Goal: Task Accomplishment & Management: Complete application form

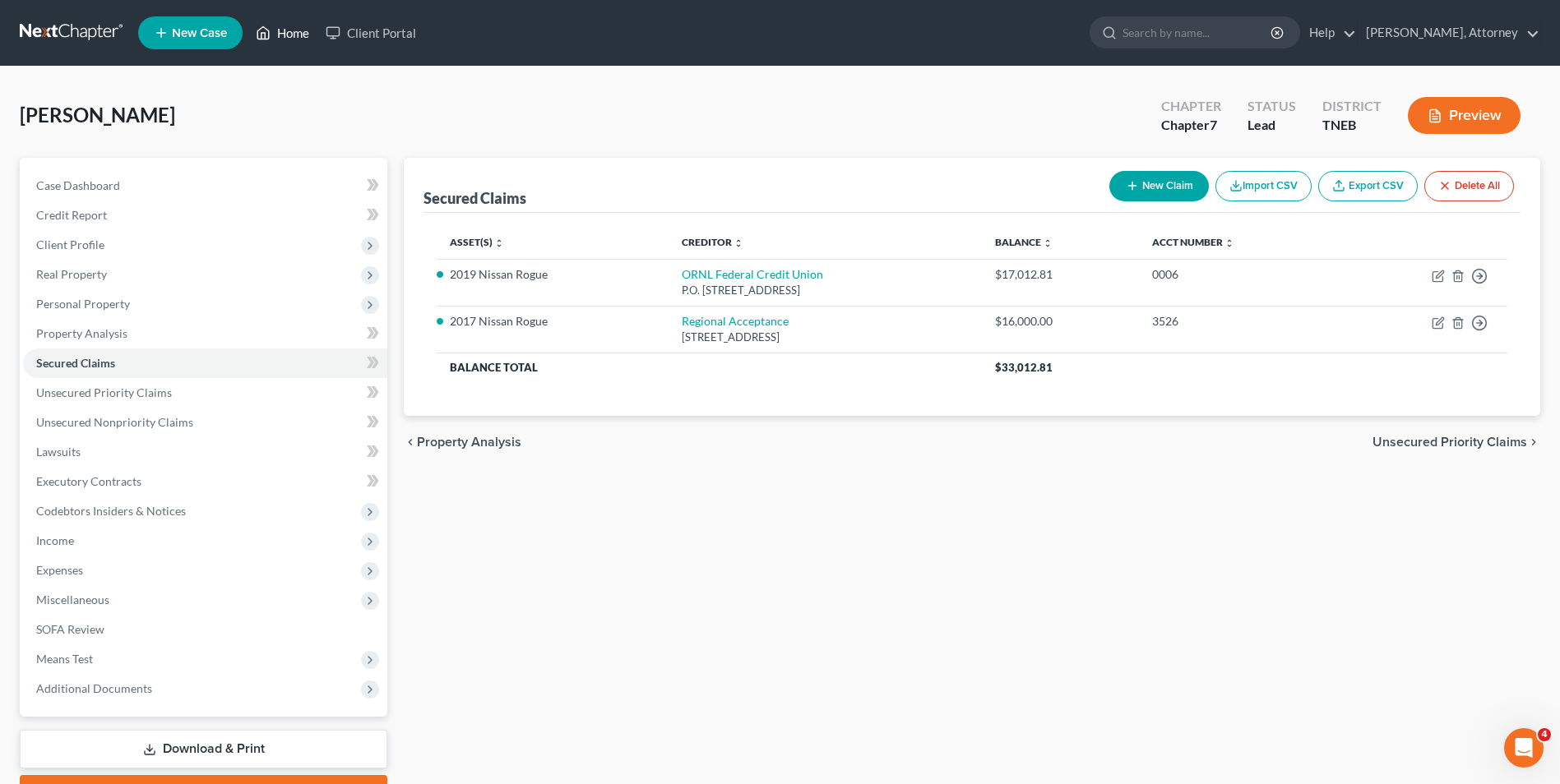
click at [291, 32] on link "Home" at bounding box center [283, 33] width 69 height 30
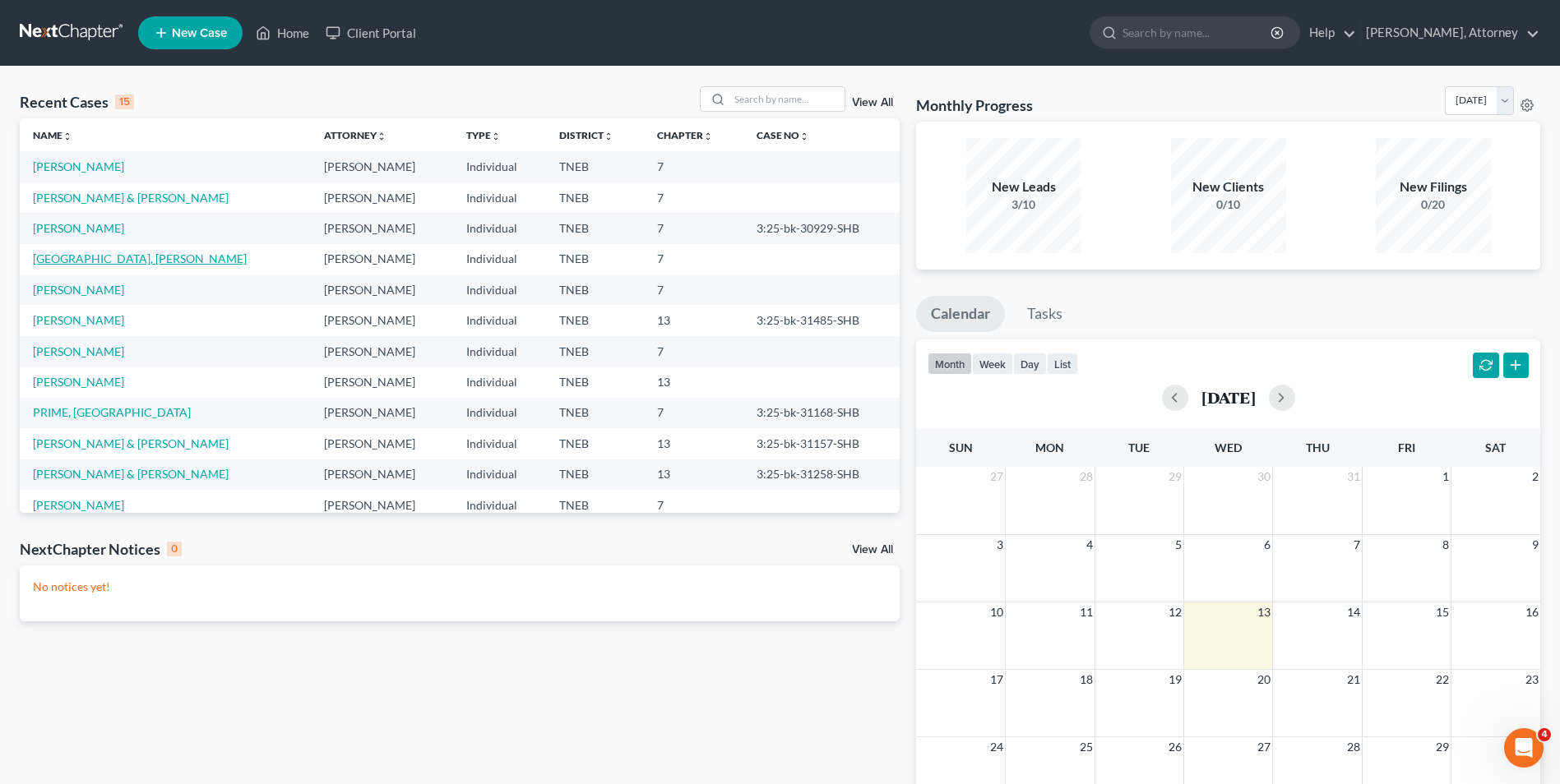
click at [77, 257] on link "[GEOGRAPHIC_DATA], [PERSON_NAME]" at bounding box center [140, 259] width 214 height 14
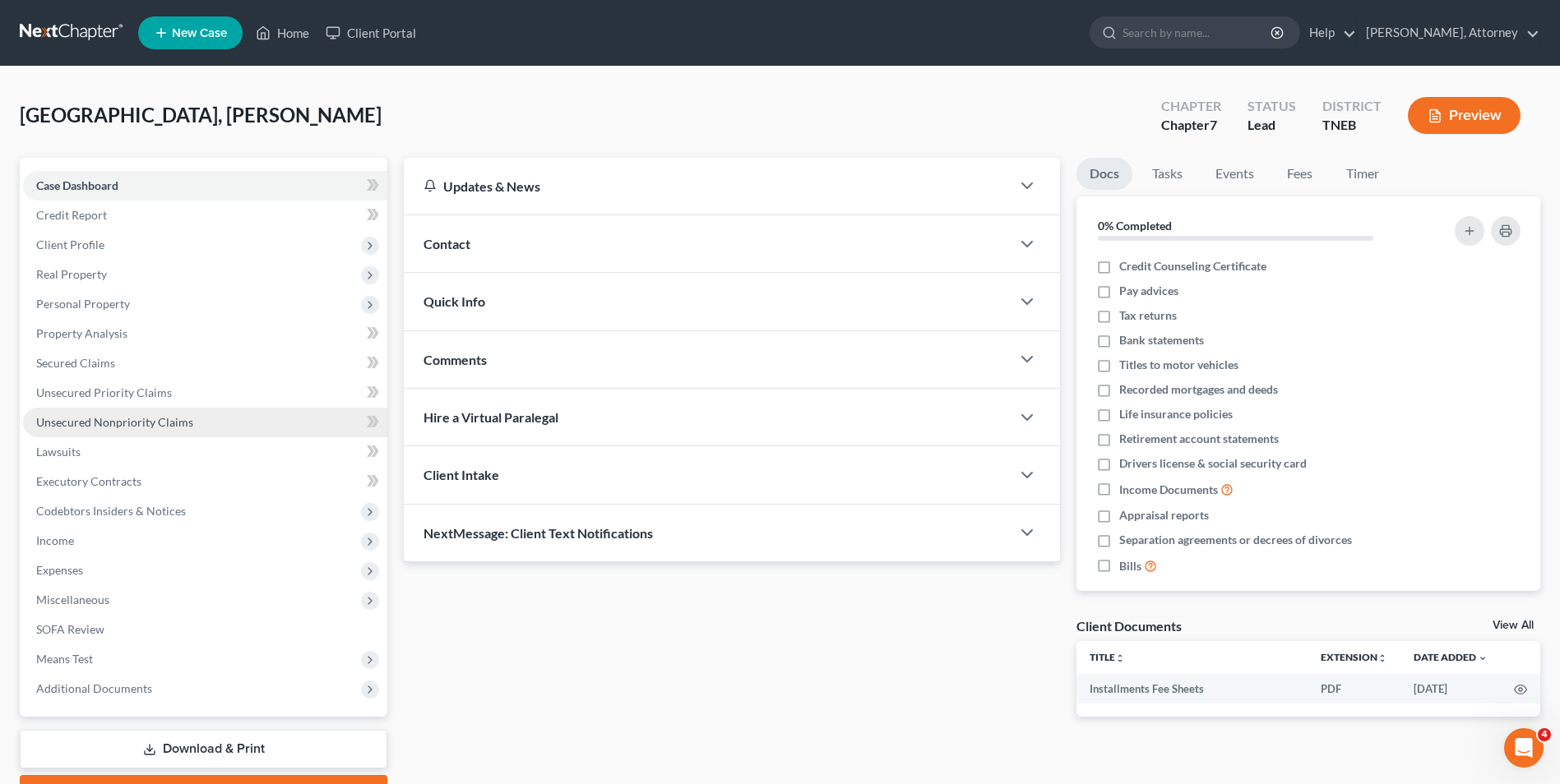
click at [111, 428] on span "Unsecured Nonpriority Claims" at bounding box center [114, 422] width 157 height 14
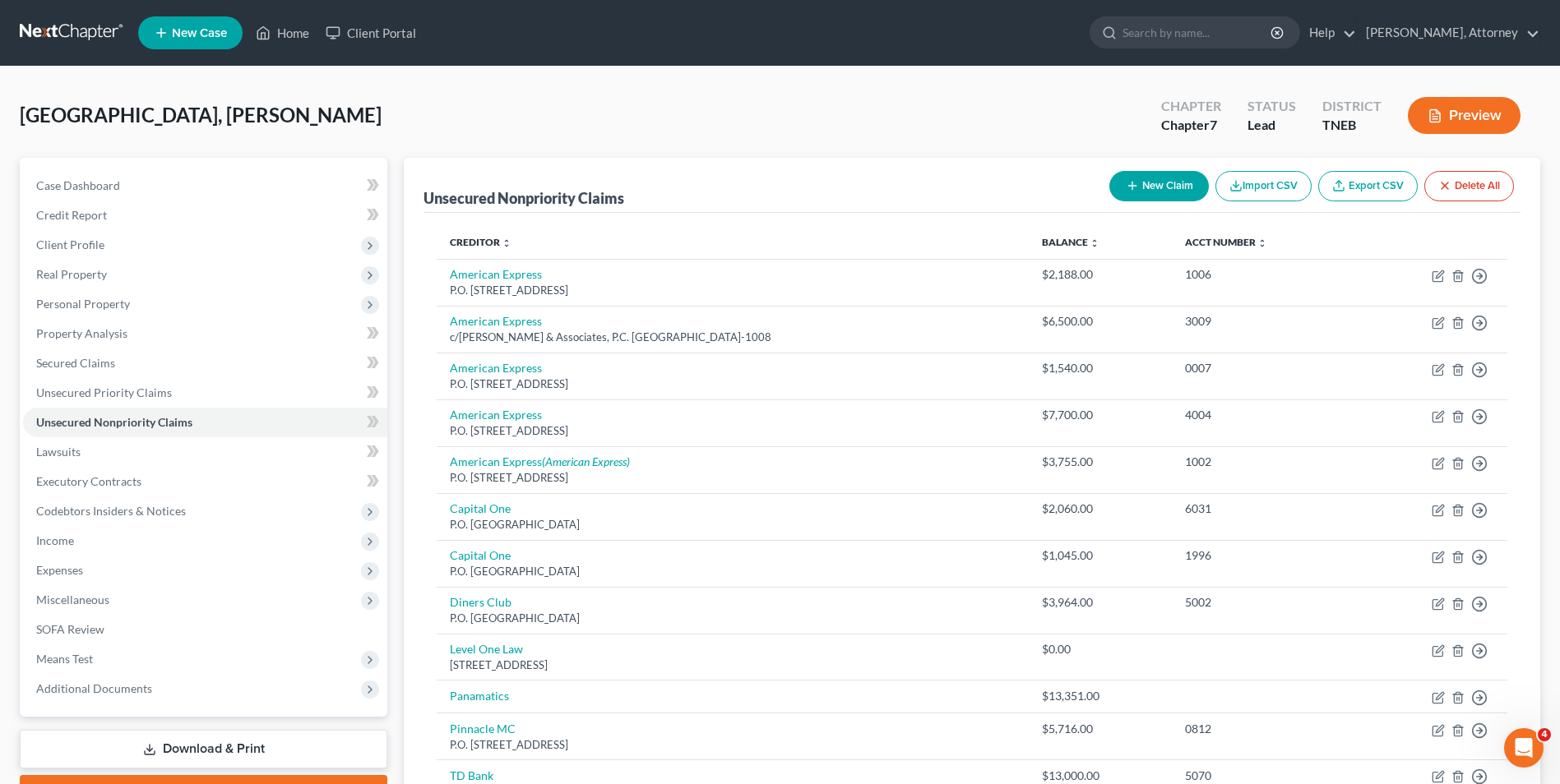
click at [1156, 180] on button "New Claim" at bounding box center [1158, 185] width 99 height 31
select select "0"
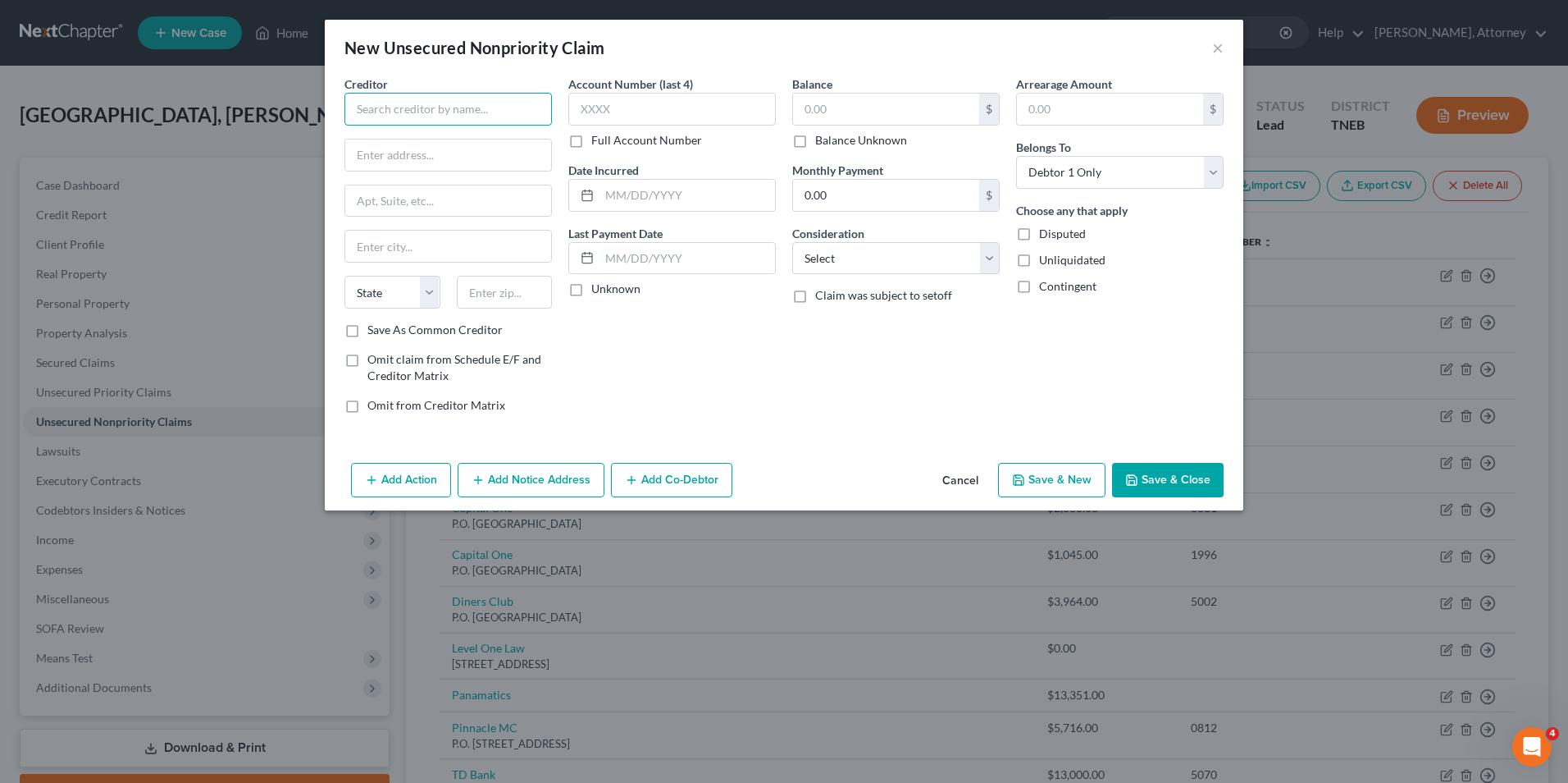
click at [452, 96] on input "text" at bounding box center [448, 109] width 208 height 33
type input "Discover"
type input "P.O. Box 30421"
type input "[GEOGRAPHIC_DATA]"
select select "46"
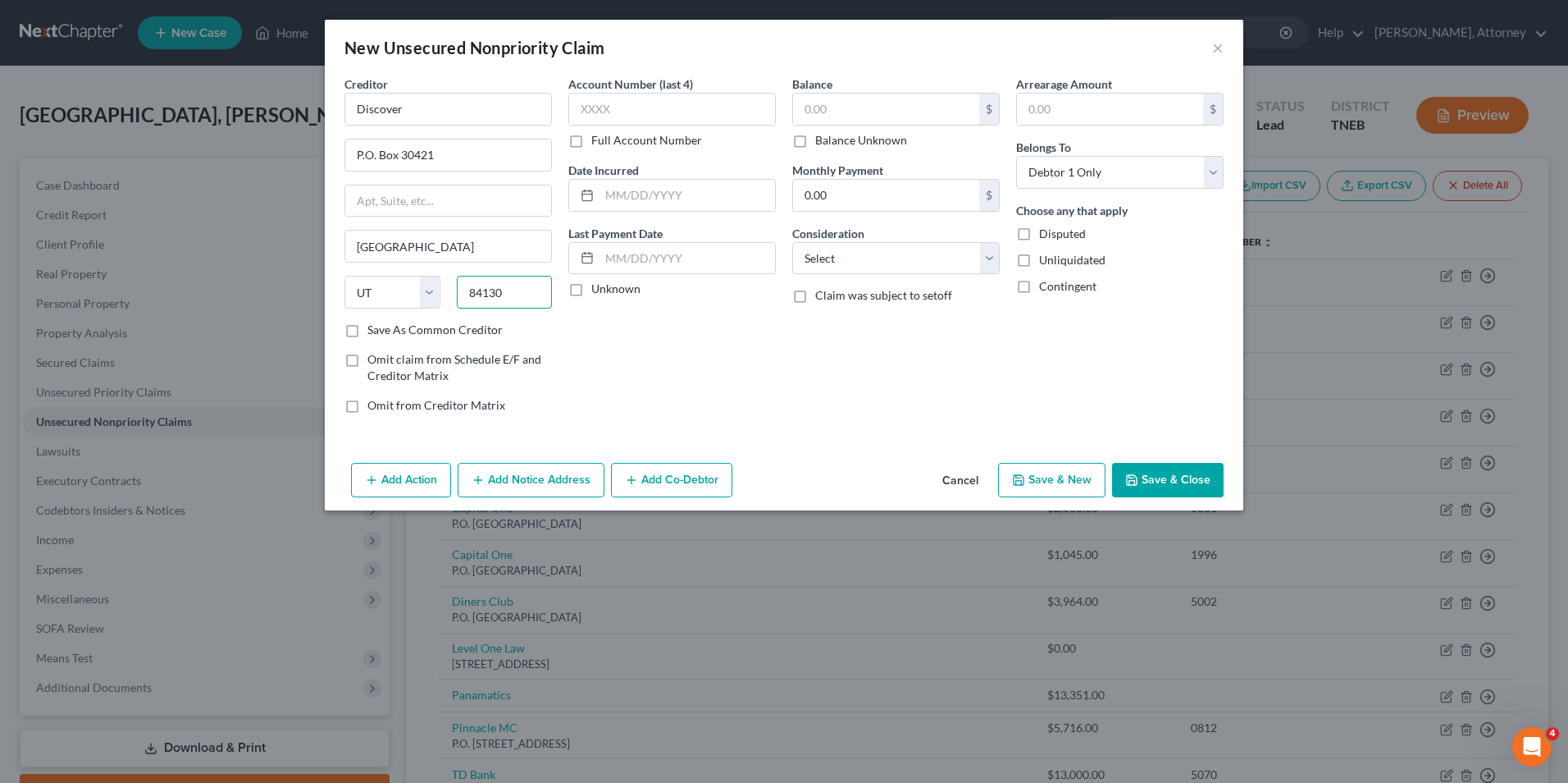
type input "84130"
click at [514, 478] on button "Add Notice Address" at bounding box center [531, 480] width 146 height 35
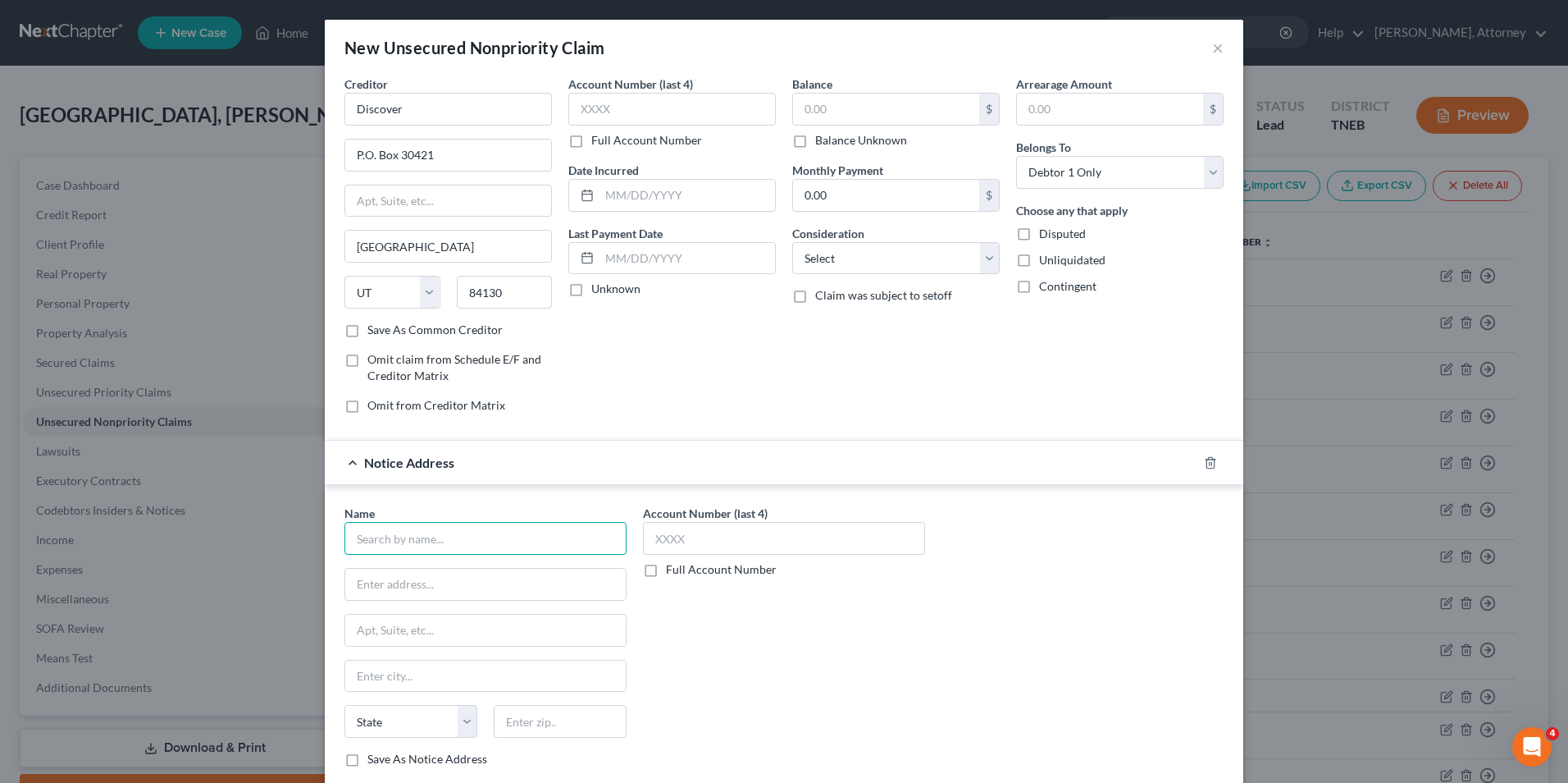
click at [460, 540] on input "text" at bounding box center [485, 538] width 282 height 33
type input "[PERSON_NAME] & [PERSON_NAME]"
type input "P.O. box 1717"
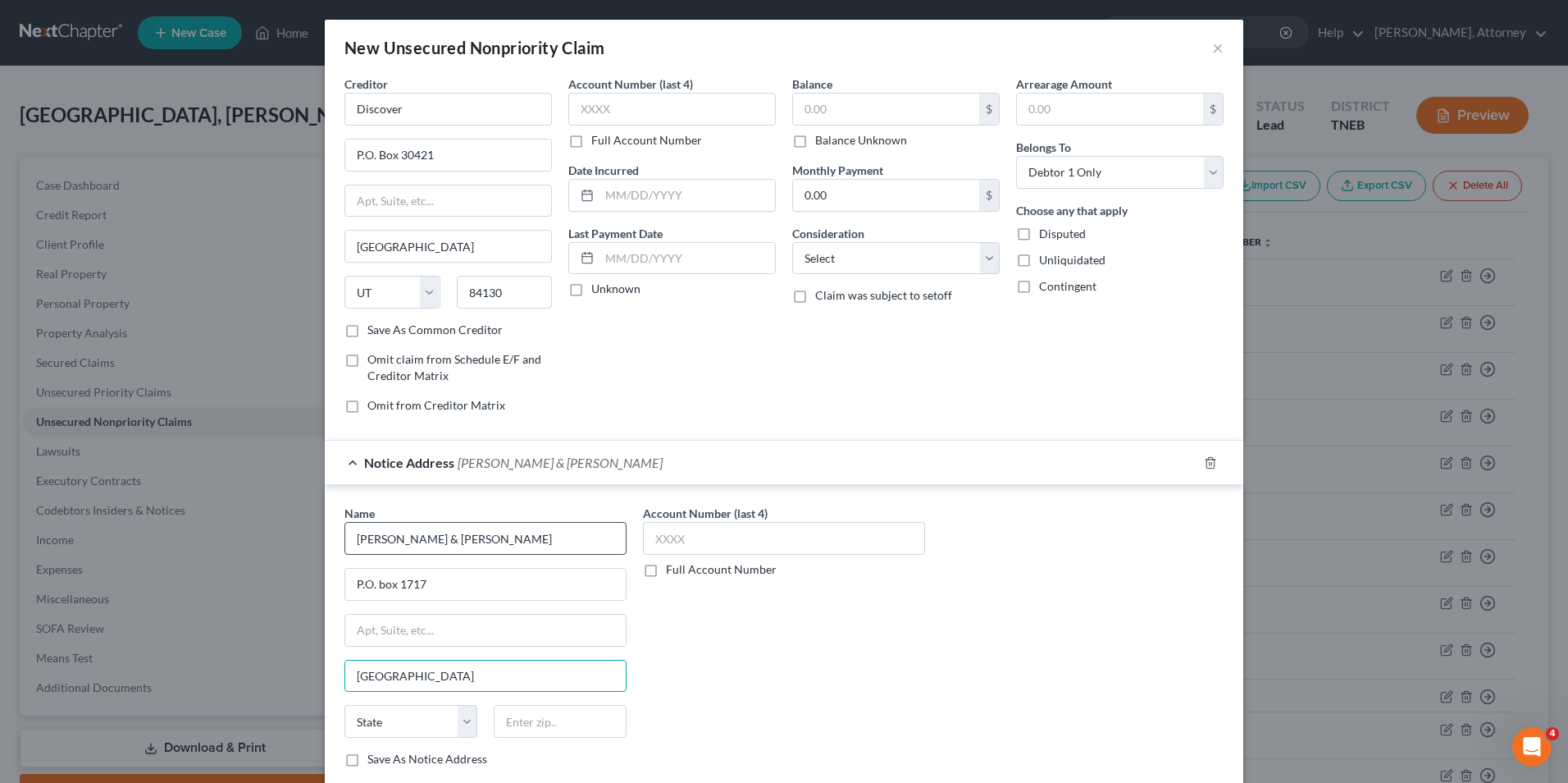
type input "[GEOGRAPHIC_DATA]"
select select "0"
type input "35201"
click at [598, 109] on input "text" at bounding box center [673, 109] width 208 height 33
type input "6240"
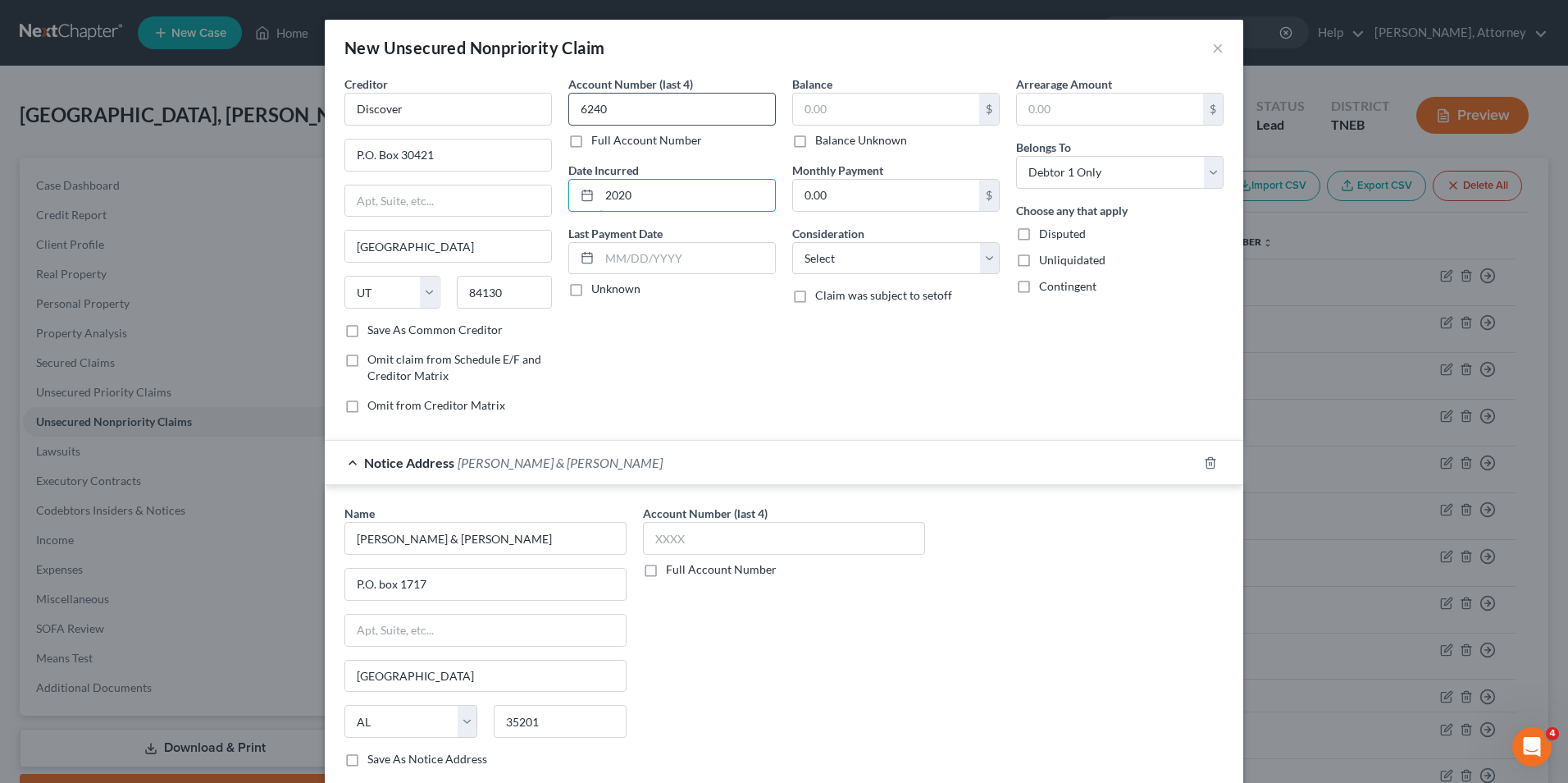
type input "2020"
type input "15,206"
select select "2"
click at [792, 407] on div "Balance 15,206.00 $ Balance Unknown Balance Undetermined 15,206 $ Balance Unkno…" at bounding box center [896, 250] width 224 height 351
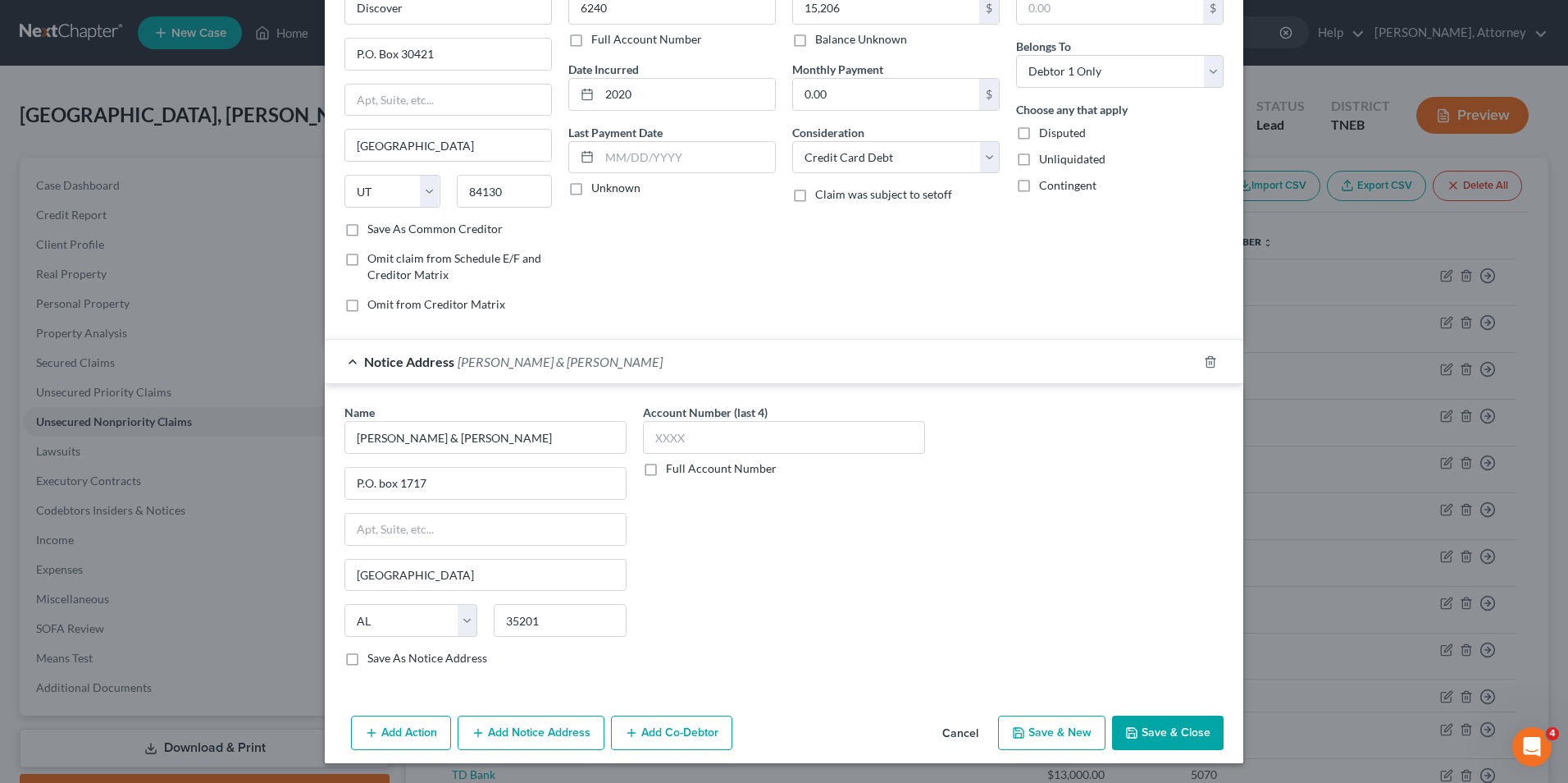
click at [1007, 727] on button "Save & New" at bounding box center [1052, 733] width 108 height 35
select select "0"
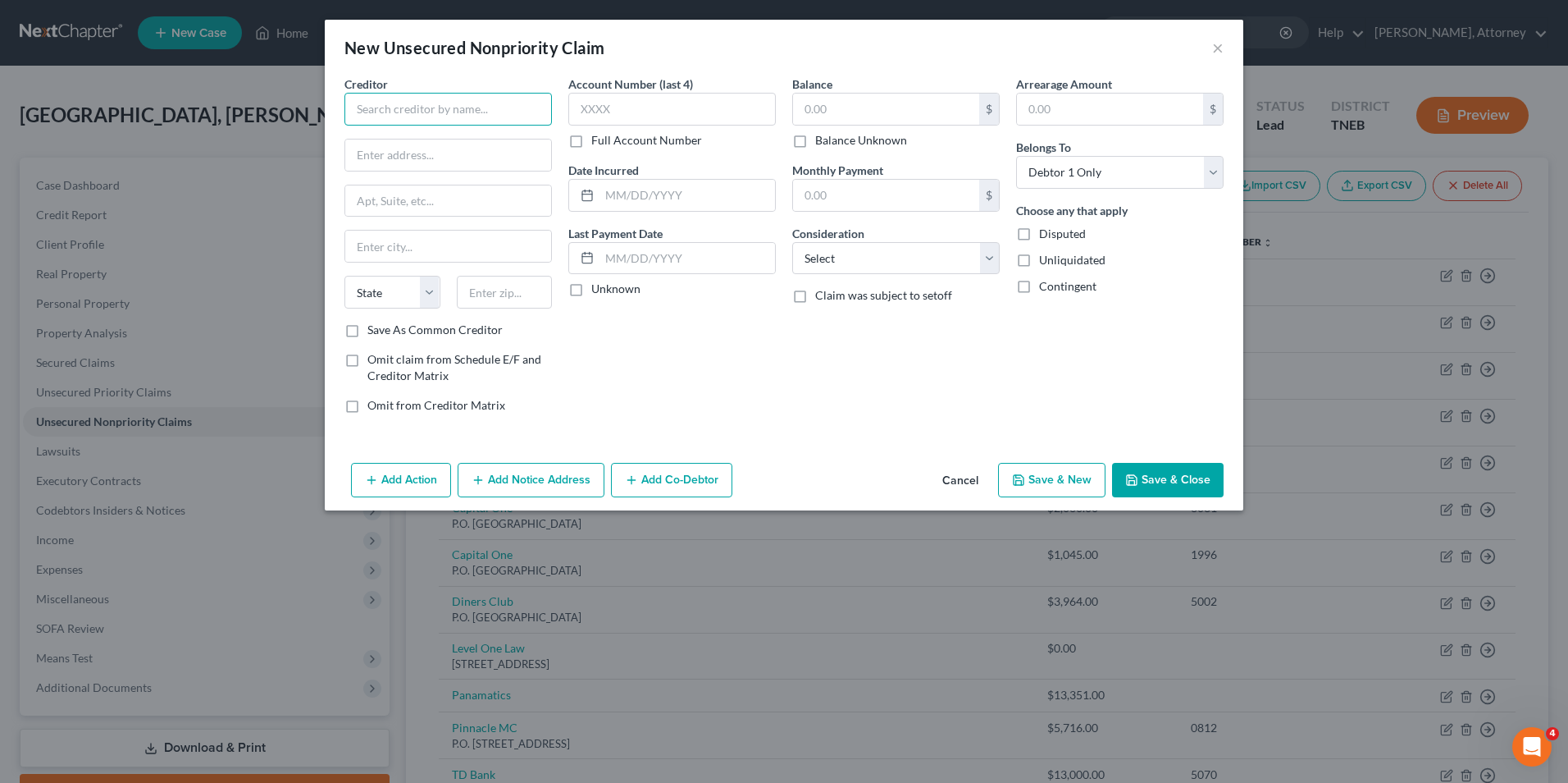
click at [424, 123] on input "text" at bounding box center [448, 109] width 208 height 33
type input "[PERSON_NAME] Card"
type input "P.O. Box 88022"
type input "Wimington"
select select "7"
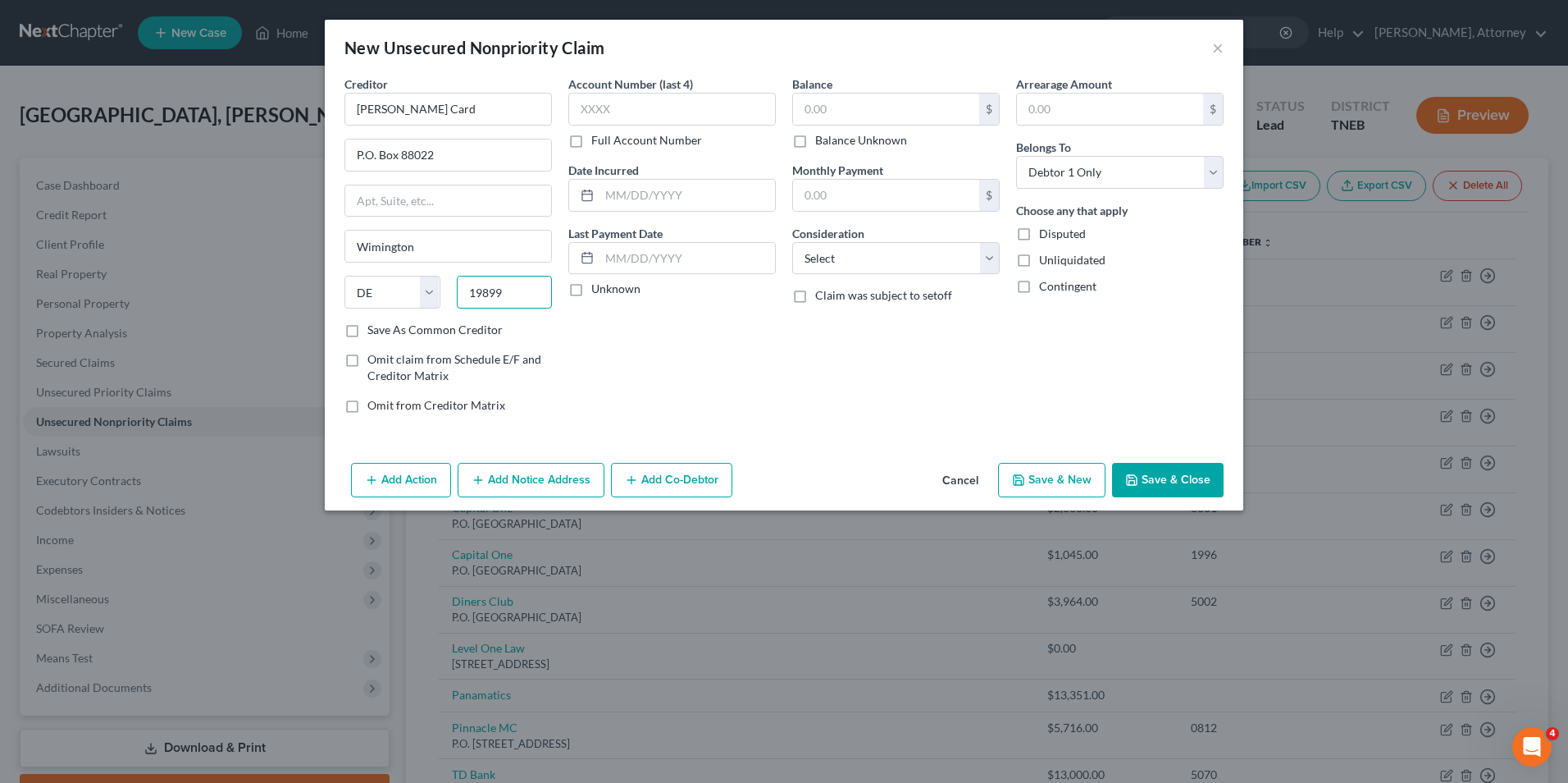
type input "19899"
type input "Wilmington"
click at [559, 478] on button "Add Notice Address" at bounding box center [531, 480] width 146 height 35
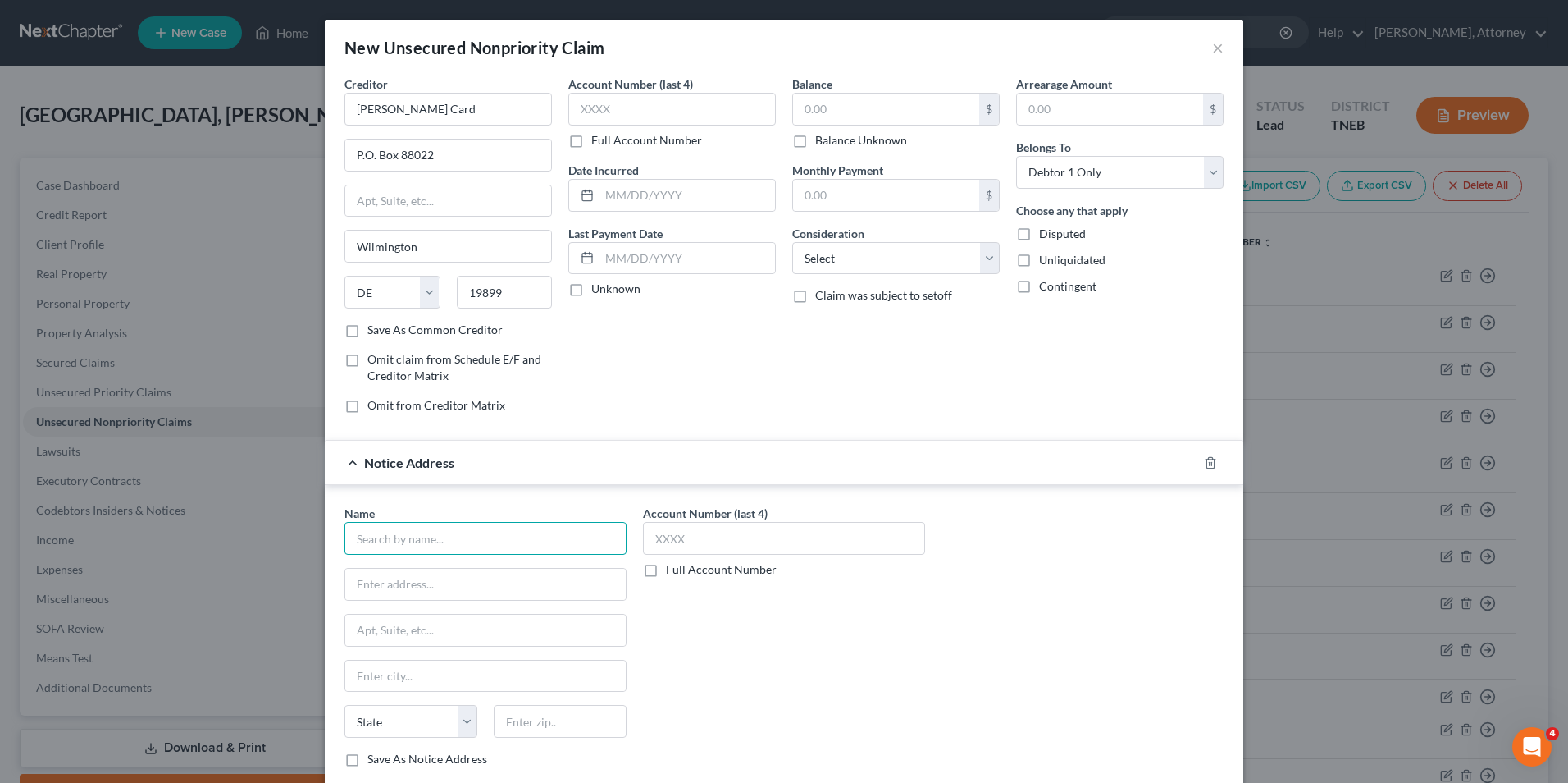
click at [461, 538] on input "text" at bounding box center [485, 538] width 282 height 33
type input "[PERSON_NAME] and [PERSON_NAME]"
type input "P.O. Box 23200"
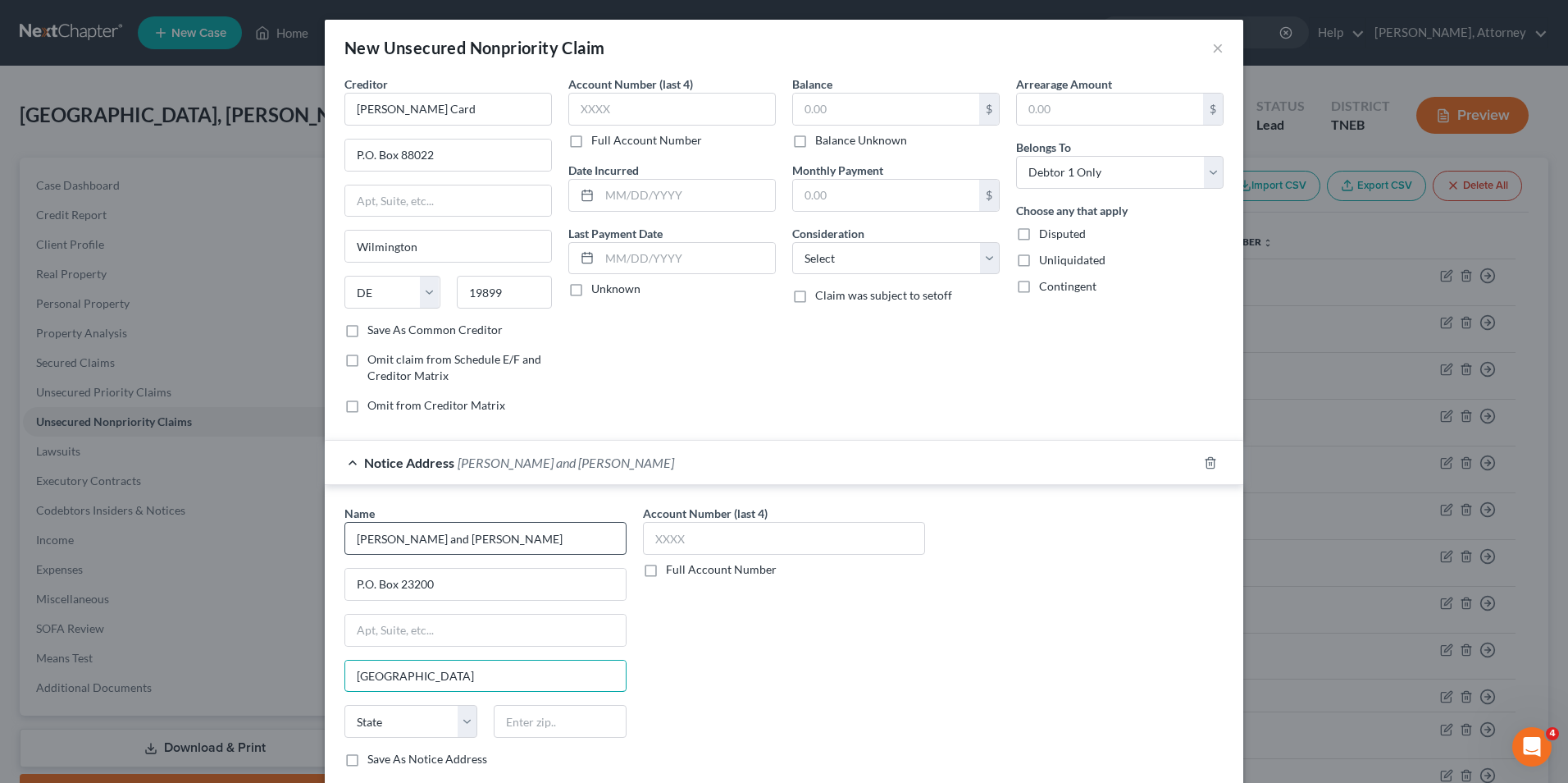
type input "[GEOGRAPHIC_DATA]"
select select "18"
type input "40223"
click at [744, 627] on div "Account Number (last 4) Full Account Number" at bounding box center [784, 642] width 299 height 276
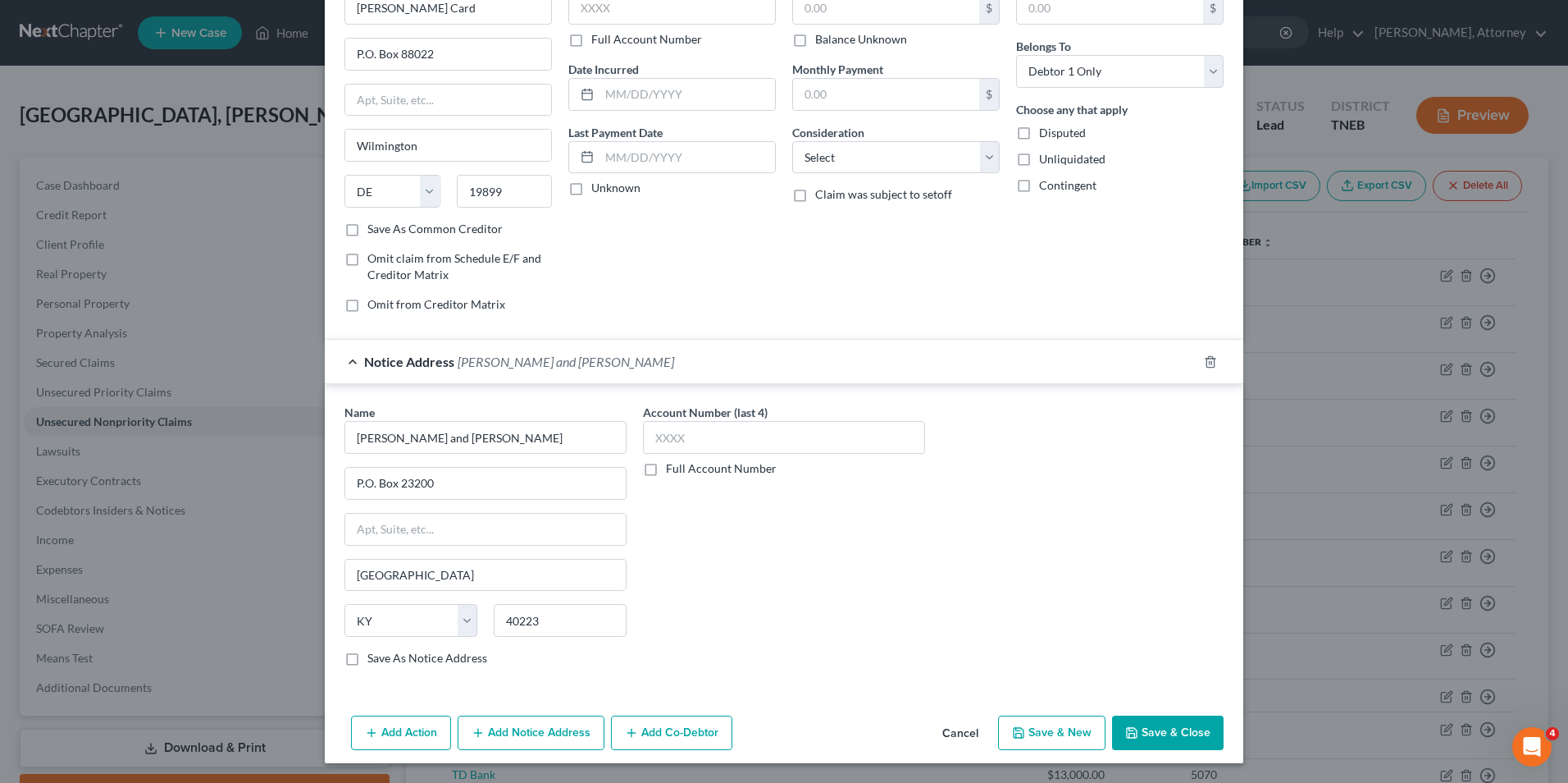
click at [545, 723] on button "Add Notice Address" at bounding box center [531, 733] width 146 height 35
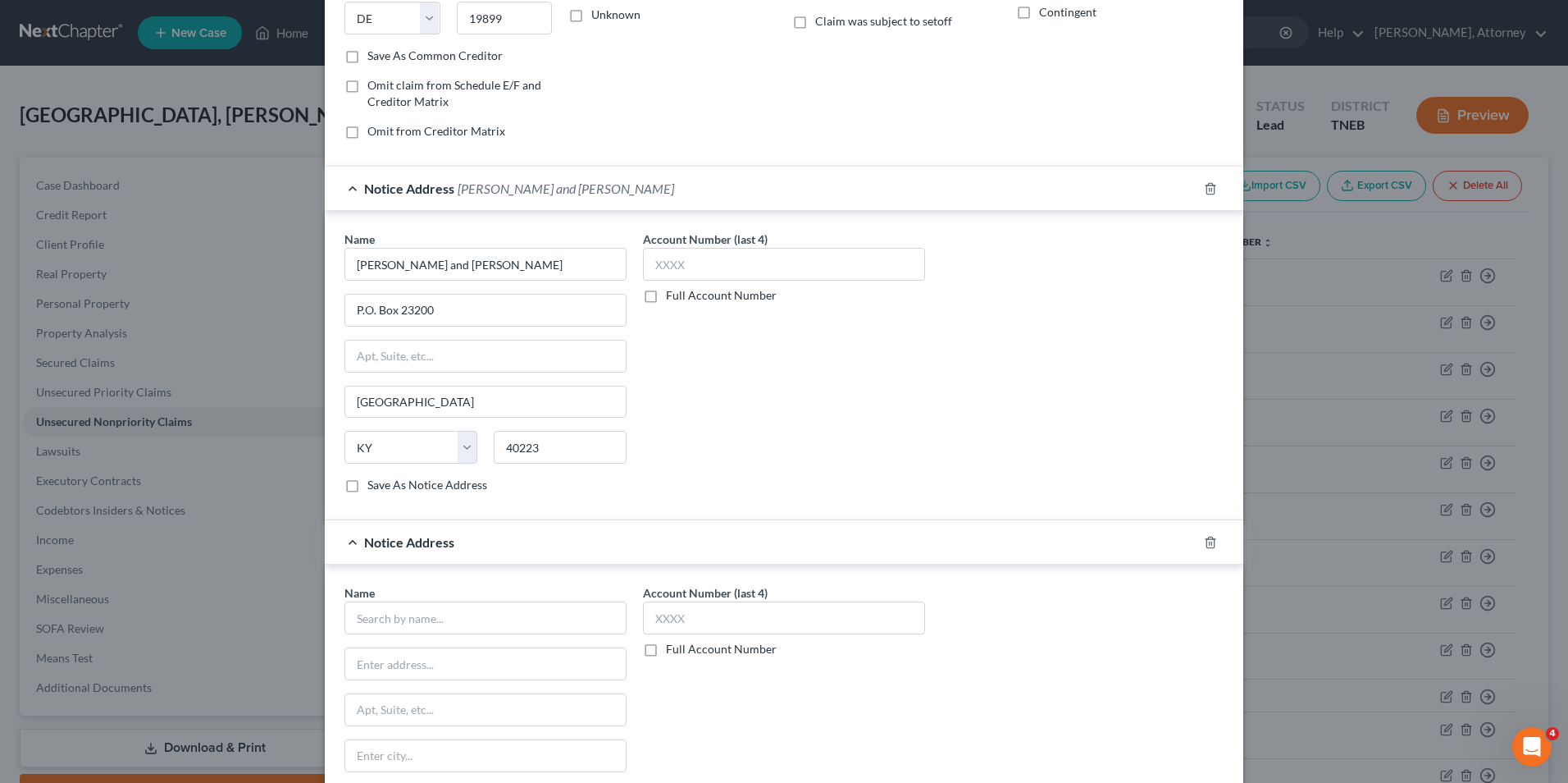
scroll to position [298, 0]
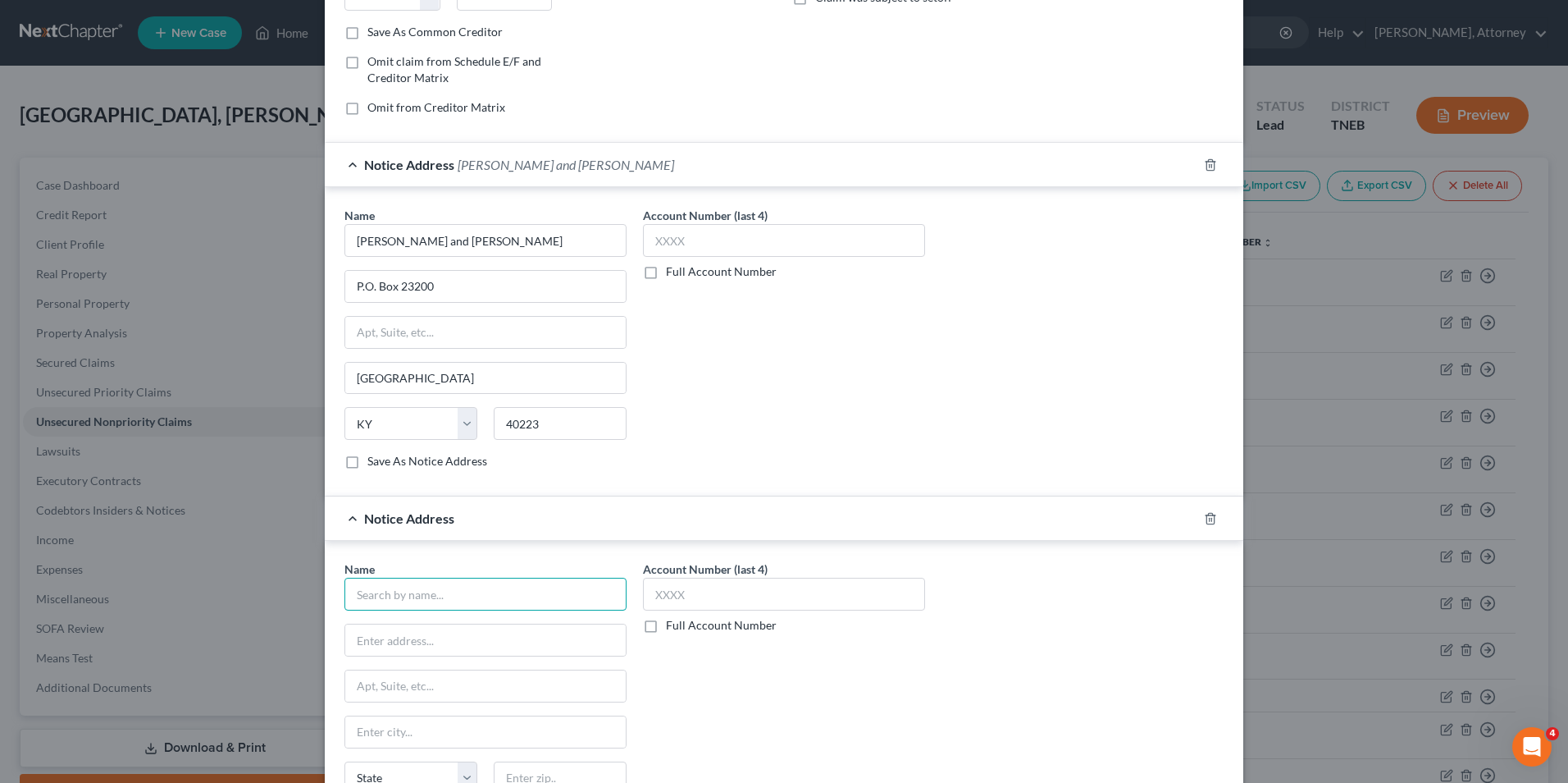
click at [414, 583] on input "text" at bounding box center [485, 594] width 282 height 33
type input "NCB"
type input "P.O. Box 1099"
type input "Llanghorne"
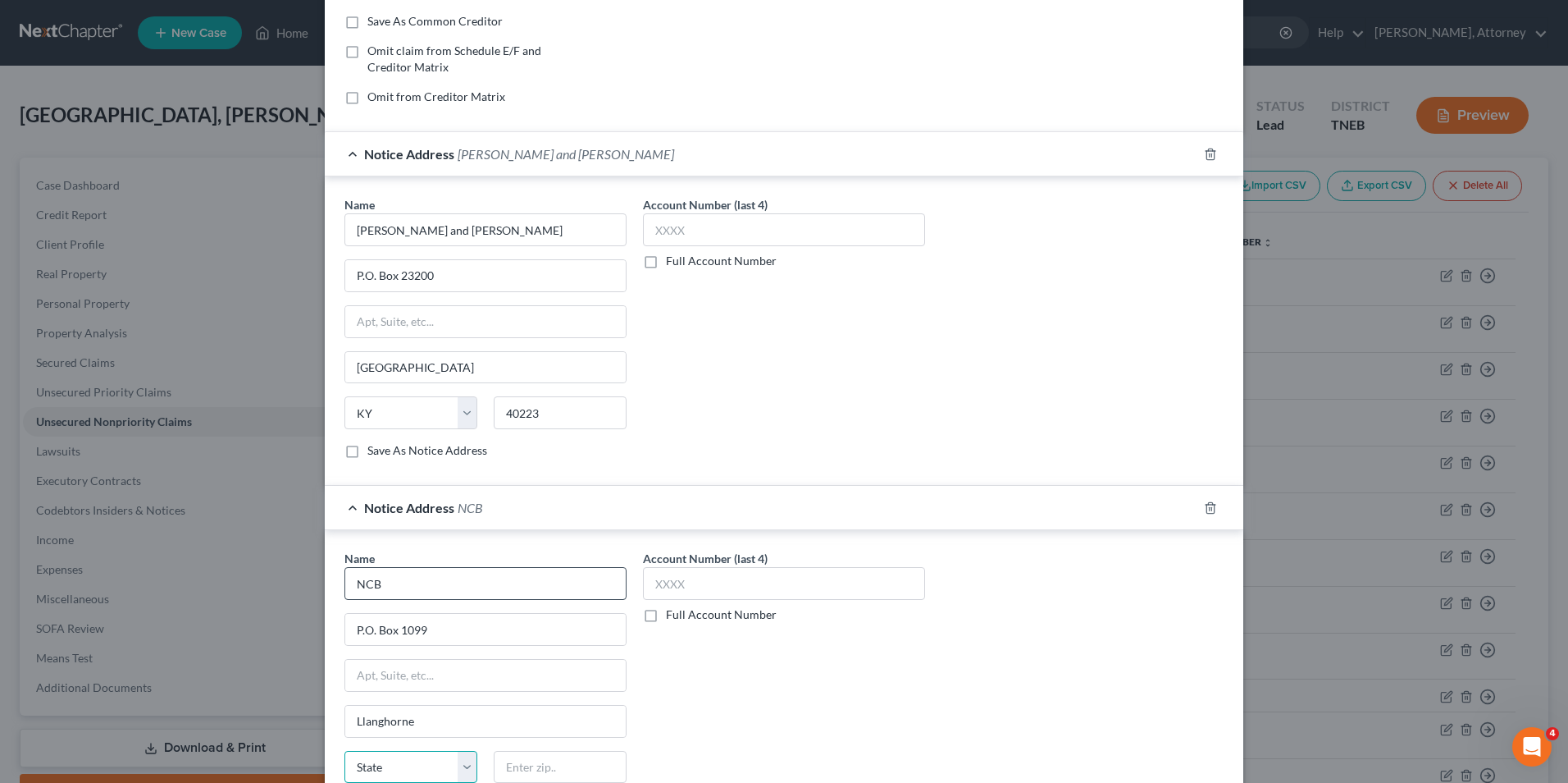
select select "39"
type input "19047"
type input "Langhorne"
click at [784, 430] on div "Account Number (last 4) Full Account Number" at bounding box center [784, 334] width 299 height 276
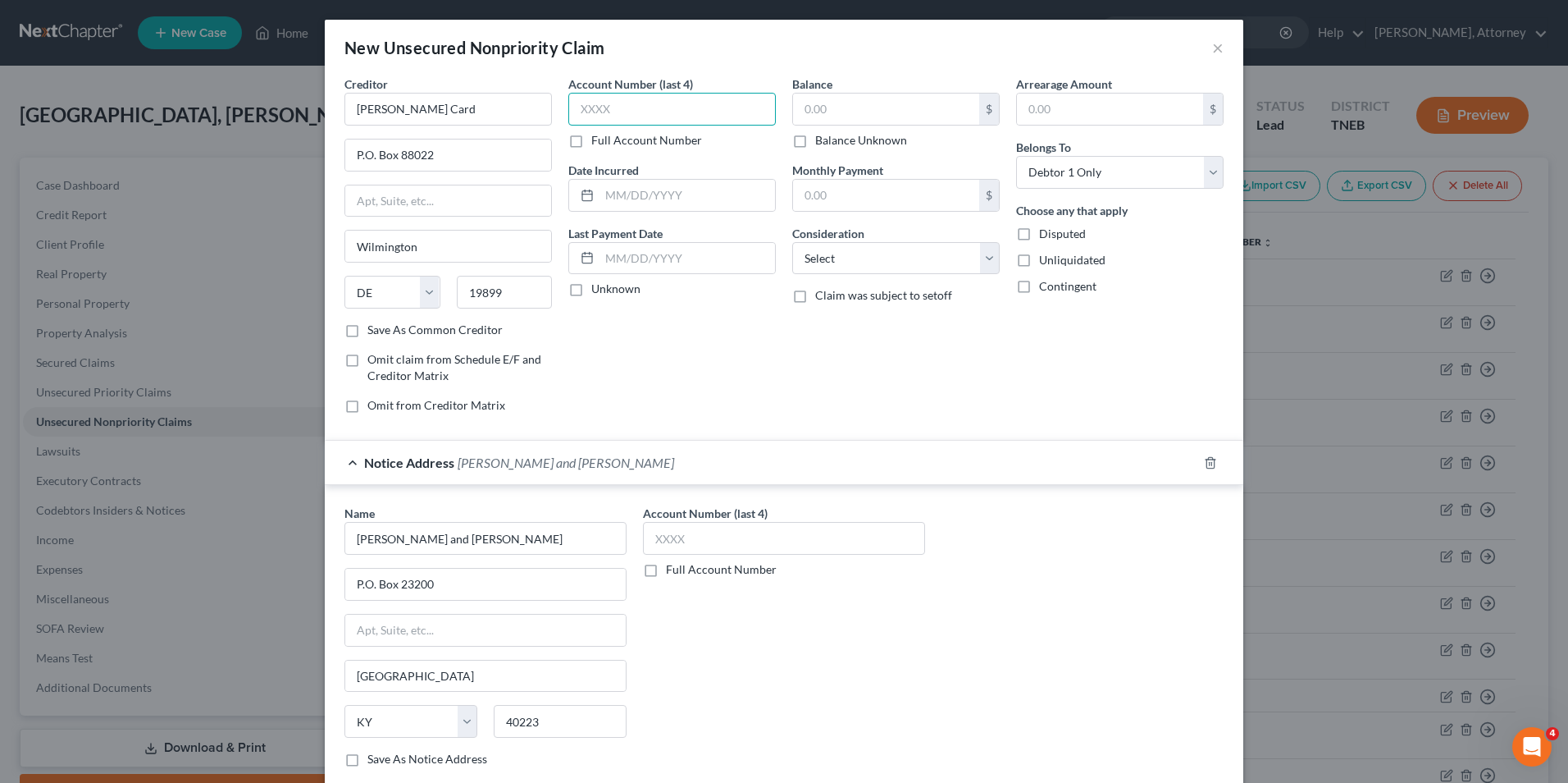
click at [606, 115] on input "text" at bounding box center [673, 109] width 208 height 33
type input "6114"
click at [620, 194] on input "text" at bounding box center [687, 196] width 175 height 32
type input "2024"
click at [835, 101] on input "text" at bounding box center [886, 110] width 186 height 32
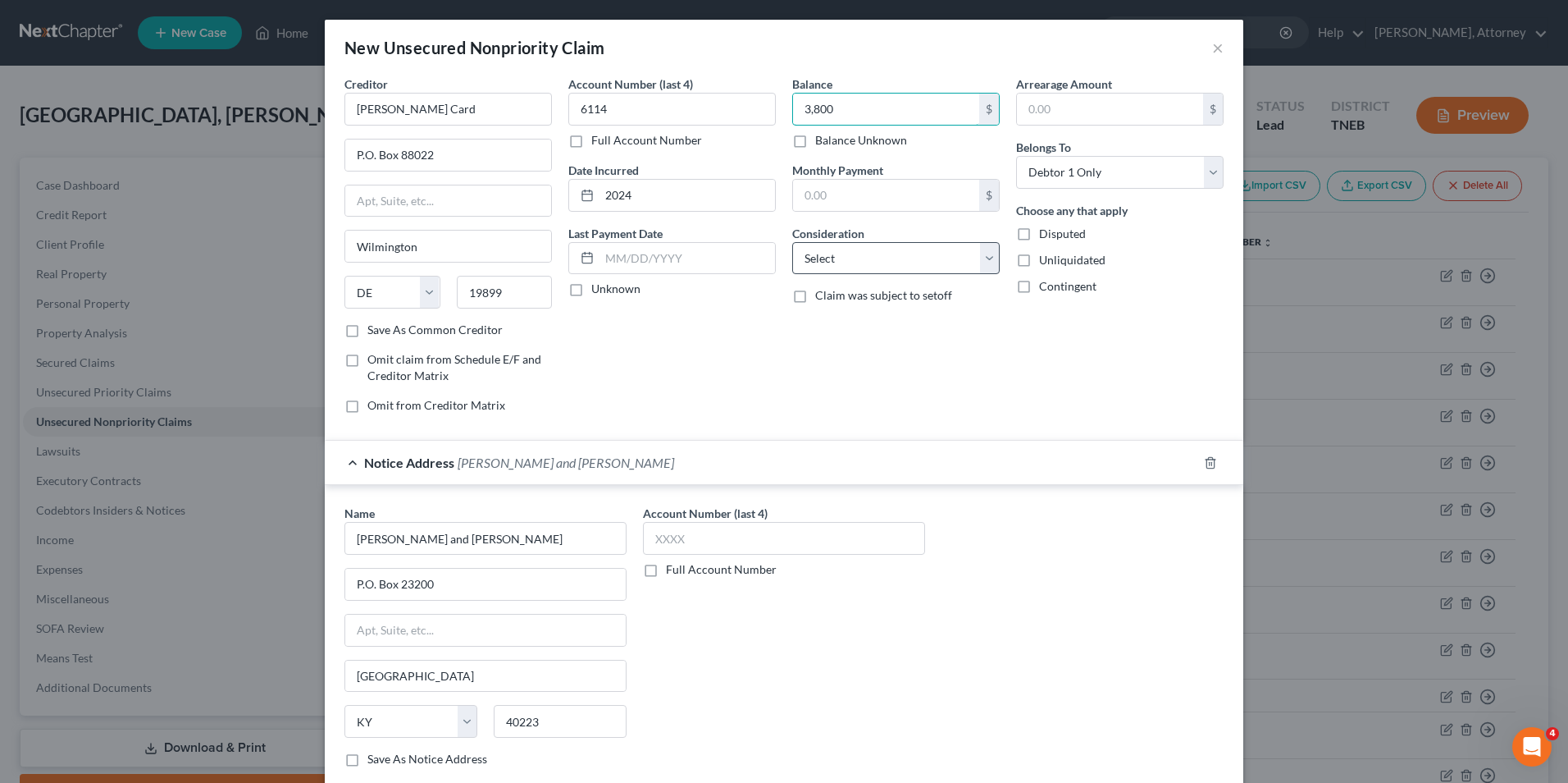
type input "3,800"
click at [849, 258] on select "Select Cable / Satellite Services Collection Agency Credit Card Debt Debt Couns…" at bounding box center [896, 258] width 208 height 33
select select "2"
click at [792, 243] on select "Select Cable / Satellite Services Collection Agency Credit Card Debt Debt Couns…" at bounding box center [896, 258] width 208 height 33
click at [844, 364] on div "Balance 3,800.00 $ Balance Unknown Balance Undetermined 3,800 $ Balance Unknown…" at bounding box center [896, 250] width 224 height 351
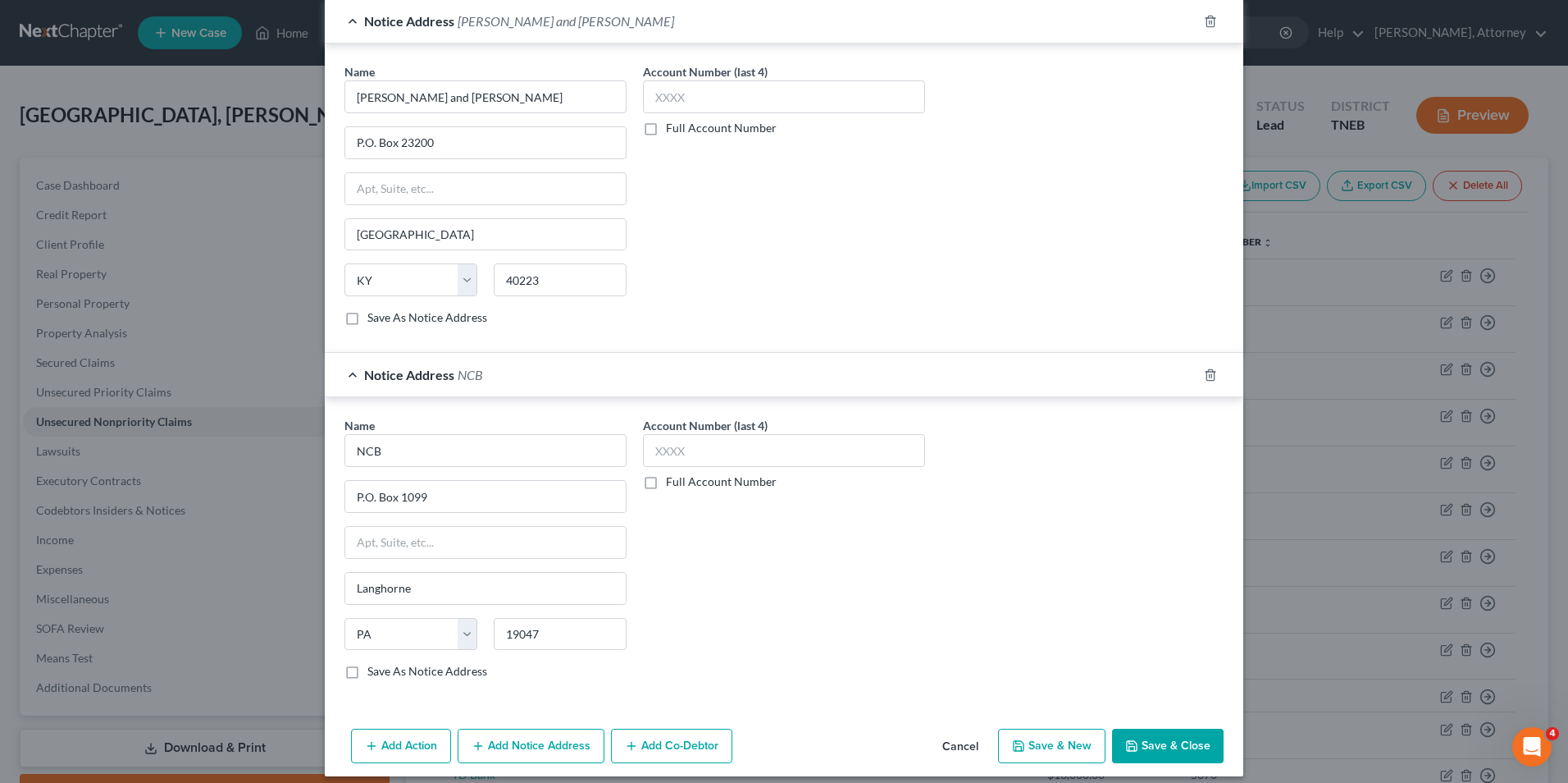
scroll to position [454, 0]
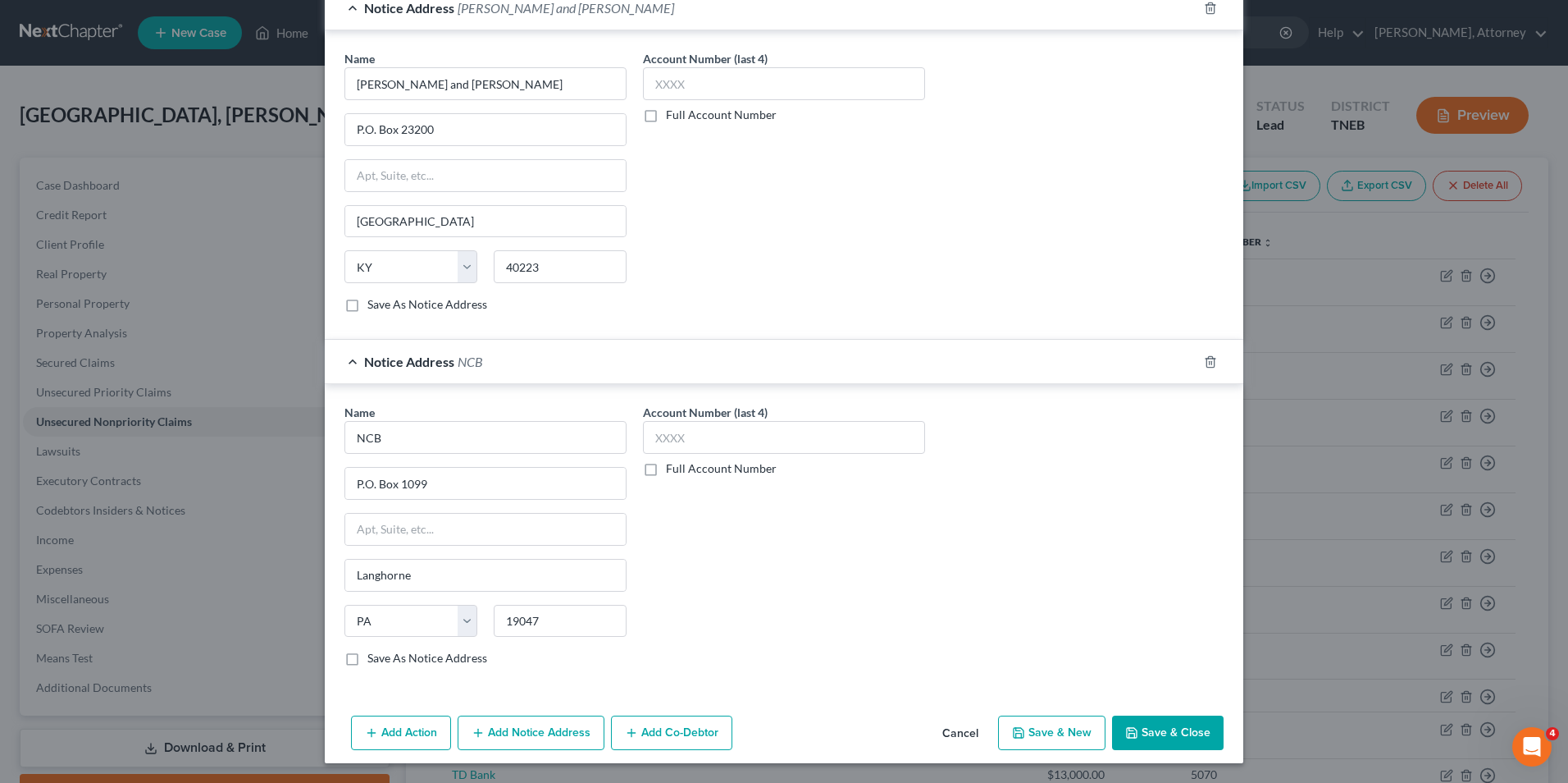
click at [1049, 728] on button "Save & New" at bounding box center [1052, 733] width 108 height 35
select select "0"
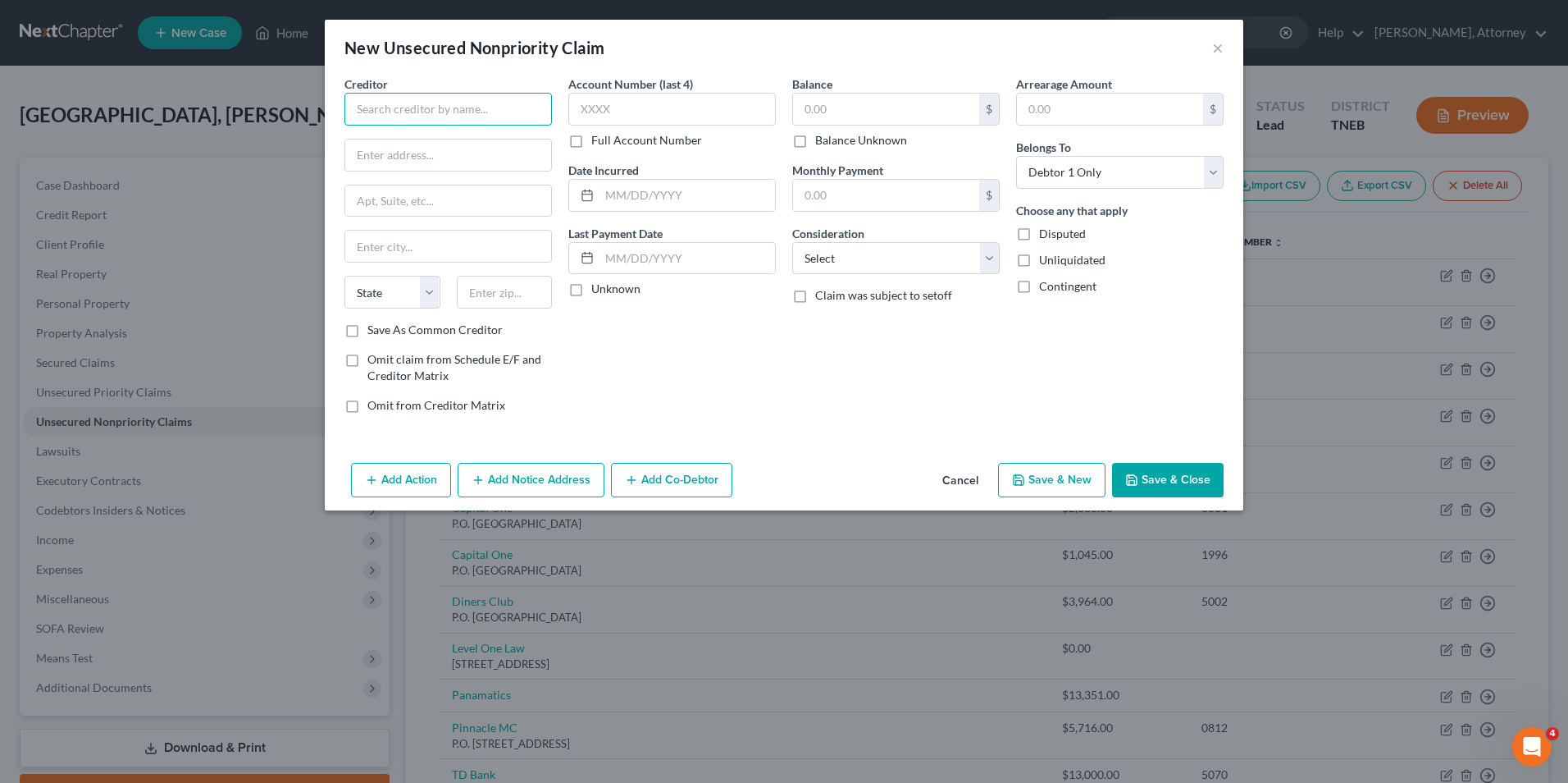
click at [422, 118] on input "text" at bounding box center [448, 109] width 208 height 33
type input "[PERSON_NAME]"
type input "P.O. Box 15298"
type input "Wilmington"
select select "7"
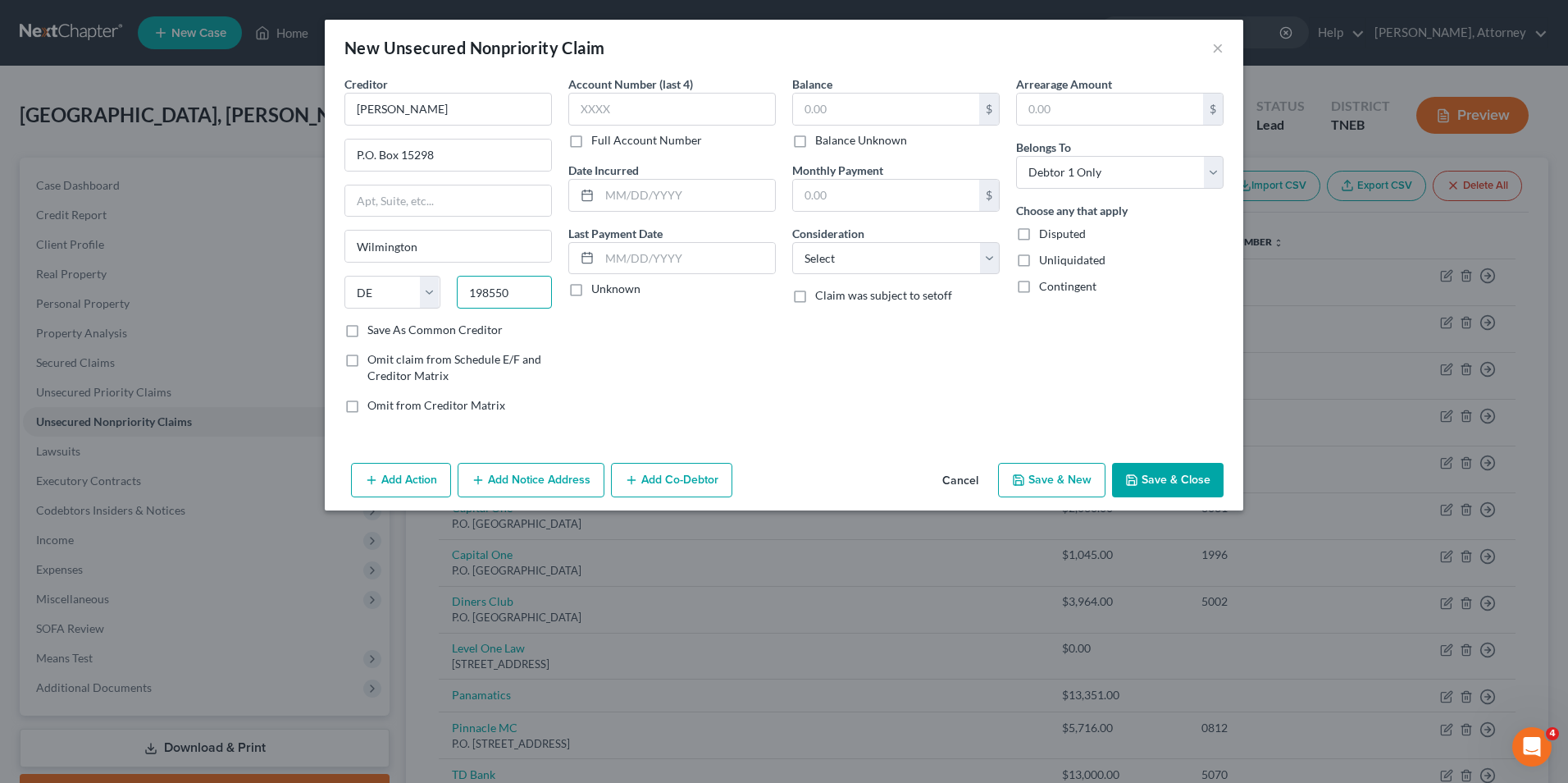
type input "198550"
click at [526, 482] on button "Add Notice Address" at bounding box center [531, 480] width 146 height 35
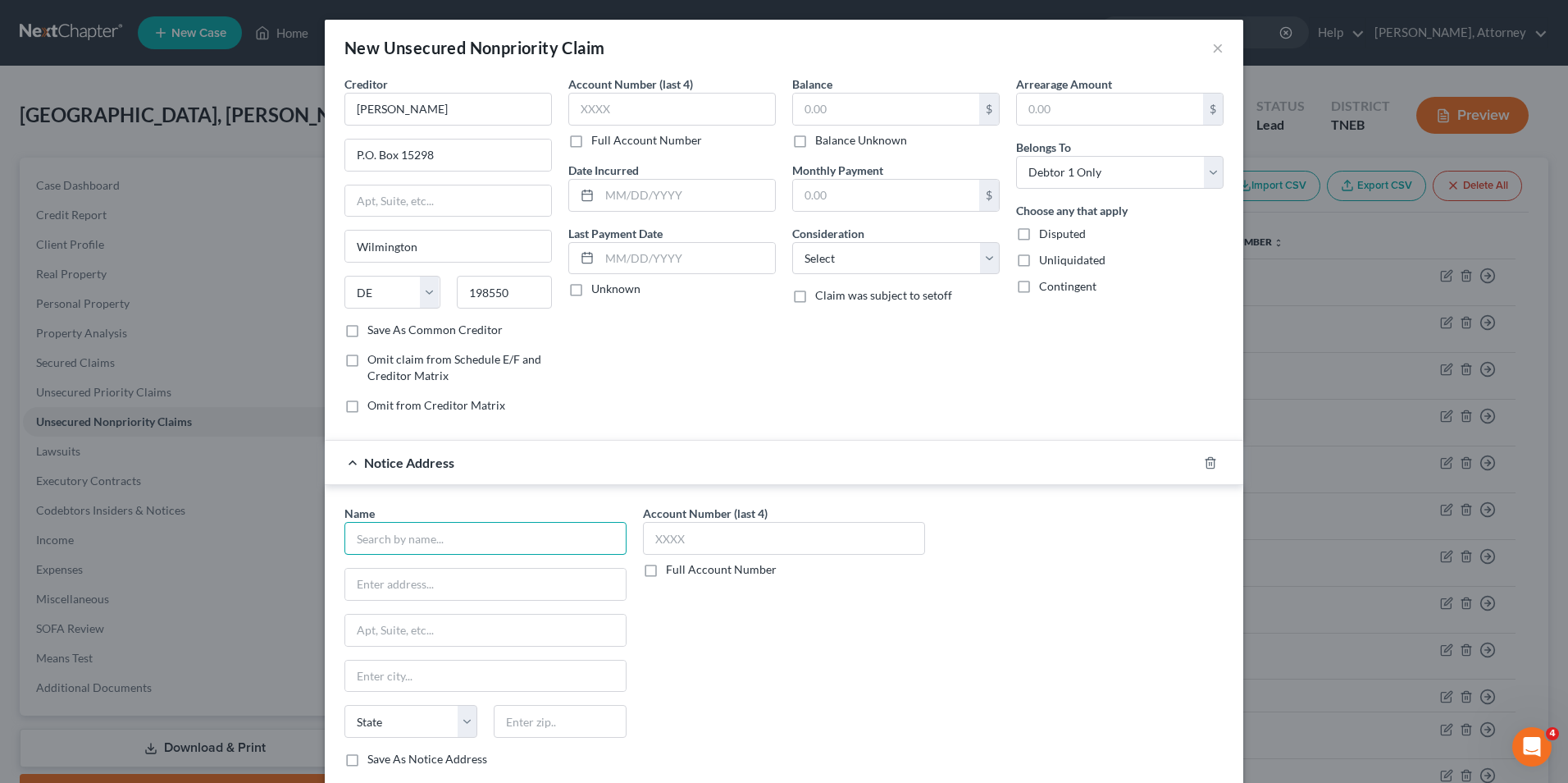
click at [469, 544] on input "text" at bounding box center [485, 538] width 282 height 33
type input "ARS National Service"
type input "P.O Box 469046"
type input "Escondito"
select select "4"
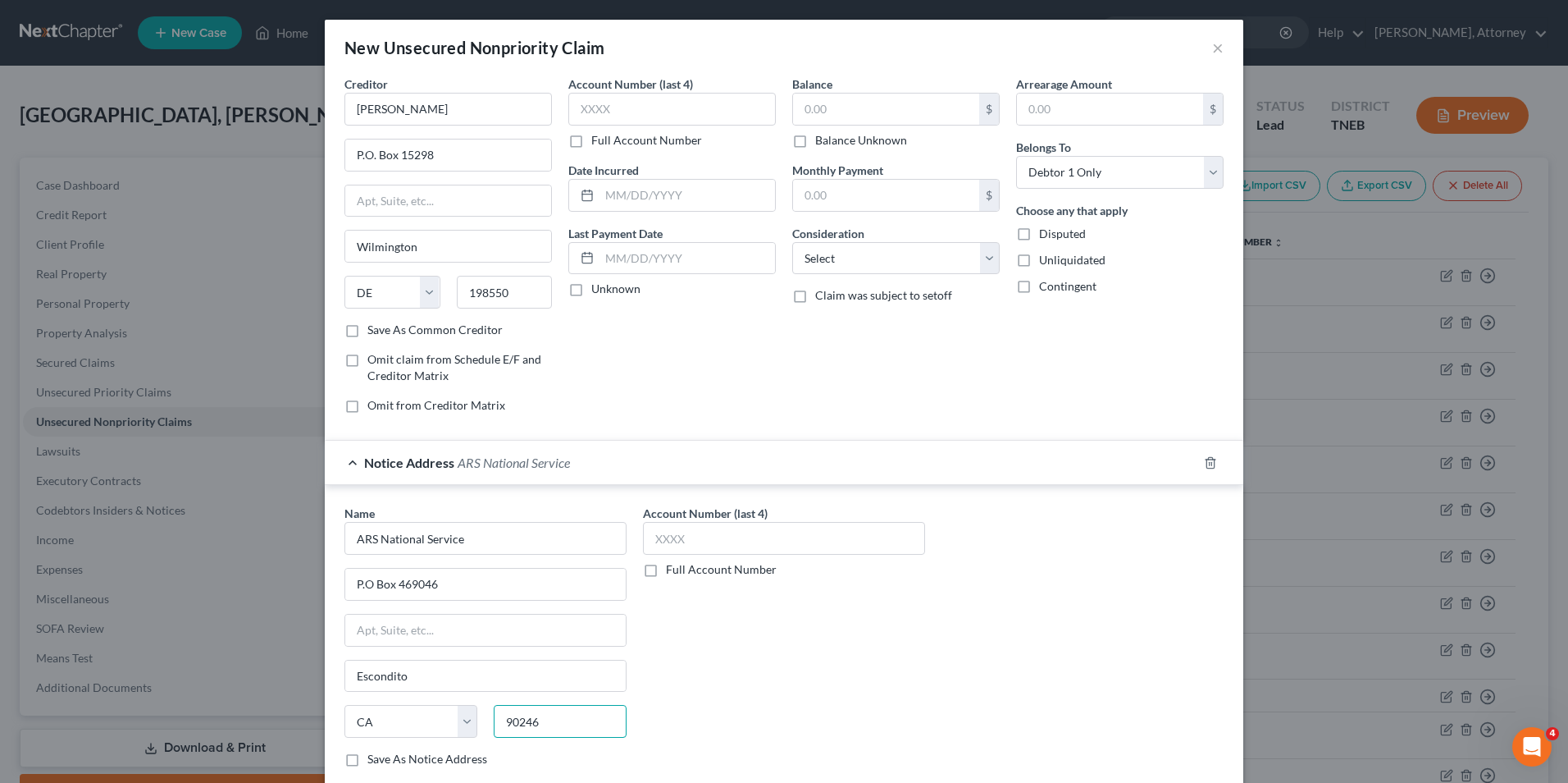
type input "90246"
click at [844, 620] on div "Account Number (last 4) Full Account Number" at bounding box center [784, 642] width 299 height 276
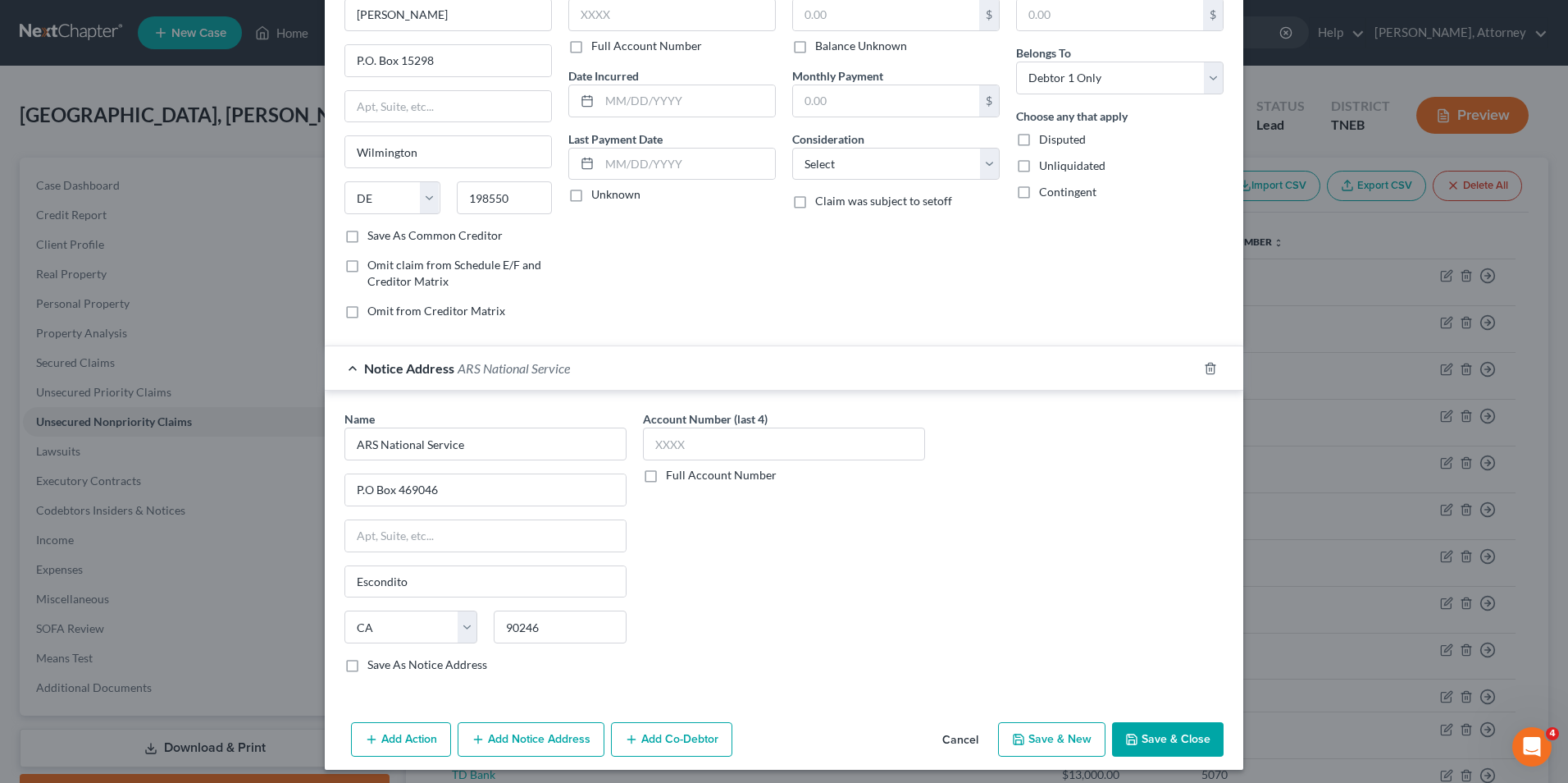
scroll to position [101, 0]
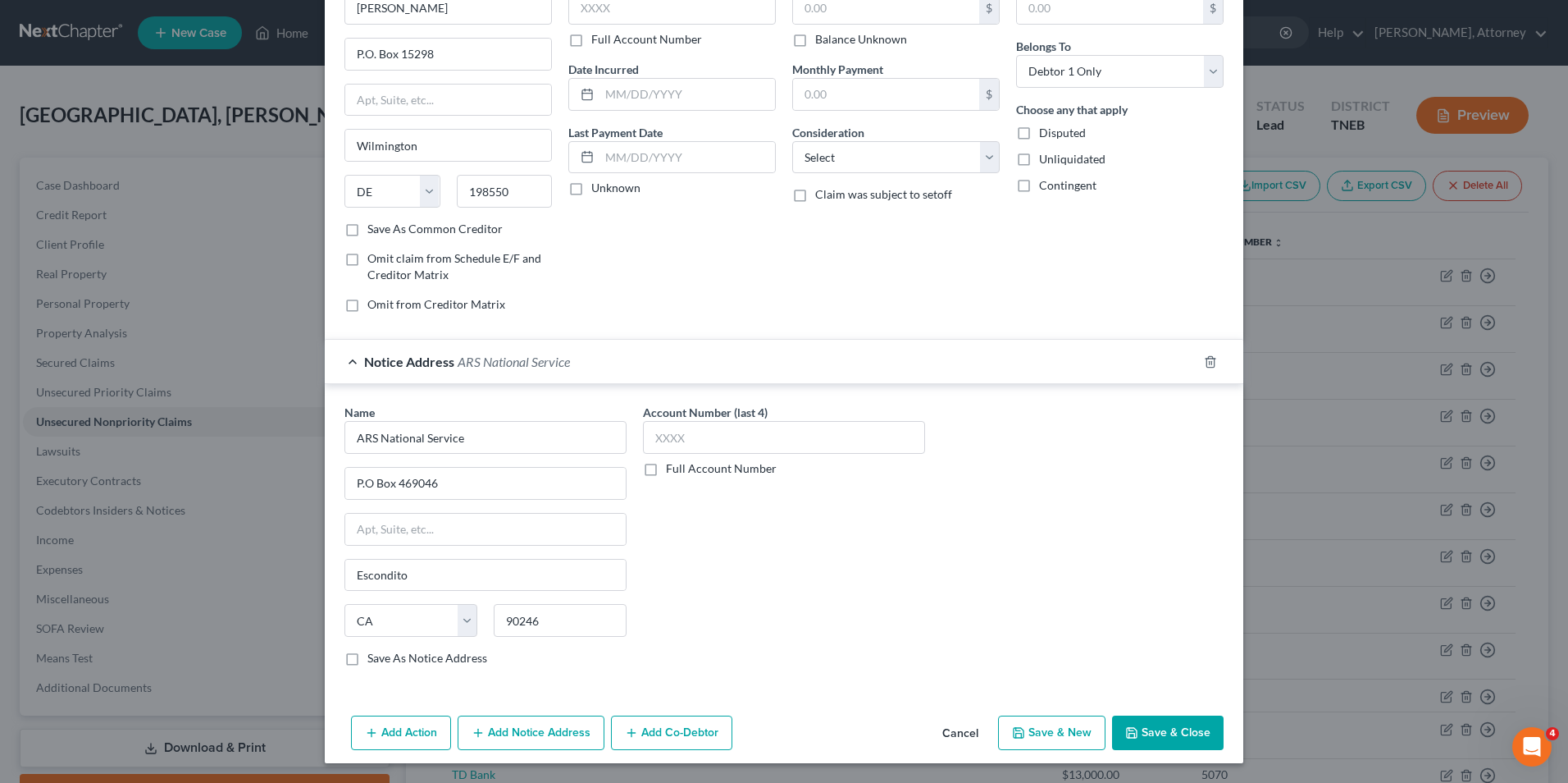
click at [554, 742] on button "Add Notice Address" at bounding box center [531, 733] width 146 height 35
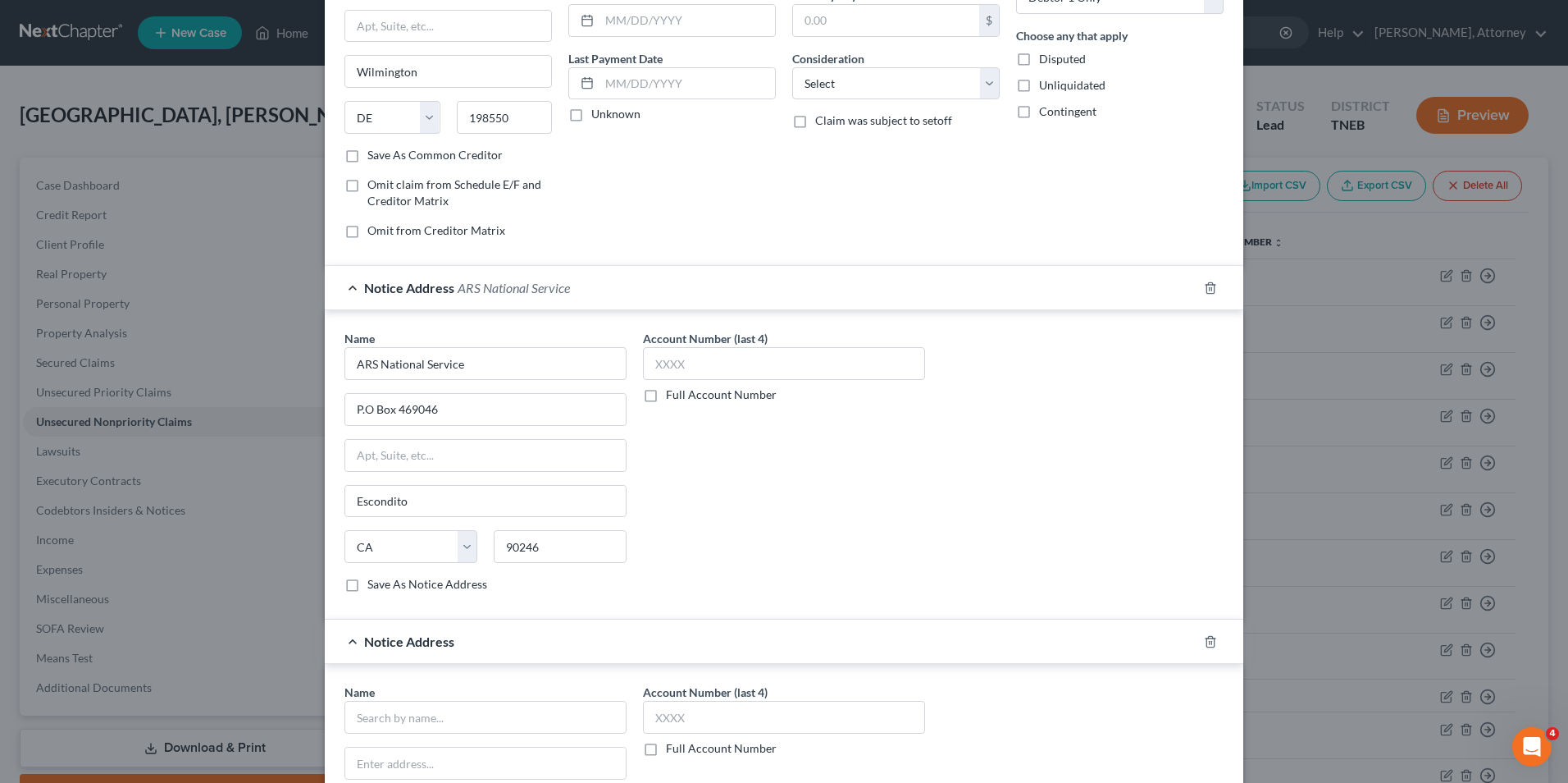
scroll to position [179, 0]
click at [504, 713] on input "text" at bounding box center [485, 713] width 282 height 33
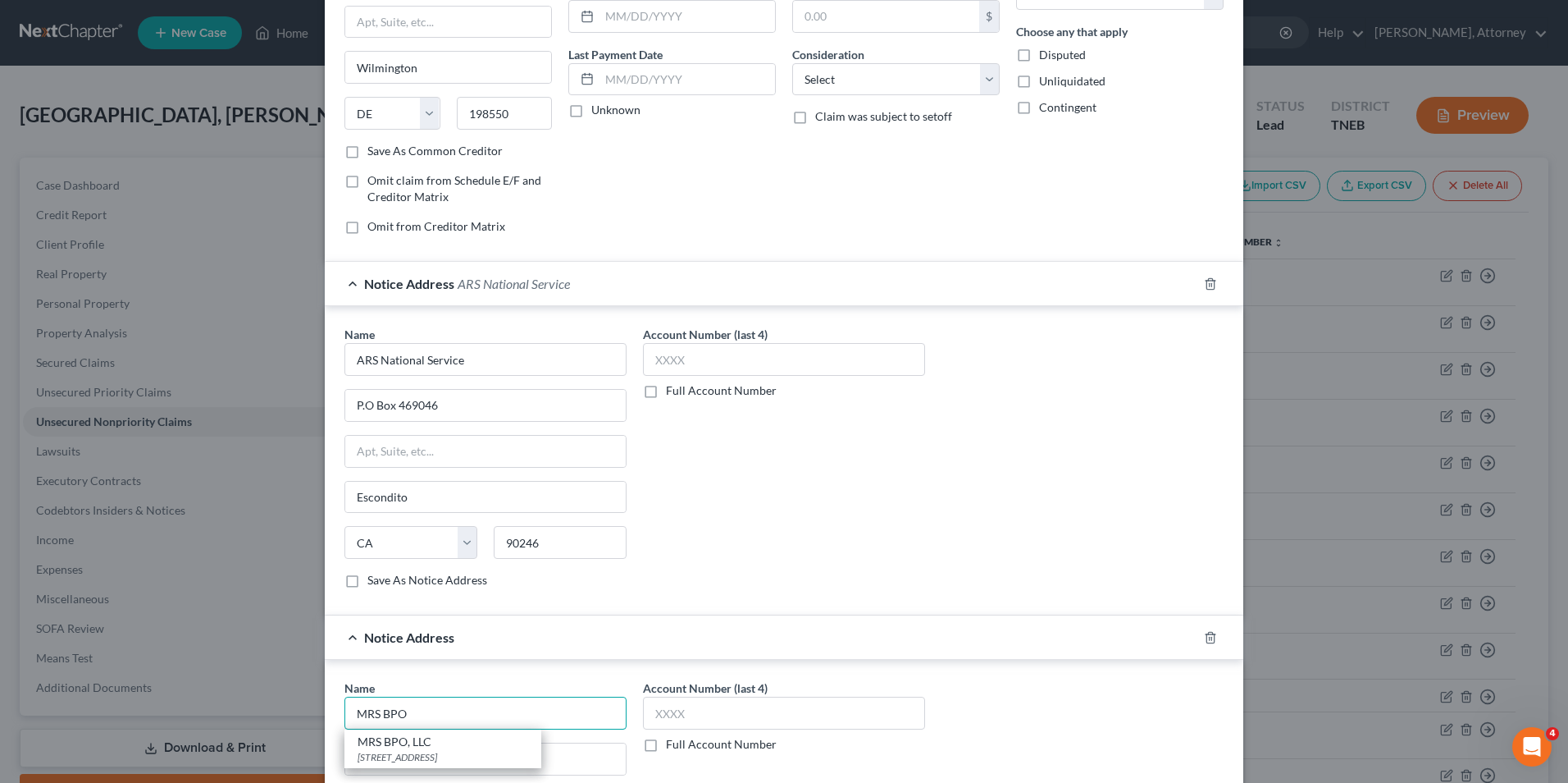
type input "MRS BPO"
type input "1930 [GEOGRAPHIC_DATA]"
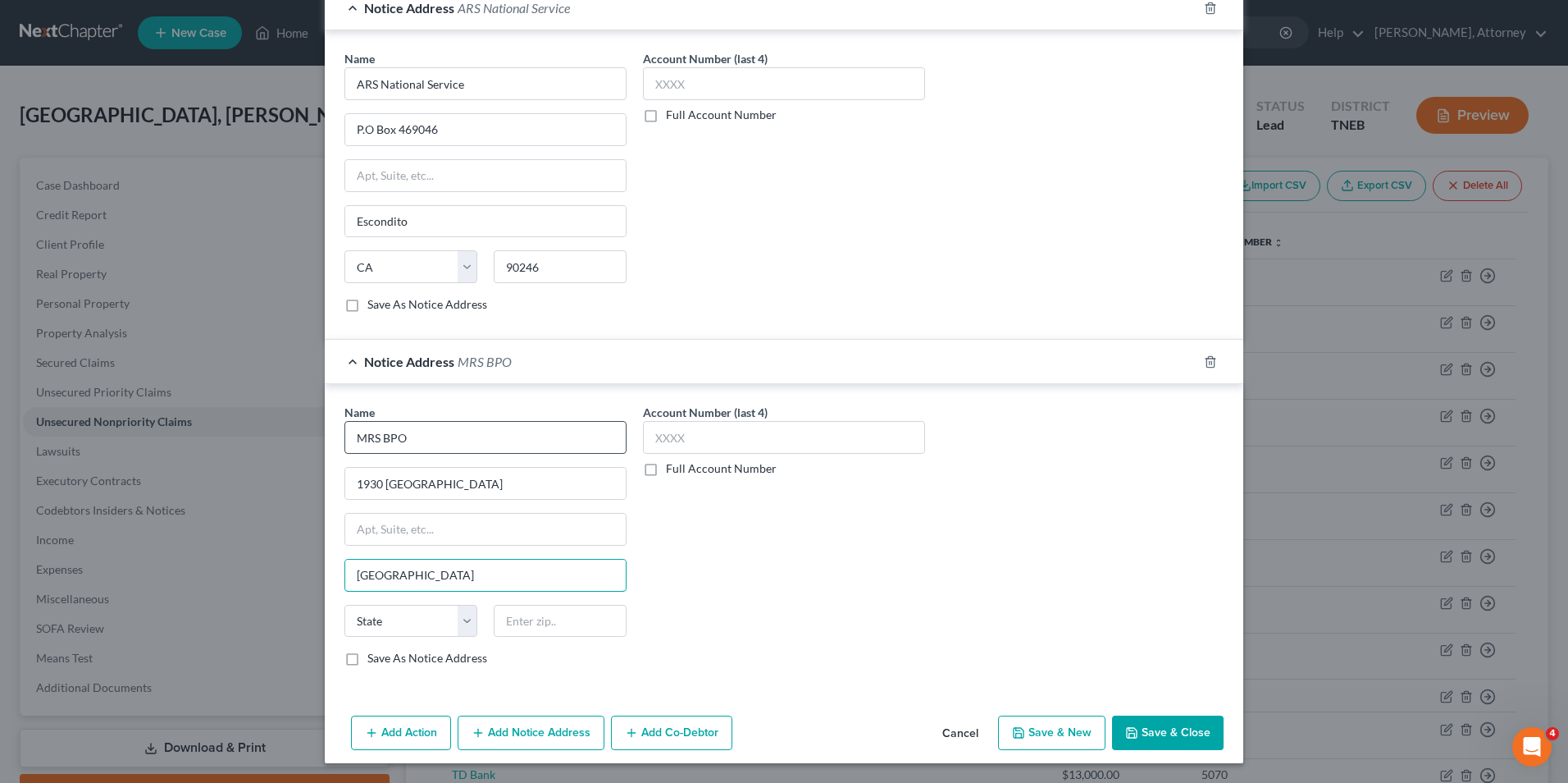
type input "[GEOGRAPHIC_DATA]"
select select "33"
type input "08003"
click at [804, 582] on div "Account Number (last 4) Full Account Number" at bounding box center [784, 541] width 299 height 276
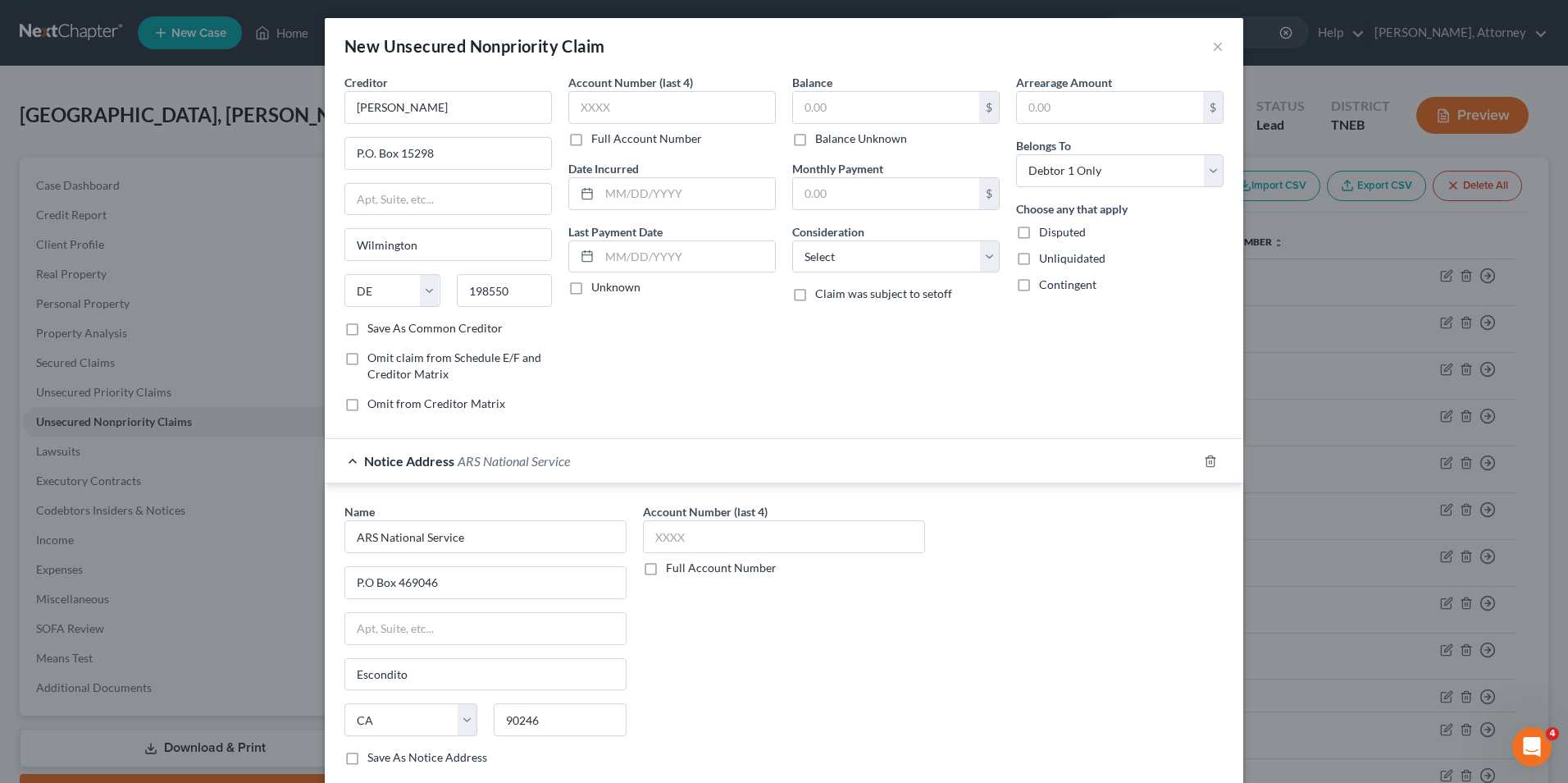
scroll to position [0, 0]
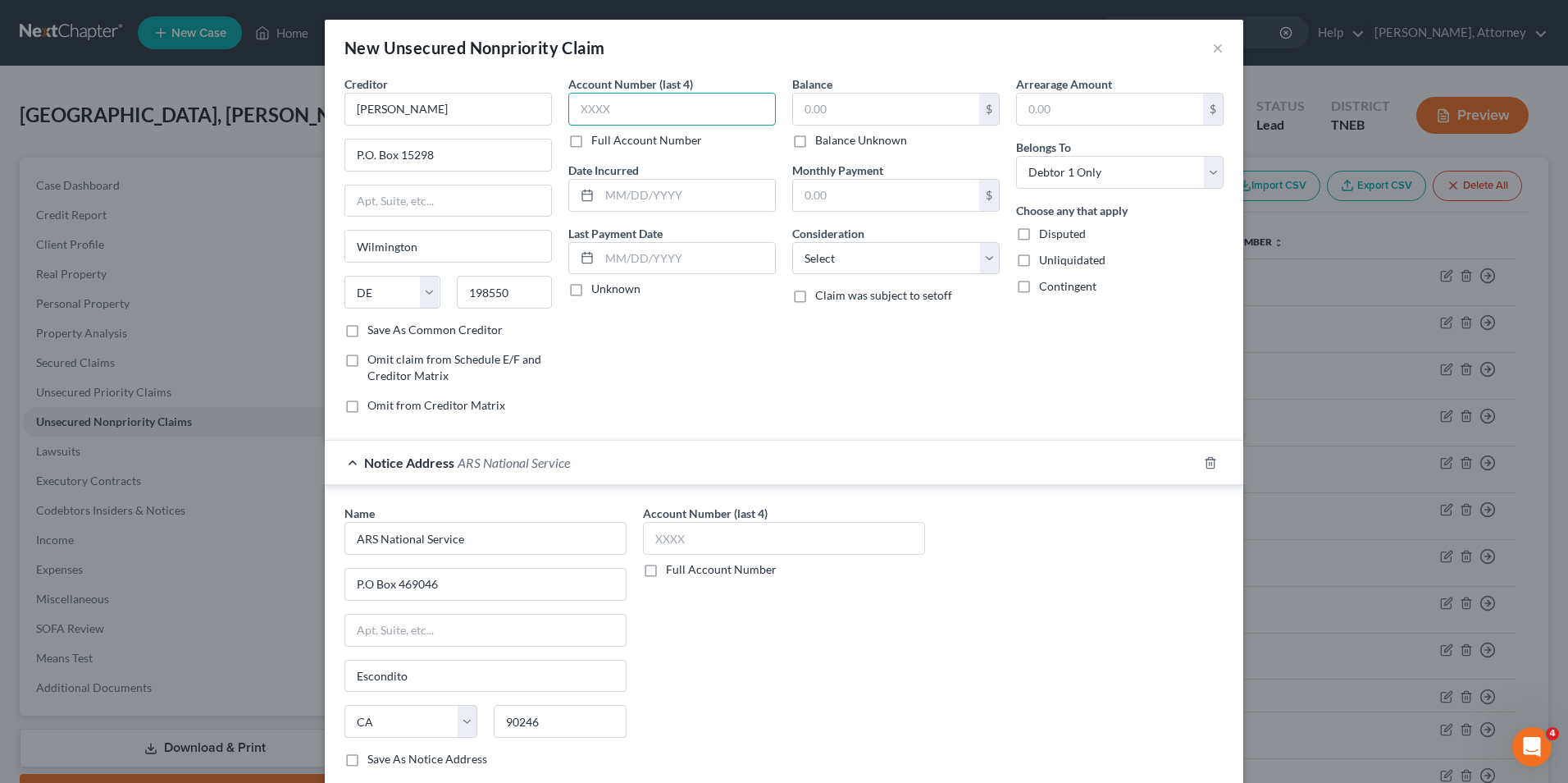
click at [619, 100] on input "text" at bounding box center [673, 109] width 208 height 33
type input "8171"
type input "2024"
type input "27,640"
click at [931, 257] on select "Select Cable / Satellite Services Collection Agency Credit Card Debt Debt Couns…" at bounding box center [896, 258] width 208 height 33
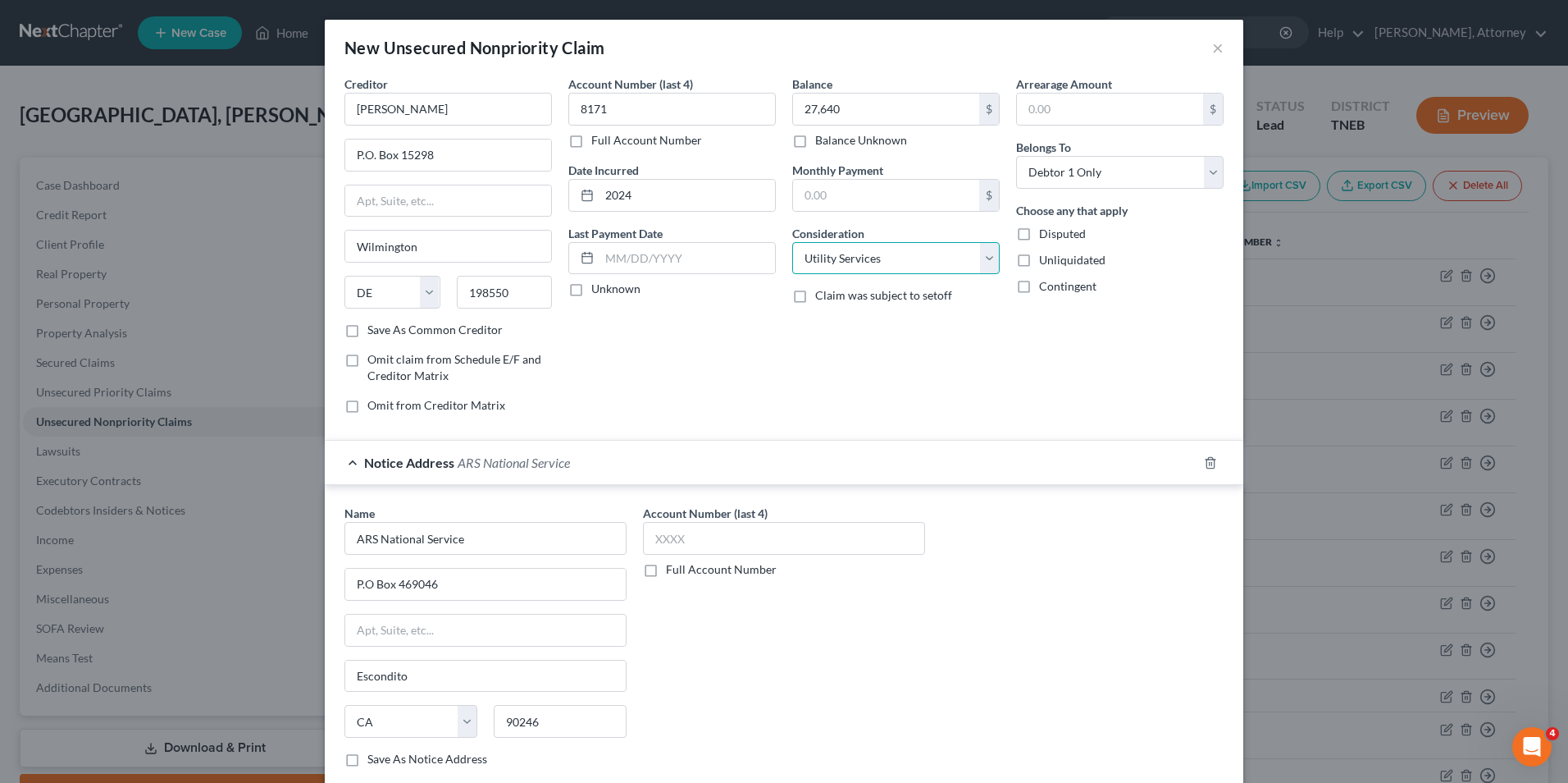
select select "2"
click at [792, 243] on select "Select Cable / Satellite Services Collection Agency Credit Card Debt Debt Couns…" at bounding box center [896, 258] width 208 height 33
click at [1120, 412] on div "Arrearage Amount $ Belongs To * Select Debtor 1 Only Debtor 2 Only Debtor 1 And…" at bounding box center [1120, 250] width 224 height 351
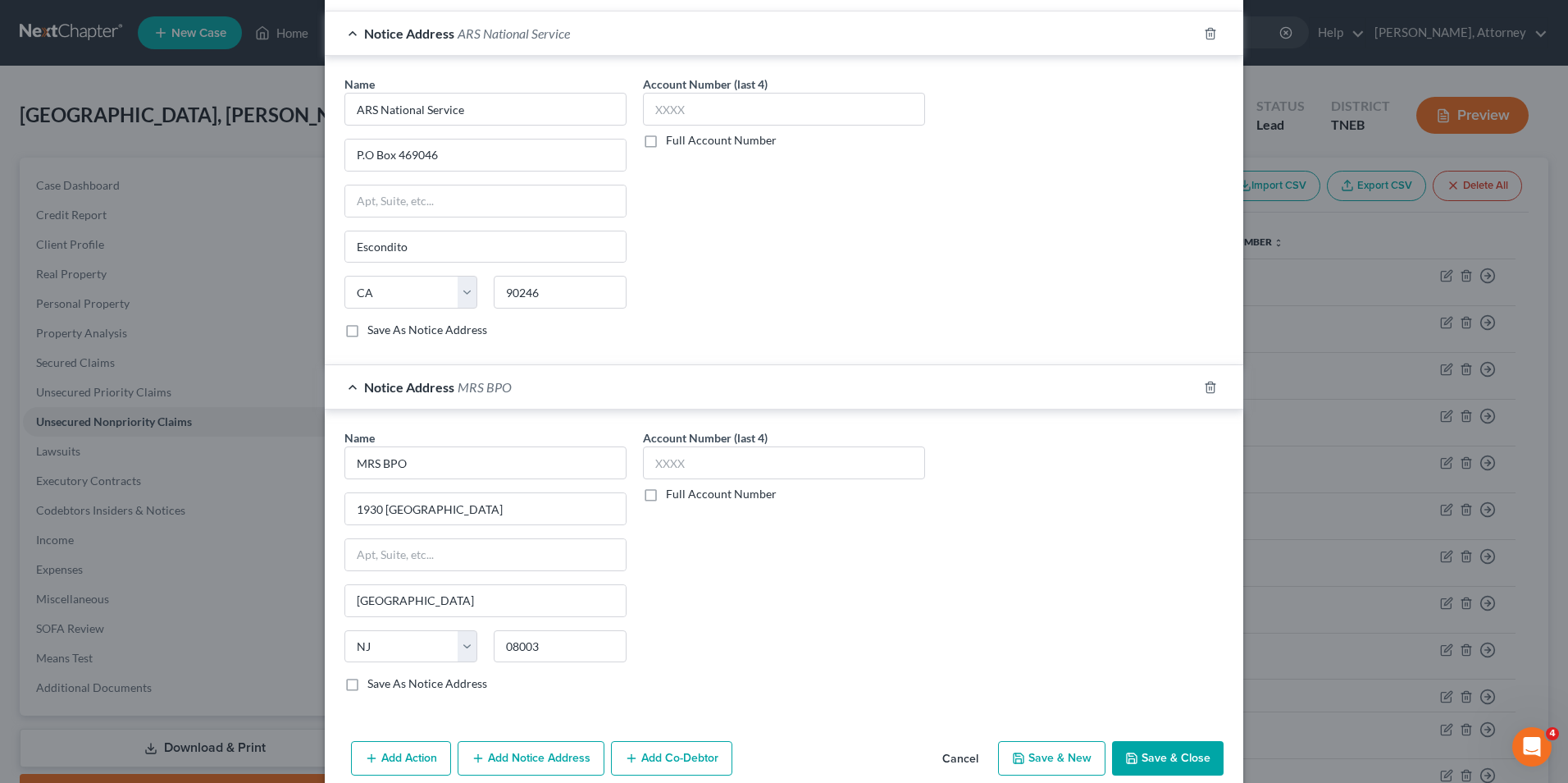
scroll to position [454, 0]
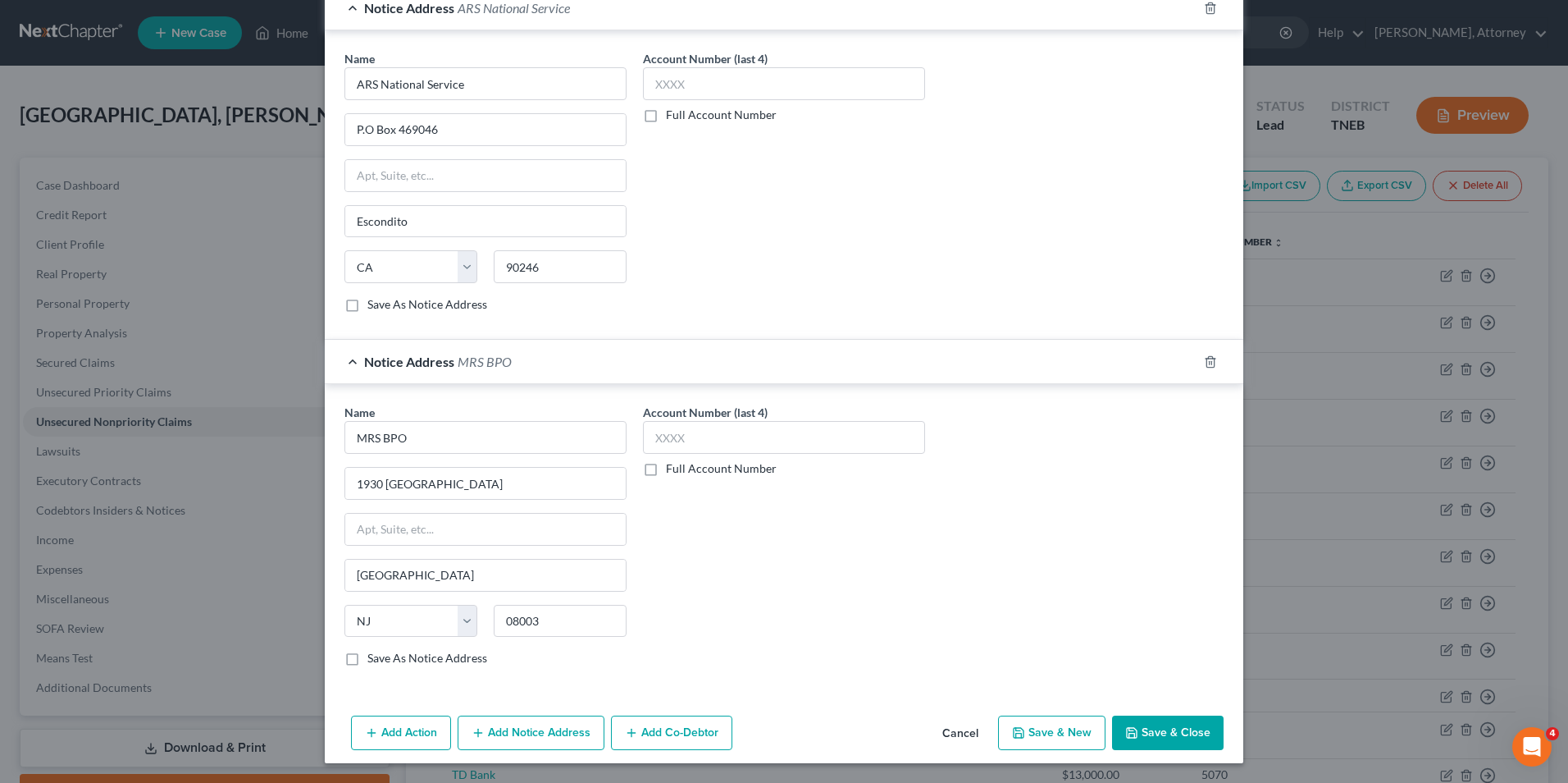
click at [1080, 731] on button "Save & New" at bounding box center [1052, 733] width 108 height 35
select select "0"
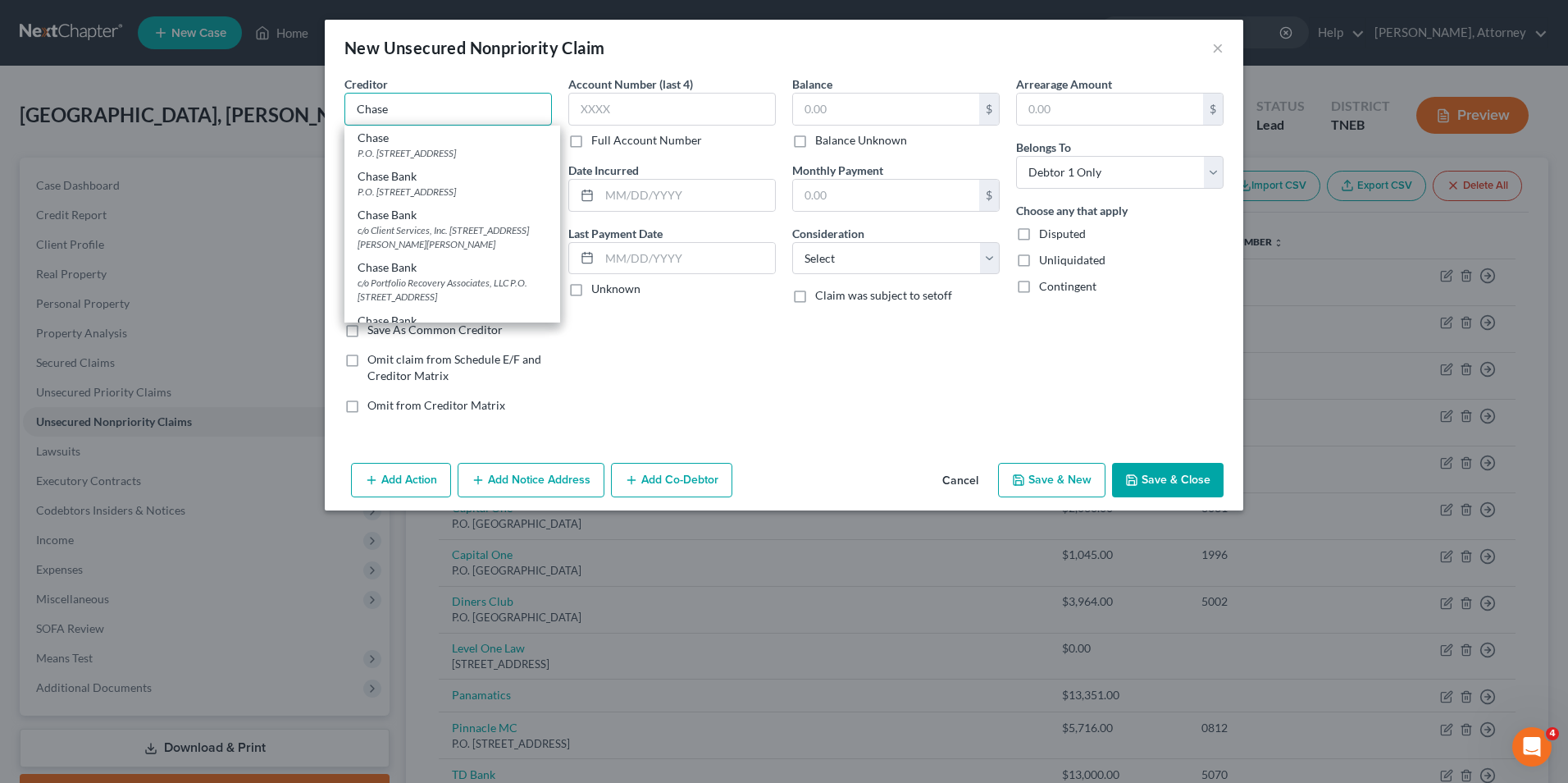
type input "Chase"
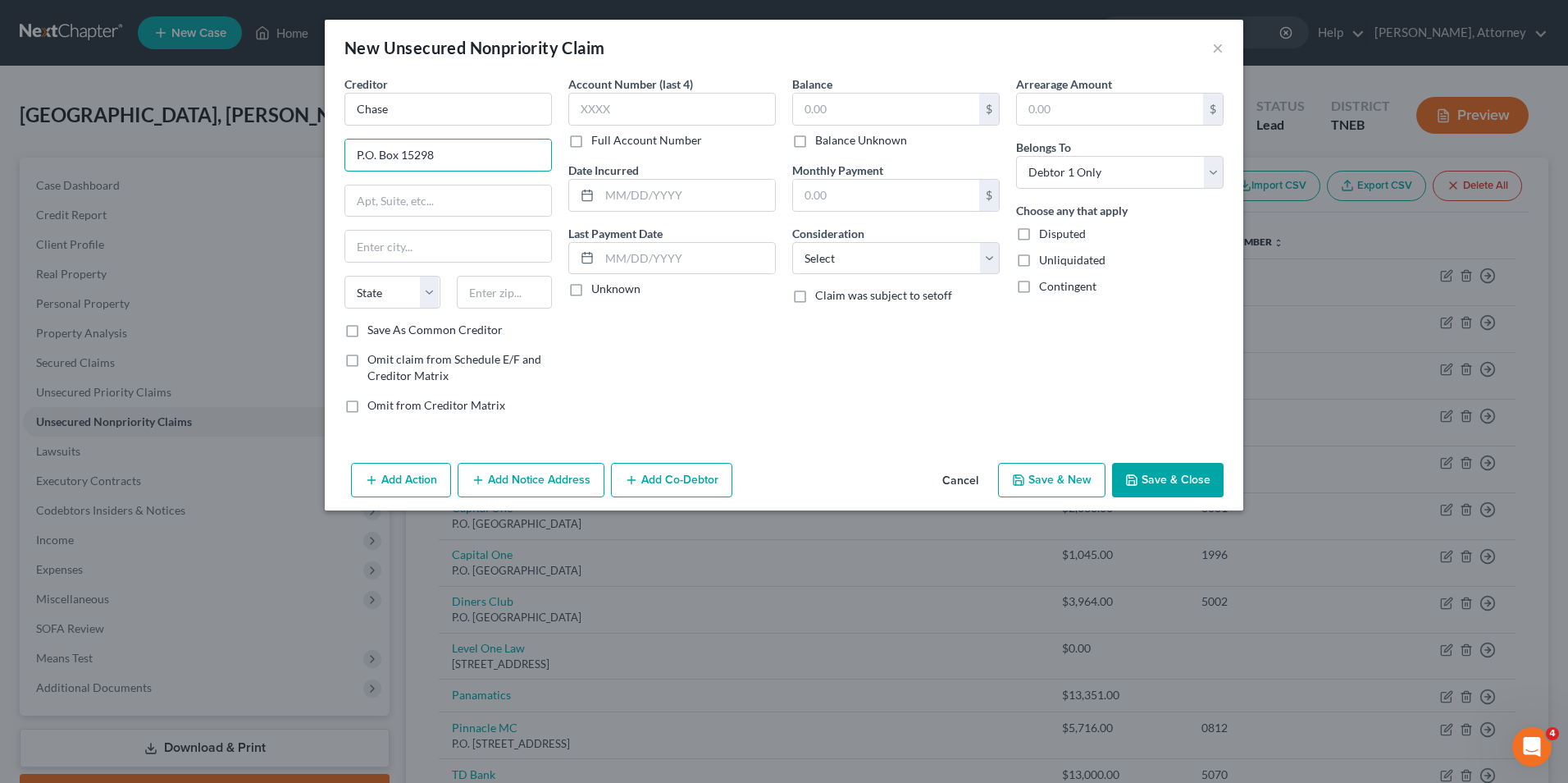
type input "P.O. Box 15298"
type input "Wilmington"
select select "7"
type input "198550"
click at [619, 112] on input "text" at bounding box center [673, 109] width 208 height 33
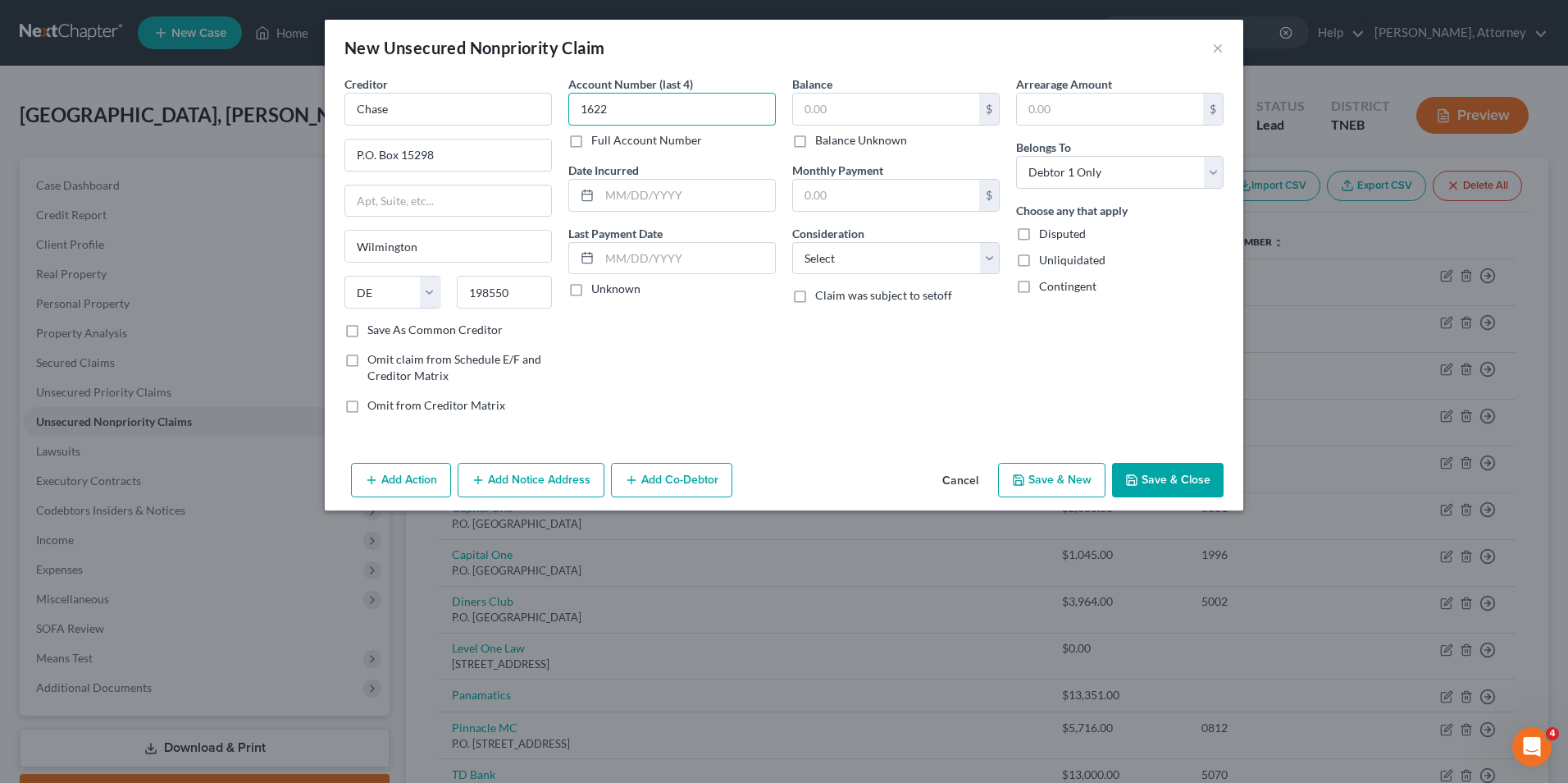
type input "1622"
type input "2"
type input "2025"
type input "21,078"
click at [651, 192] on input "2025" at bounding box center [687, 196] width 175 height 32
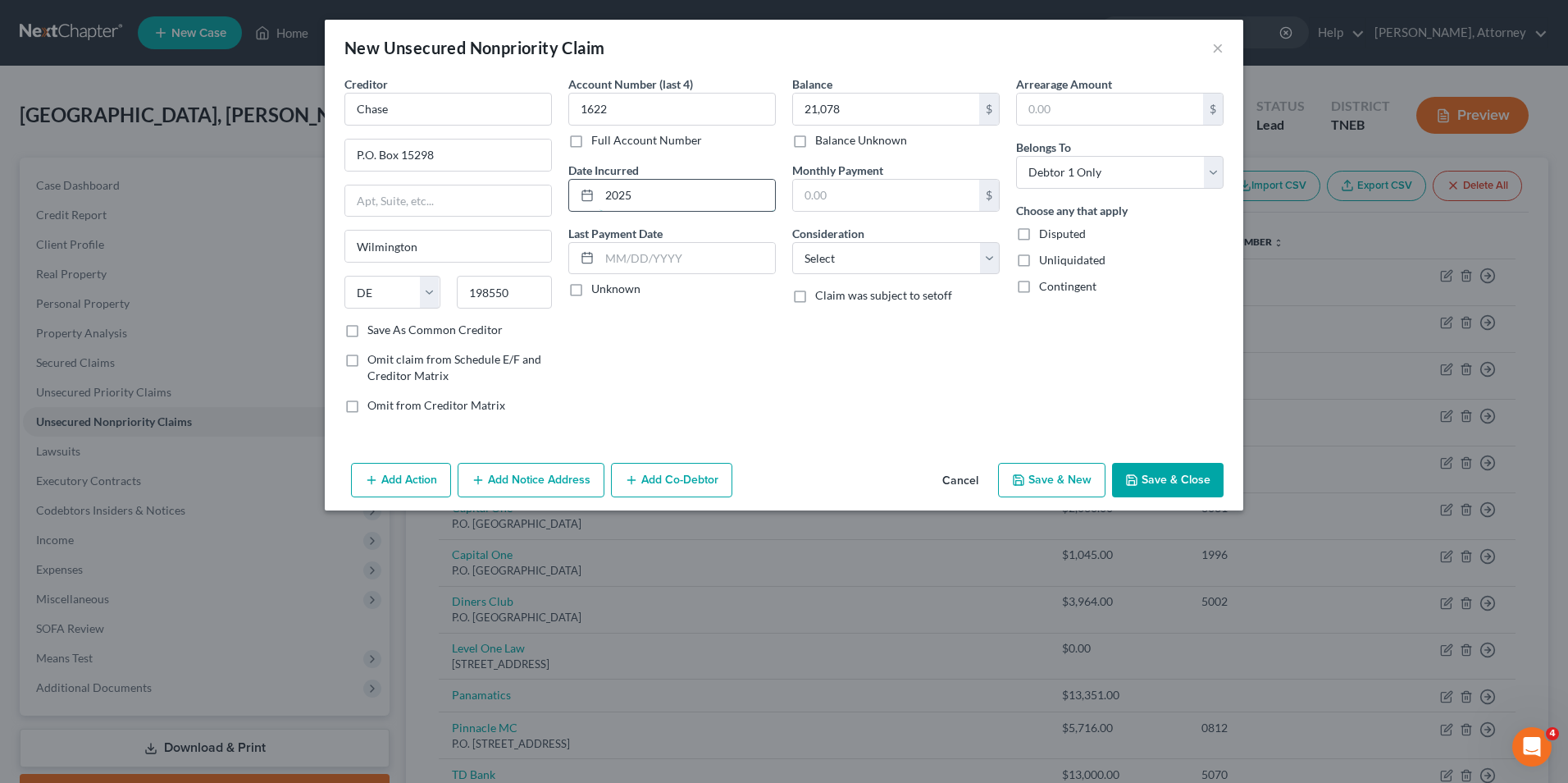
click at [651, 192] on input "2025" at bounding box center [687, 196] width 175 height 32
type input "2020"
click at [853, 261] on select "Select Cable / Satellite Services Collection Agency Credit Card Debt Debt Couns…" at bounding box center [896, 258] width 208 height 33
select select "2"
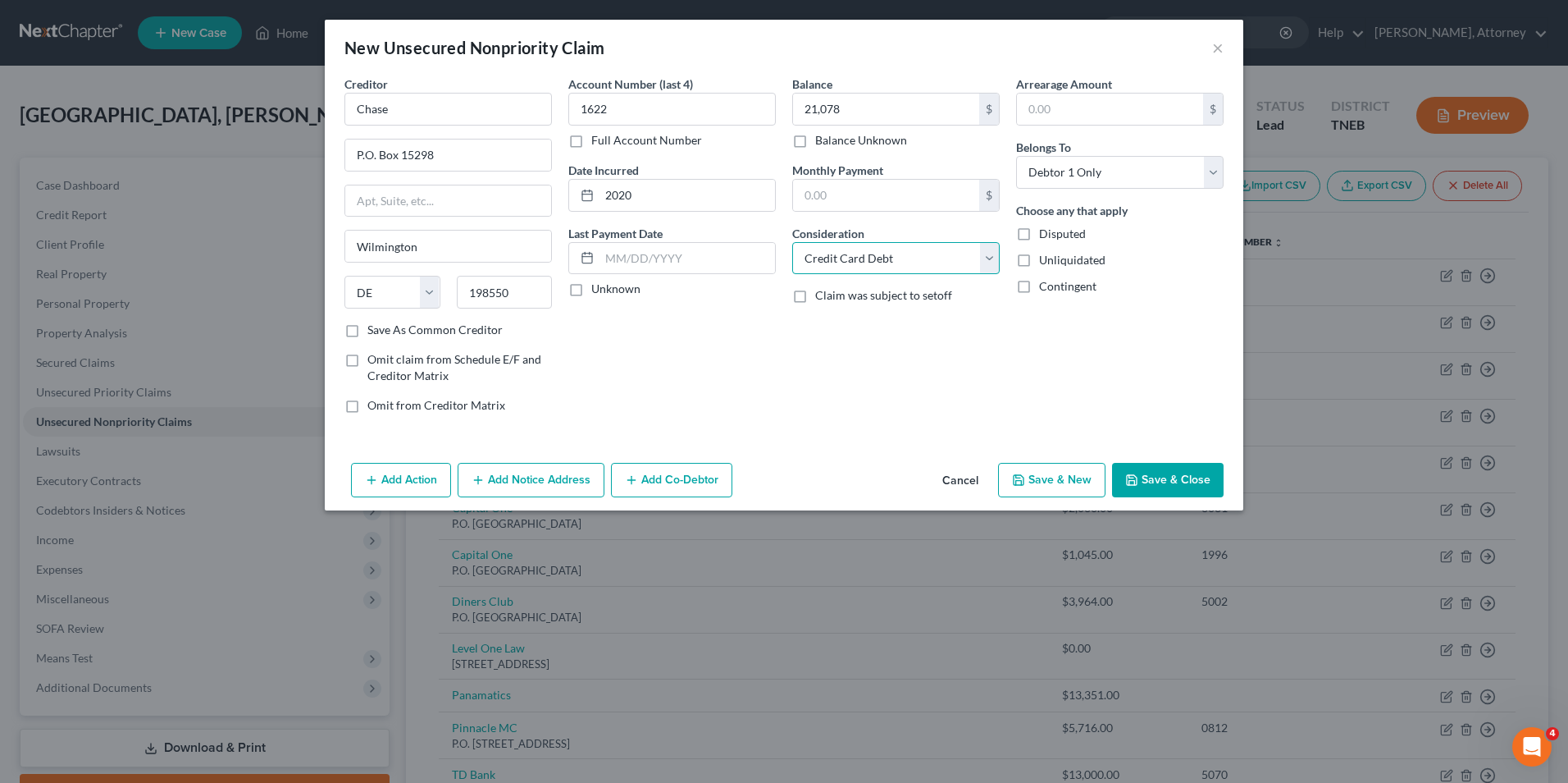
click at [792, 243] on select "Select Cable / Satellite Services Collection Agency Credit Card Debt Debt Couns…" at bounding box center [896, 258] width 208 height 33
click at [1047, 470] on button "Save & New" at bounding box center [1052, 480] width 108 height 35
select select "0"
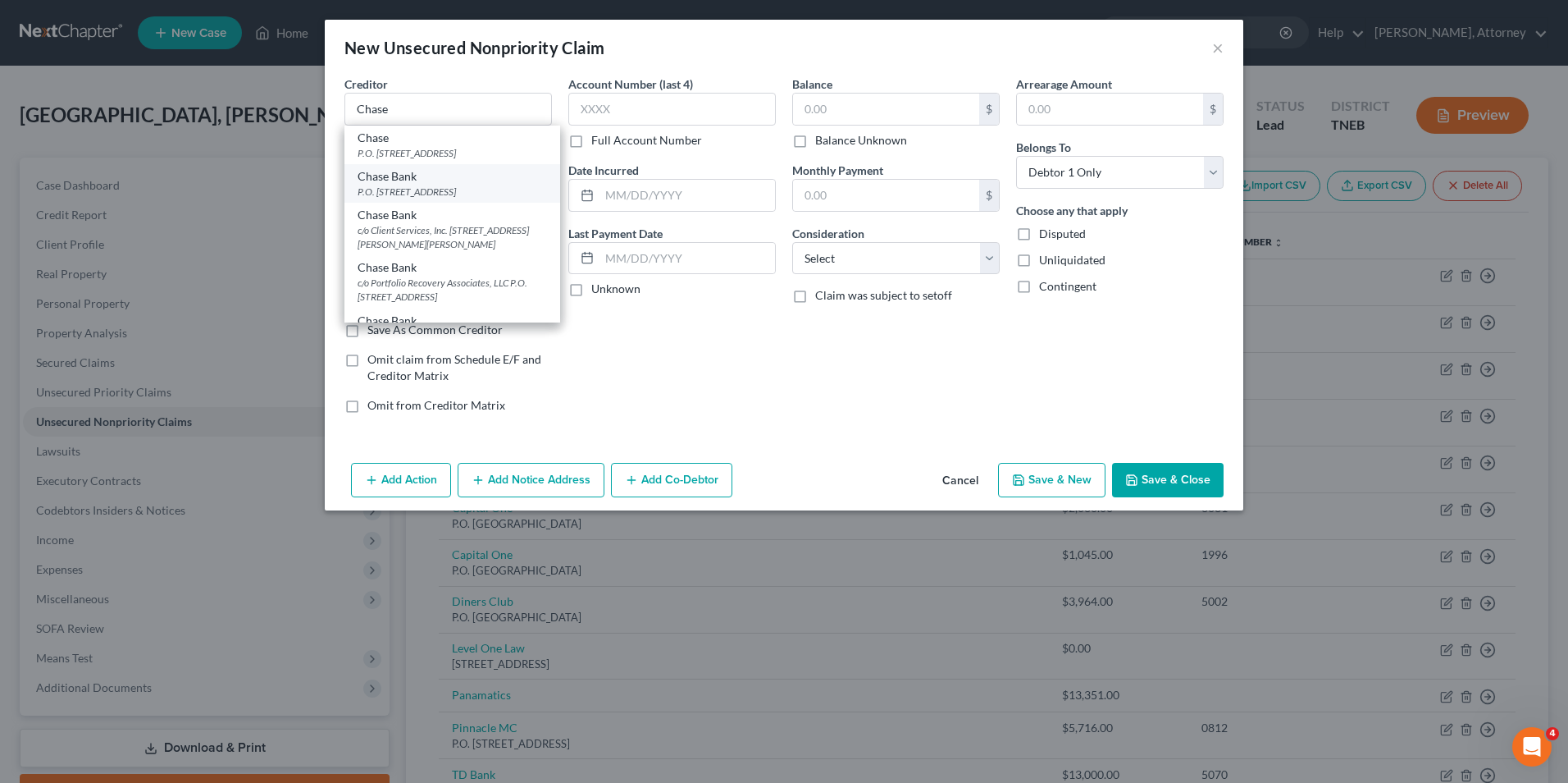
click at [459, 185] on div "P.O. [STREET_ADDRESS]" at bounding box center [452, 192] width 190 height 14
type input "Chase Bank"
type input "P.O. Box 15548"
type input "Wilmington"
select select "7"
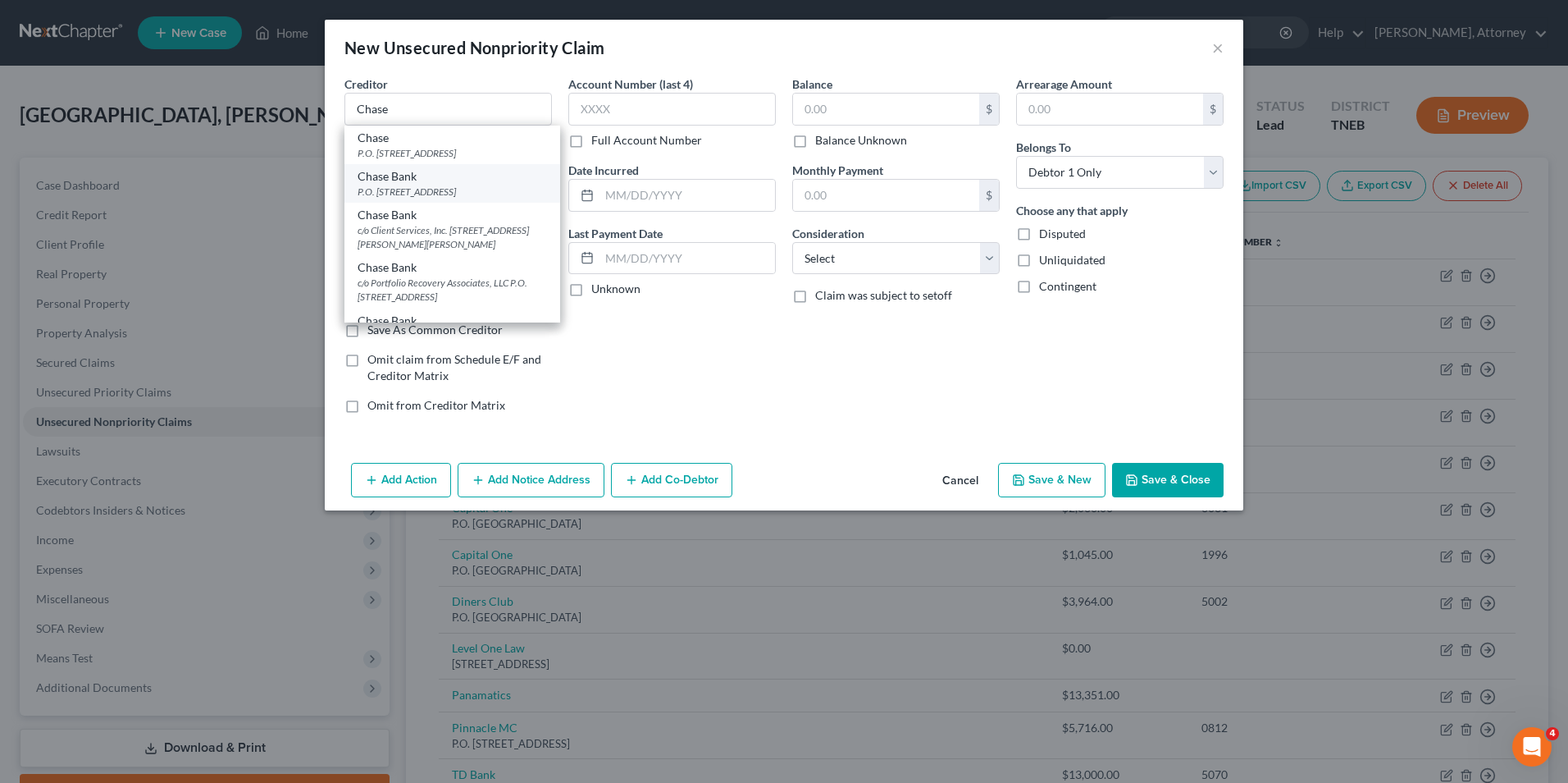
type input "19886-5548"
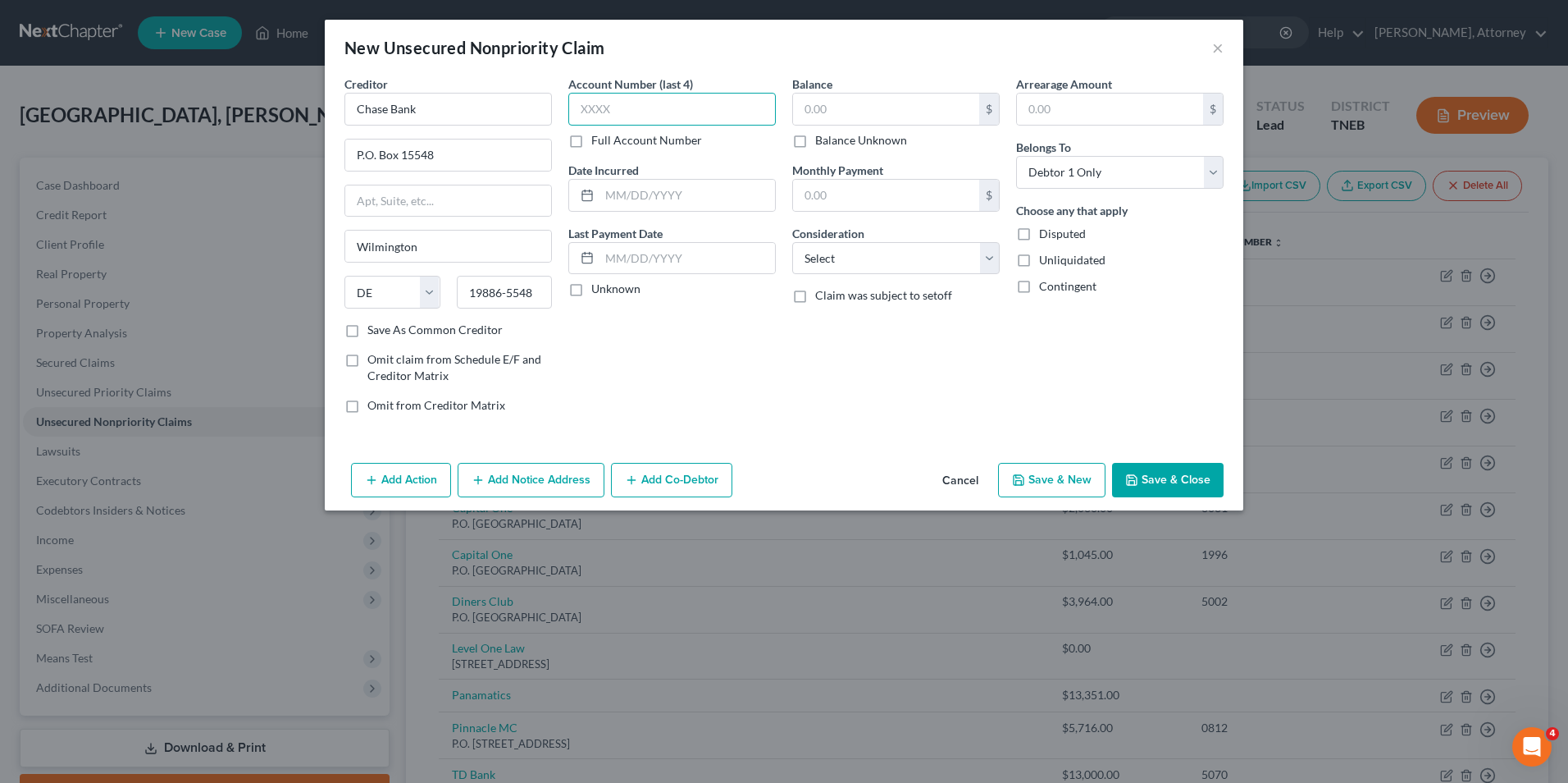
click at [631, 113] on input "text" at bounding box center [673, 109] width 208 height 33
type input "9642"
click at [639, 191] on input "text" at bounding box center [687, 196] width 175 height 32
type input "2022"
click at [830, 101] on input "text" at bounding box center [886, 110] width 186 height 32
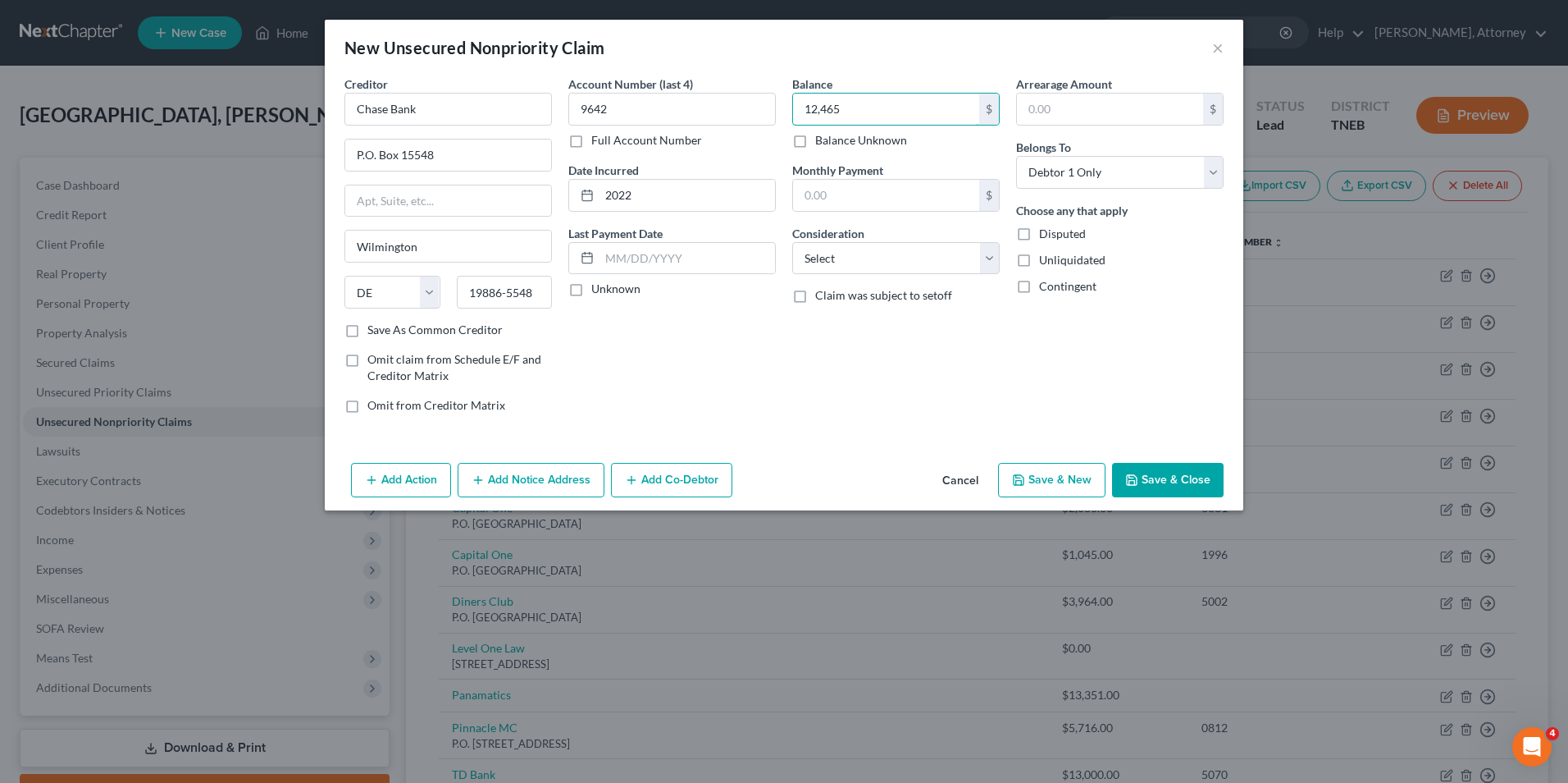
type input "12,465"
click at [862, 286] on div "Balance 12,465.00 $ Balance Unknown Balance Undetermined 12,465 $ Balance Unkno…" at bounding box center [896, 250] width 224 height 351
click at [864, 264] on select "Select Cable / Satellite Services Collection Agency Credit Card Debt Debt Couns…" at bounding box center [896, 258] width 208 height 33
select select "2"
click at [792, 243] on select "Select Cable / Satellite Services Collection Agency Credit Card Debt Debt Couns…" at bounding box center [896, 258] width 208 height 33
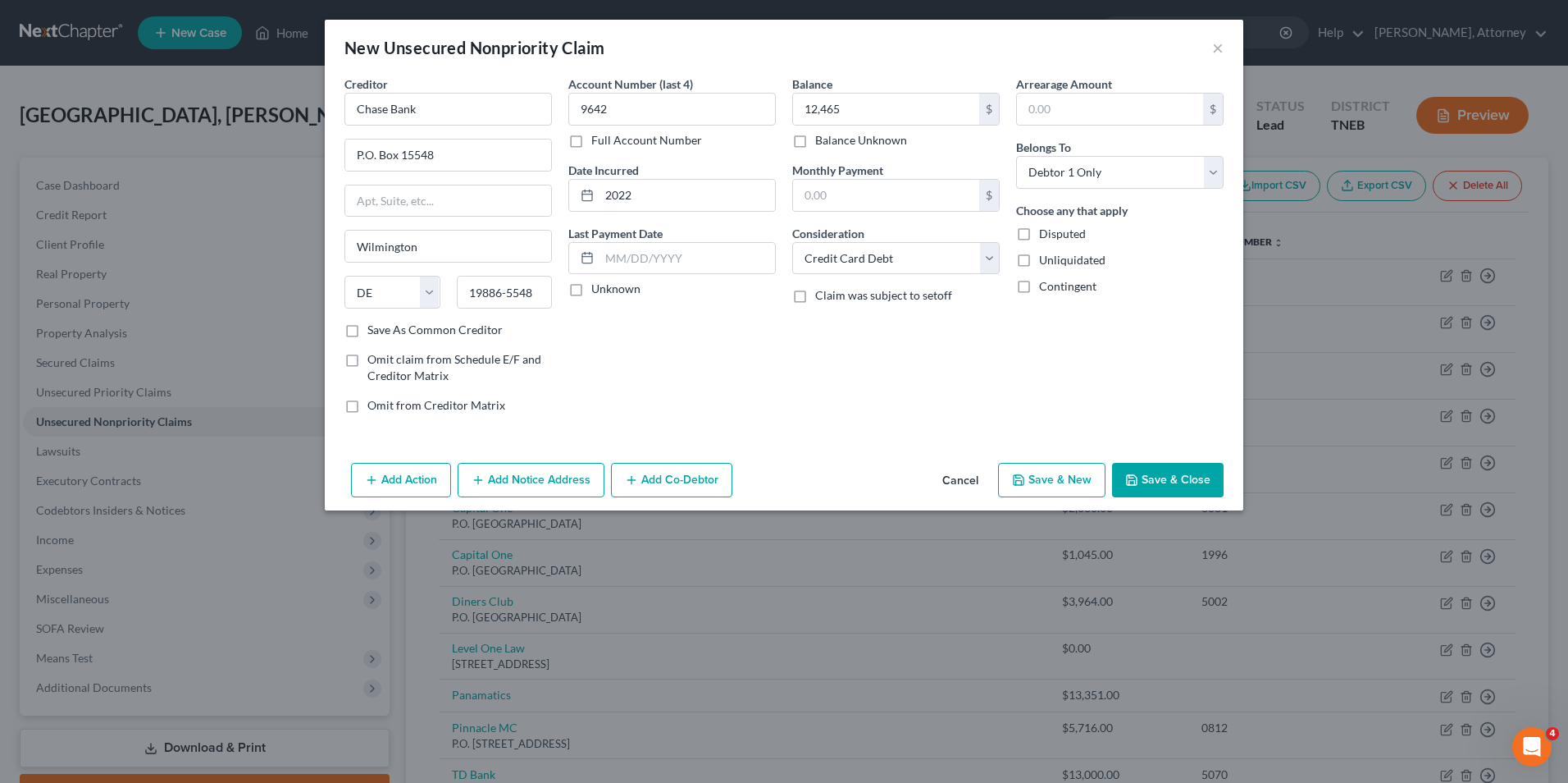
click at [1048, 490] on button "Save & New" at bounding box center [1052, 480] width 108 height 35
select select "0"
drag, startPoint x: 422, startPoint y: 90, endPoint x: 424, endPoint y: 113, distance: 23.1
click at [424, 113] on div "Creditor *" at bounding box center [448, 100] width 208 height 50
click at [424, 113] on input "text" at bounding box center [448, 109] width 208 height 33
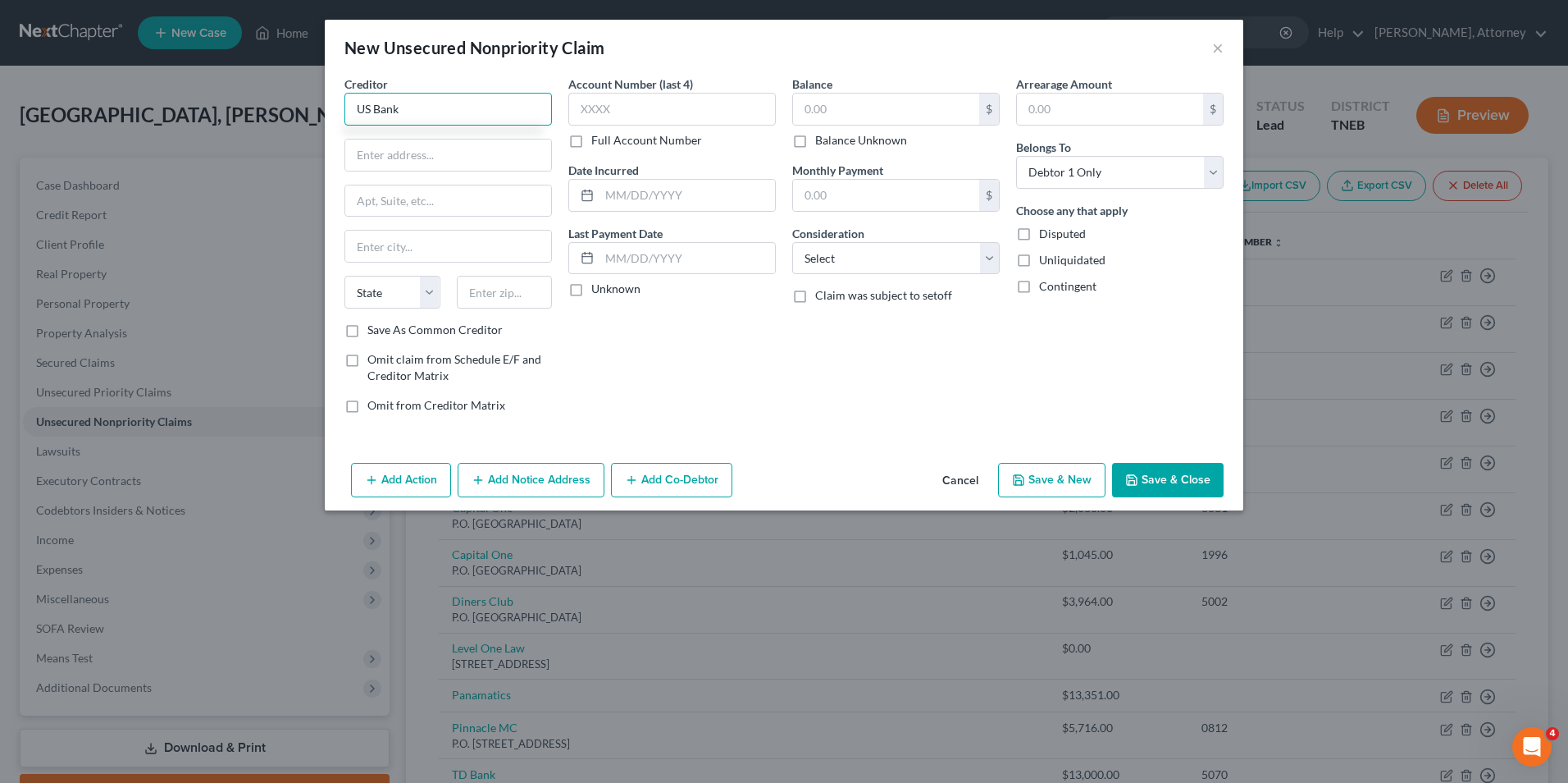
type input "US Bank"
type input "P.O. Box 6353"
type input "Fargo"
select select "29"
type input "58125"
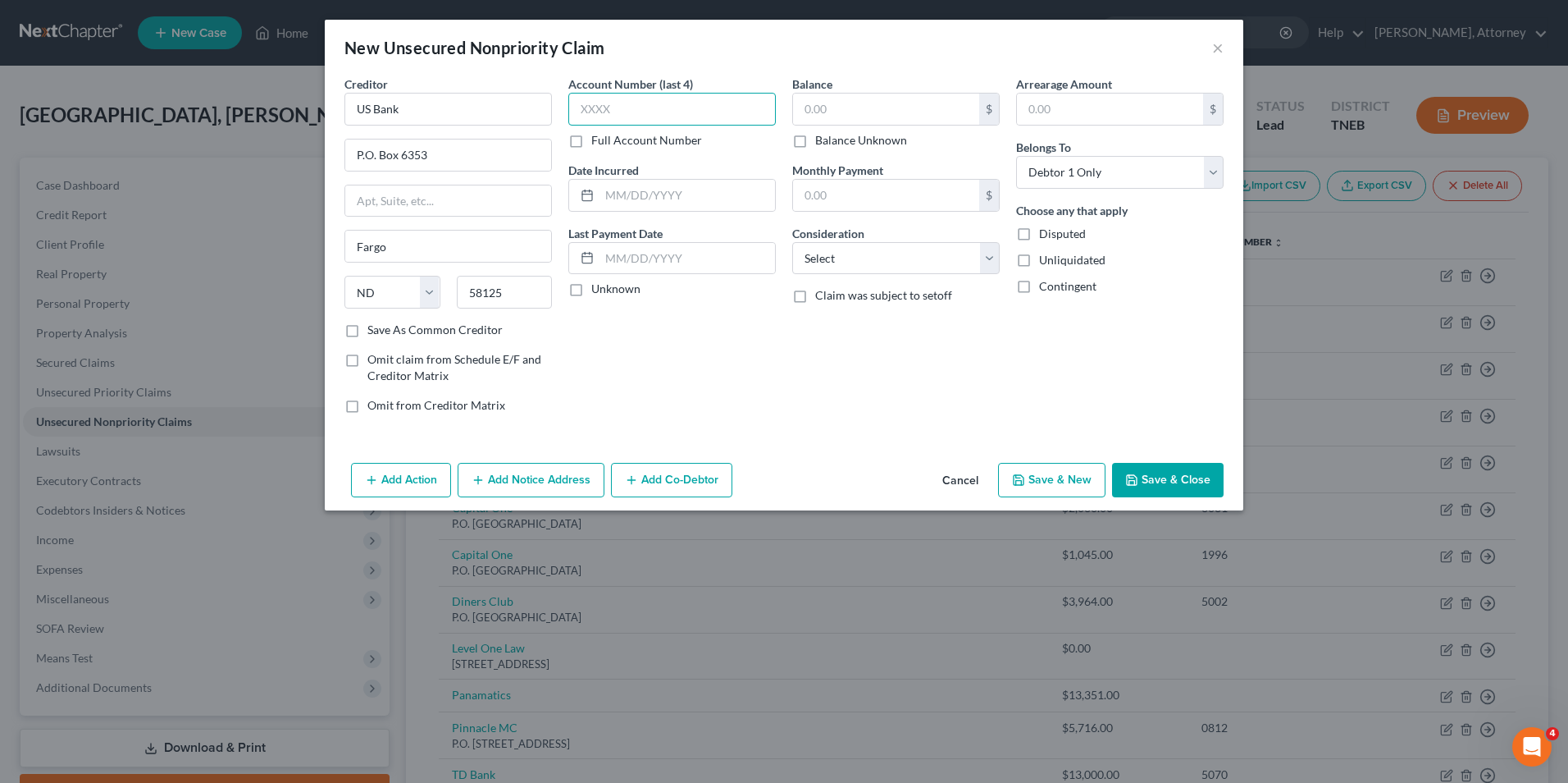
click at [628, 113] on input "text" at bounding box center [673, 109] width 208 height 33
type input "1439"
click at [637, 198] on input "text" at bounding box center [687, 196] width 175 height 32
type input "2022"
click at [835, 107] on input "text" at bounding box center [886, 110] width 186 height 32
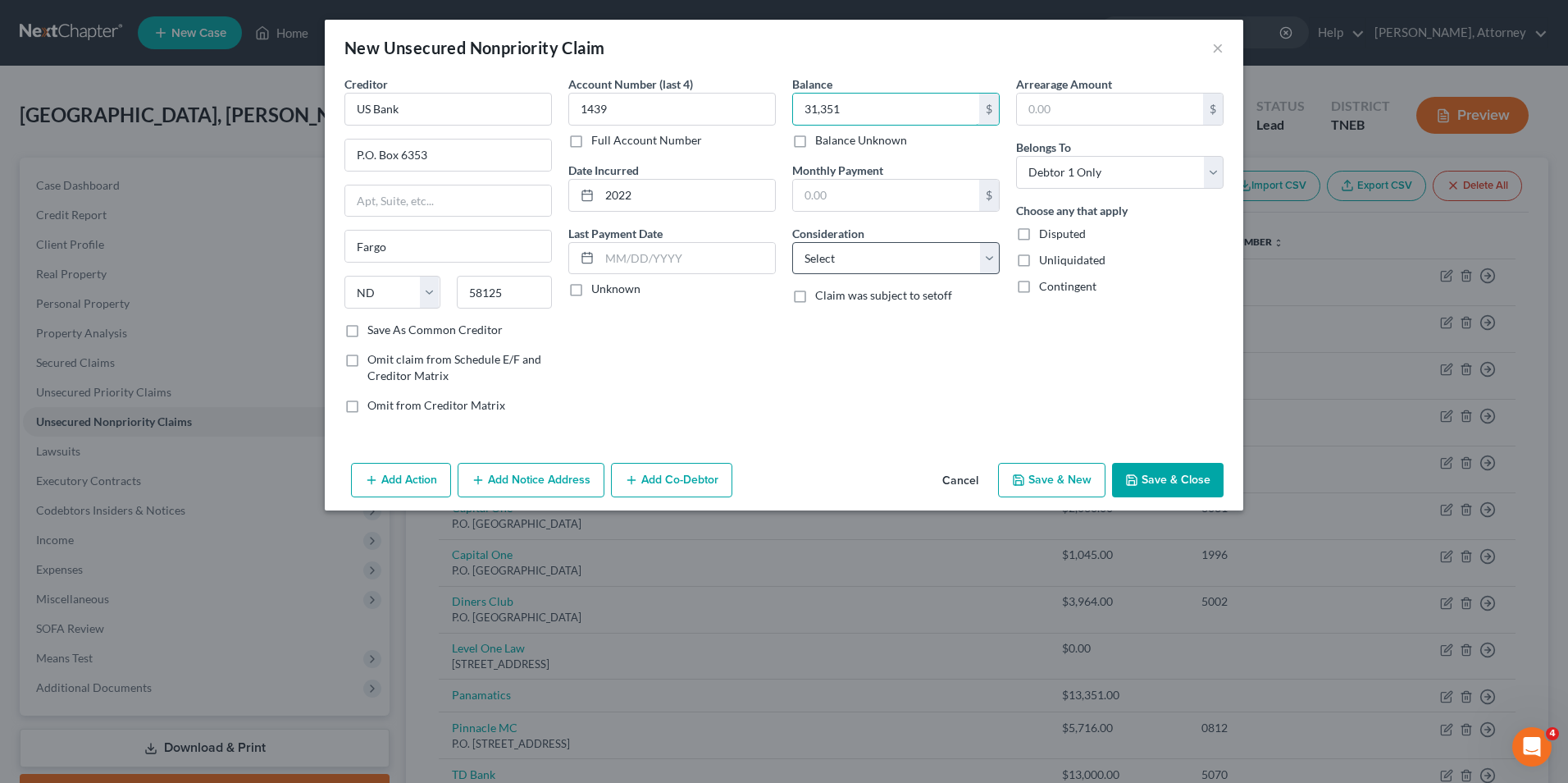
type input "31,351"
click at [848, 259] on select "Select Cable / Satellite Services Collection Agency Credit Card Debt Debt Couns…" at bounding box center [896, 258] width 208 height 33
select select "2"
click at [792, 243] on select "Select Cable / Satellite Services Collection Agency Credit Card Debt Debt Couns…" at bounding box center [896, 258] width 208 height 33
click at [554, 492] on button "Add Notice Address" at bounding box center [531, 480] width 146 height 35
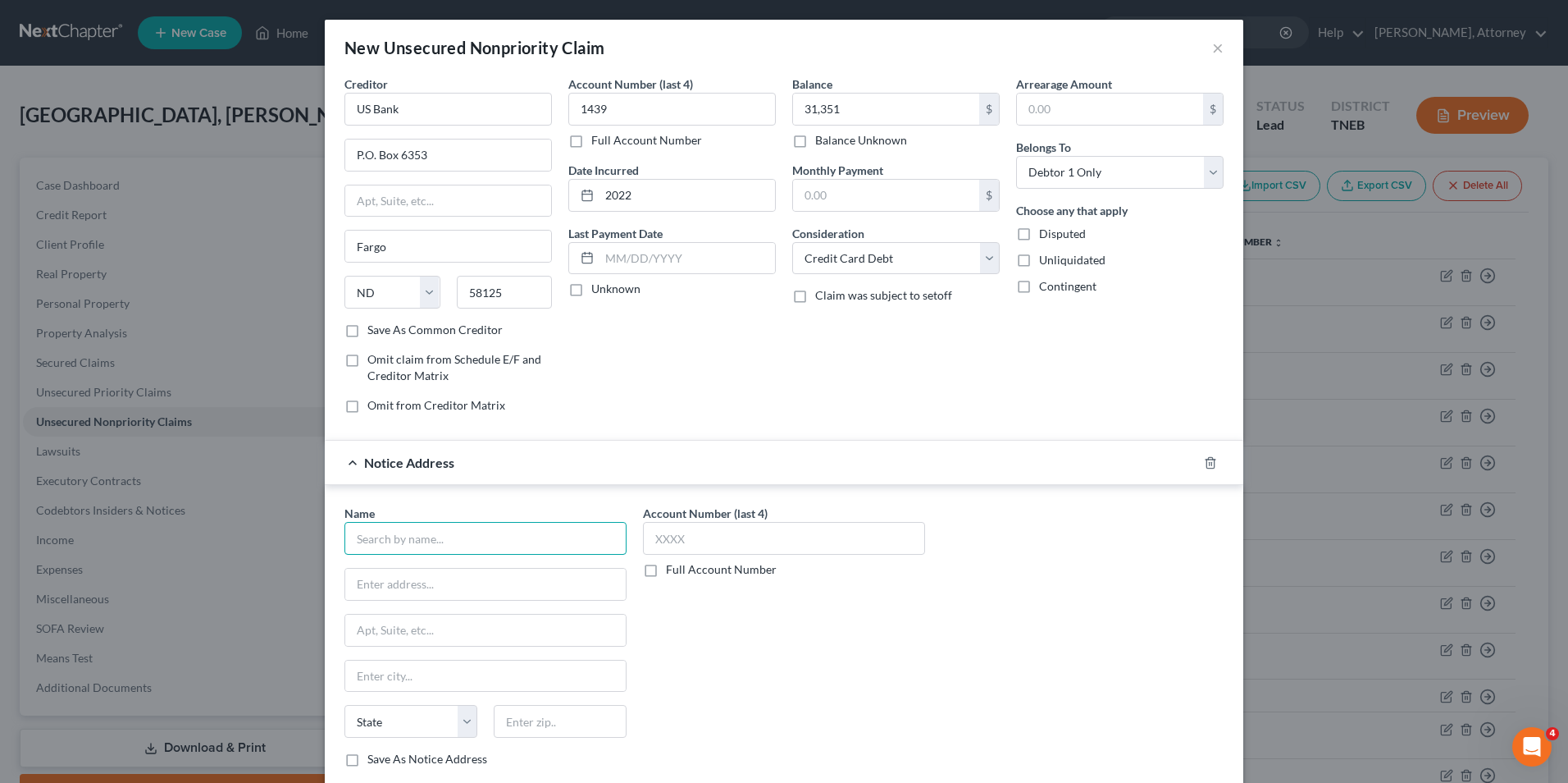
click at [503, 544] on input "text" at bounding box center [485, 538] width 282 height 33
type input "Credit Control"
type input "3300 Ridder Trail S"
type input "Suite 500"
type input "Earth City"
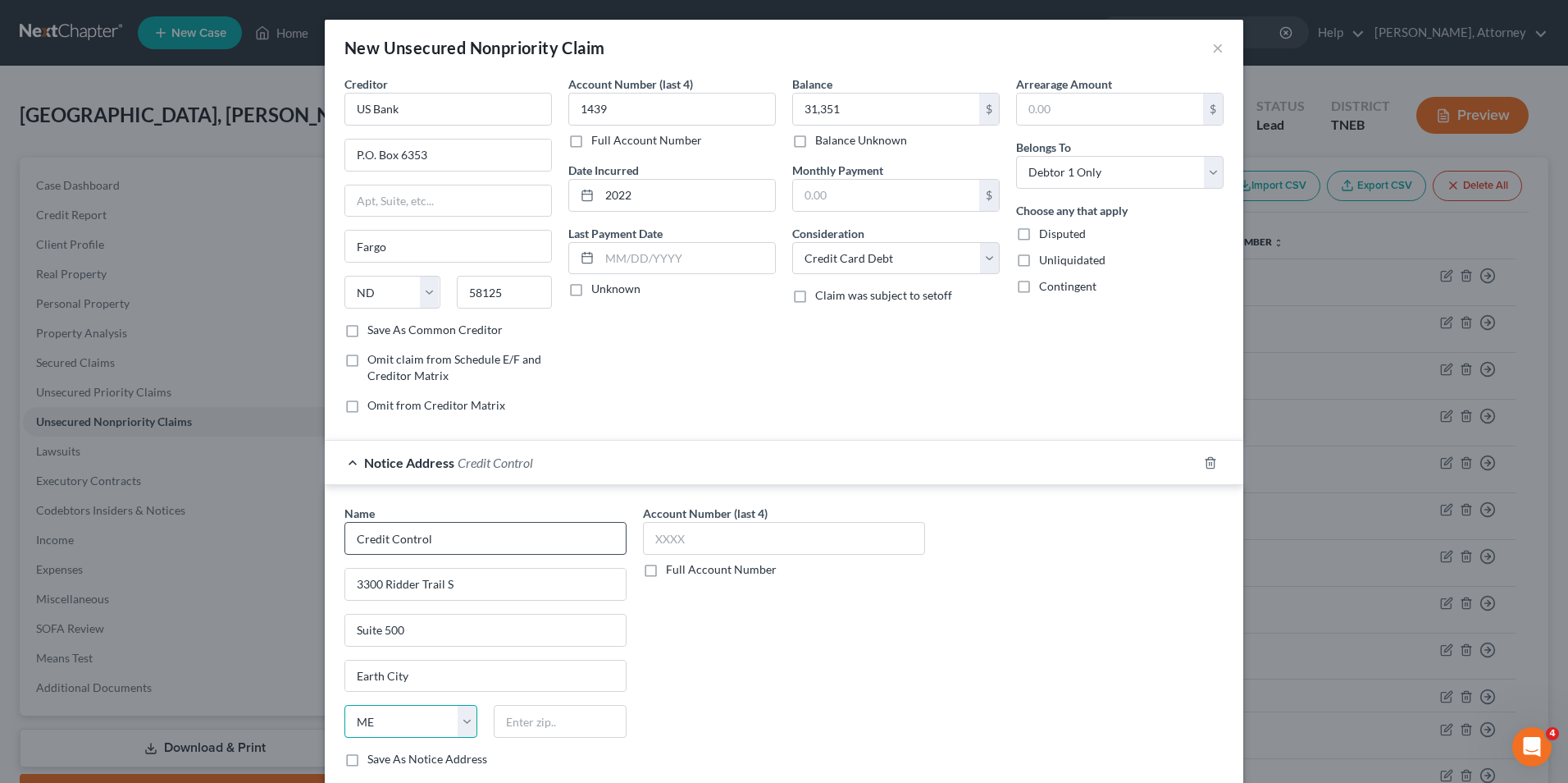
select select "26"
type input "6304"
click at [968, 677] on div "Name * Credit Control 3300 Ridder Trail S Suite 500 Earth City State [US_STATE]…" at bounding box center [784, 642] width 895 height 276
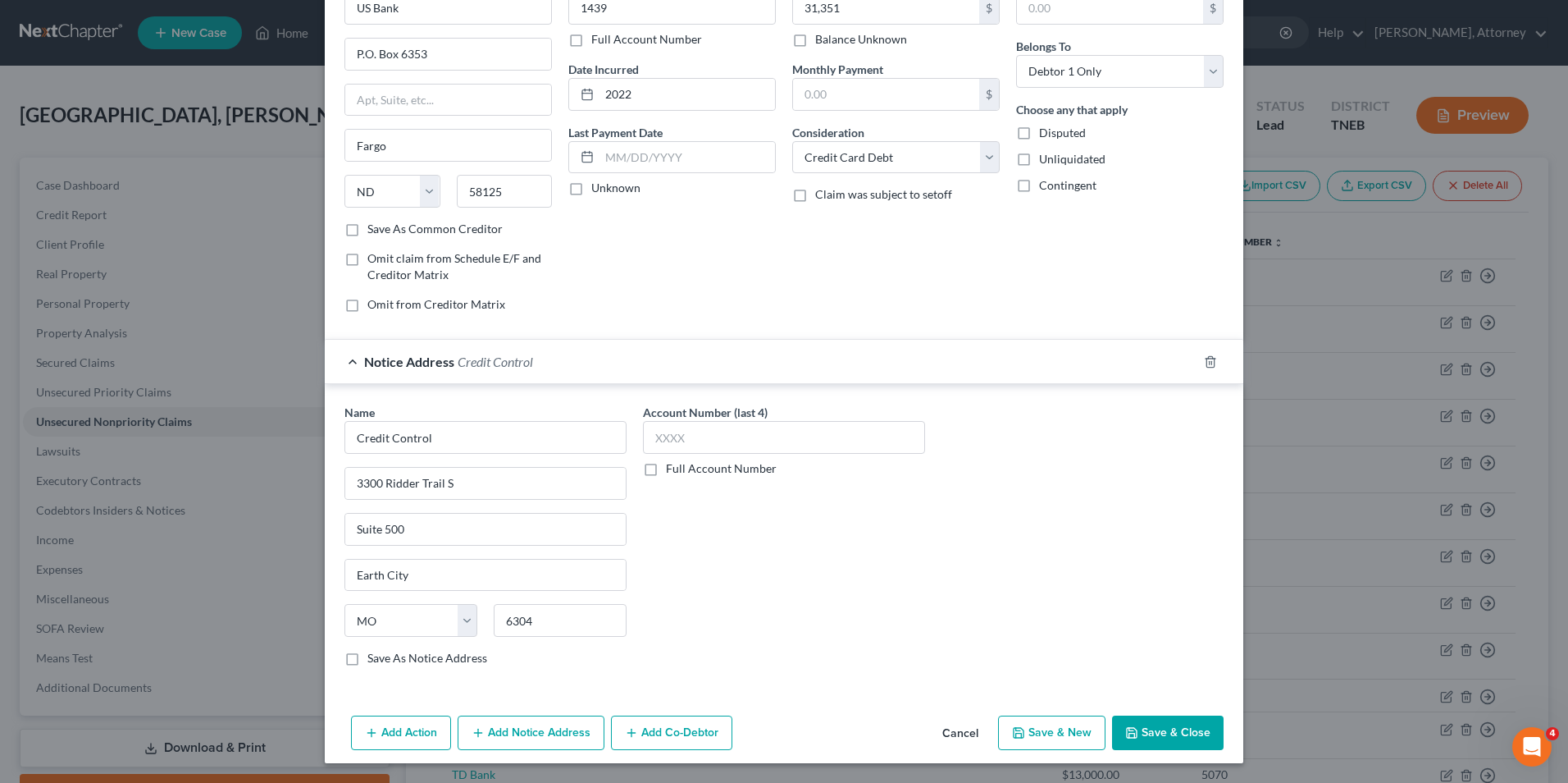
click at [1060, 716] on button "Save & New" at bounding box center [1052, 733] width 108 height 35
select select "0"
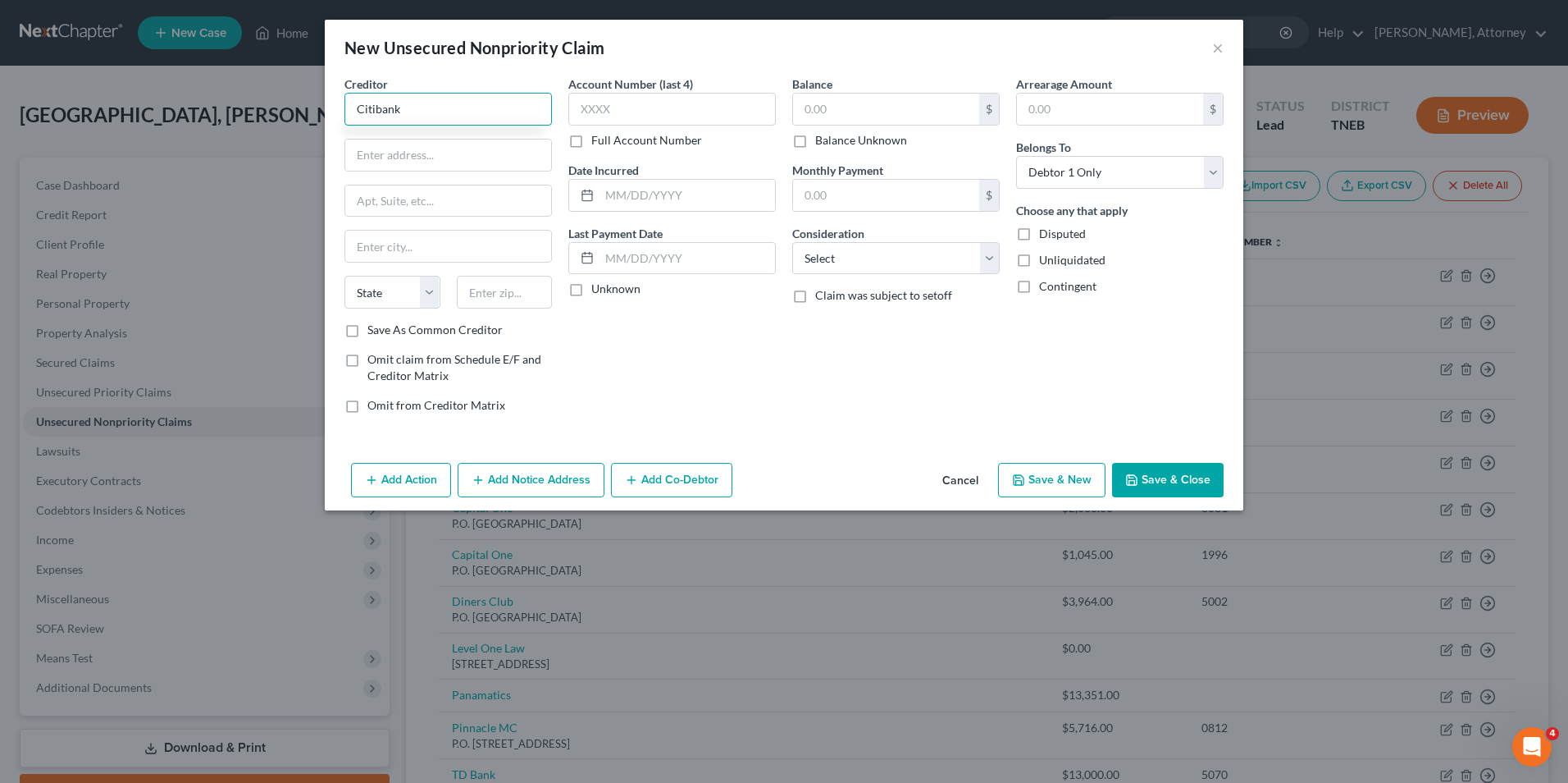
type input "Citibank"
type input "P.O. box 6062"
type input "D"
type input "[GEOGRAPHIC_DATA]"
select select "43"
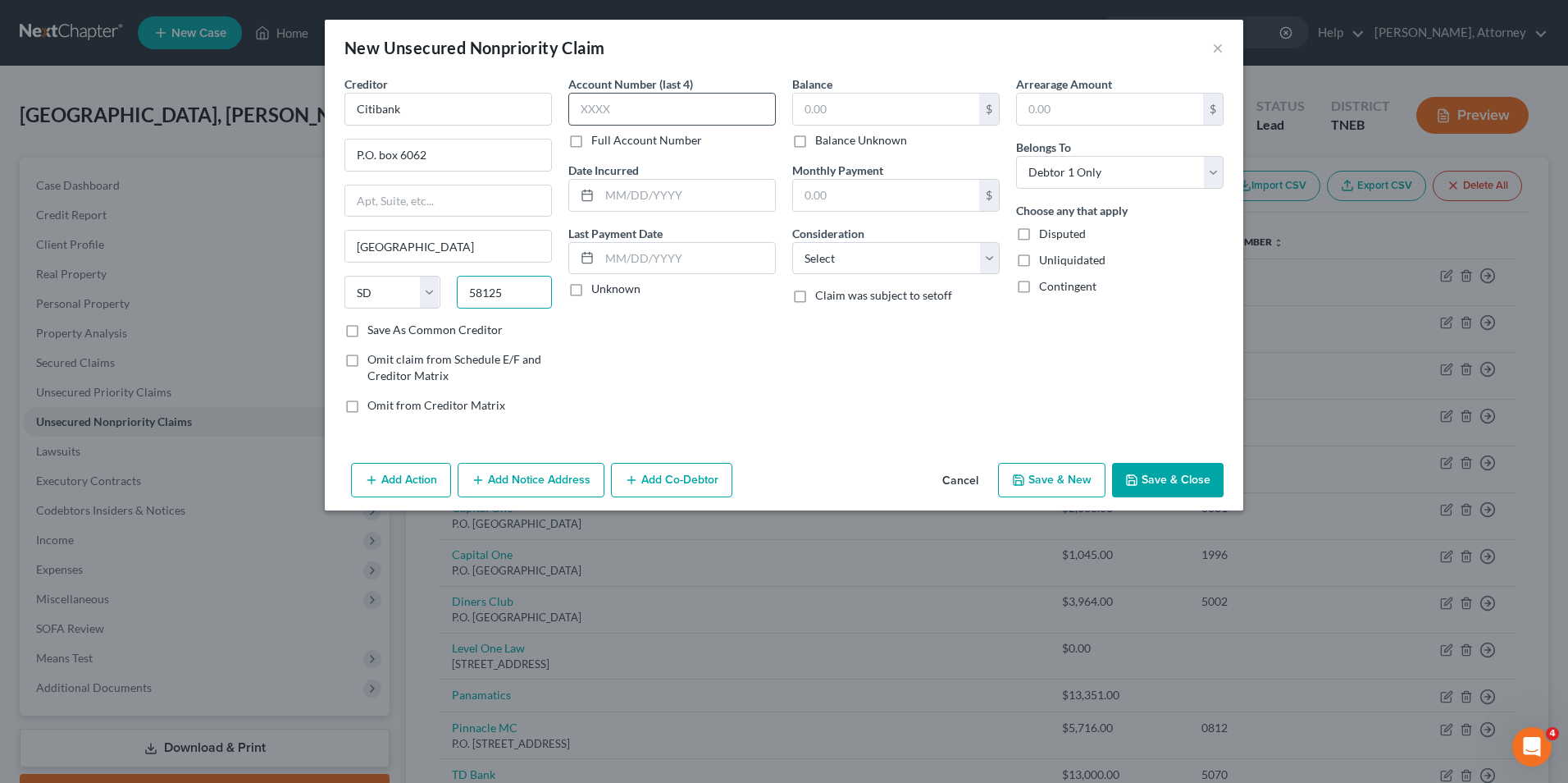
type input "58125"
click at [606, 98] on input "text" at bounding box center [673, 109] width 208 height 33
type input "Fargo"
select select "29"
type input "9676"
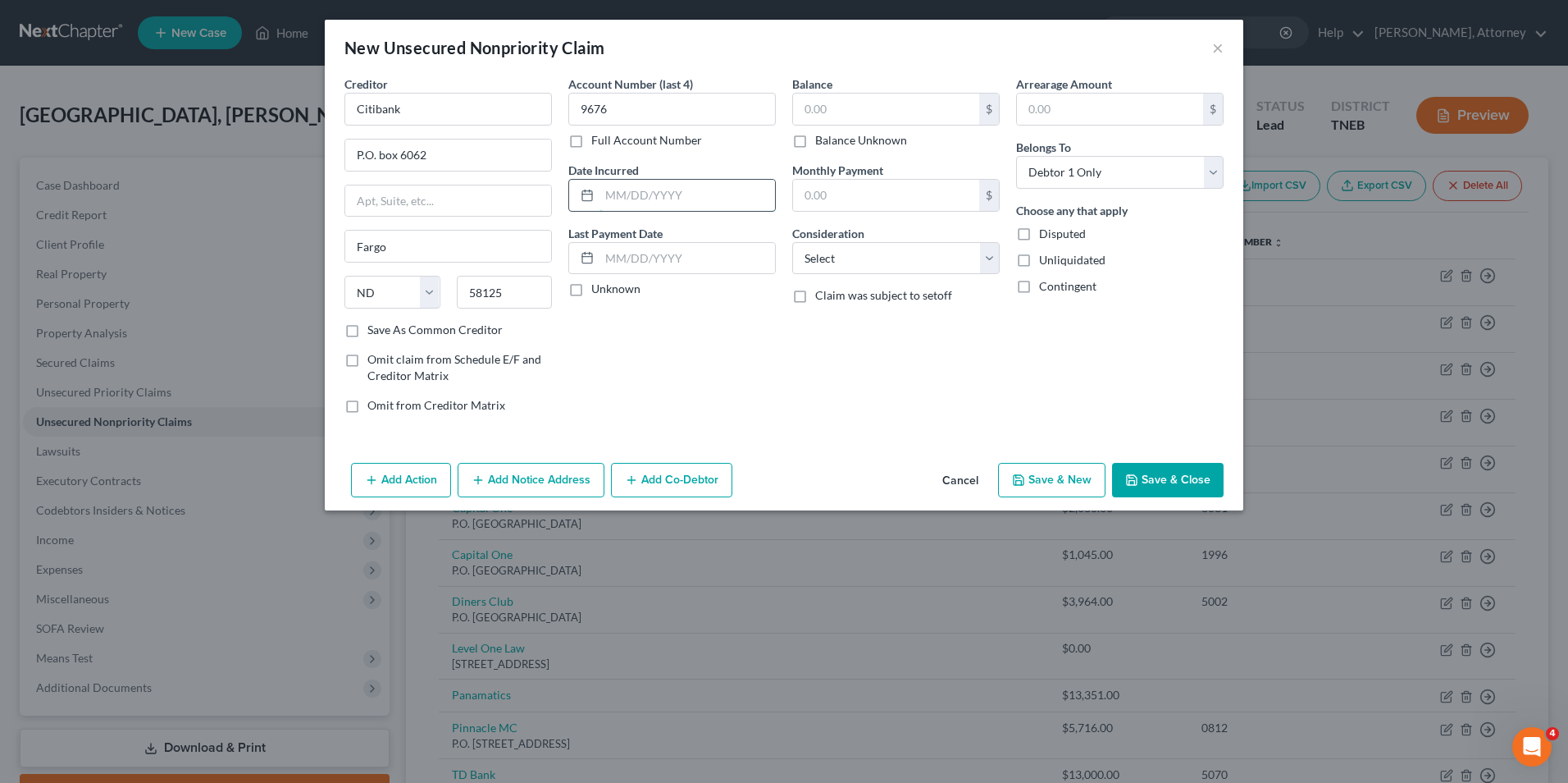
click at [636, 207] on input "text" at bounding box center [687, 196] width 175 height 32
type input "2020"
click at [837, 109] on input "text" at bounding box center [886, 110] width 186 height 32
type input "13,400"
click at [862, 254] on select "Select Cable / Satellite Services Collection Agency Credit Card Debt Debt Couns…" at bounding box center [896, 258] width 208 height 33
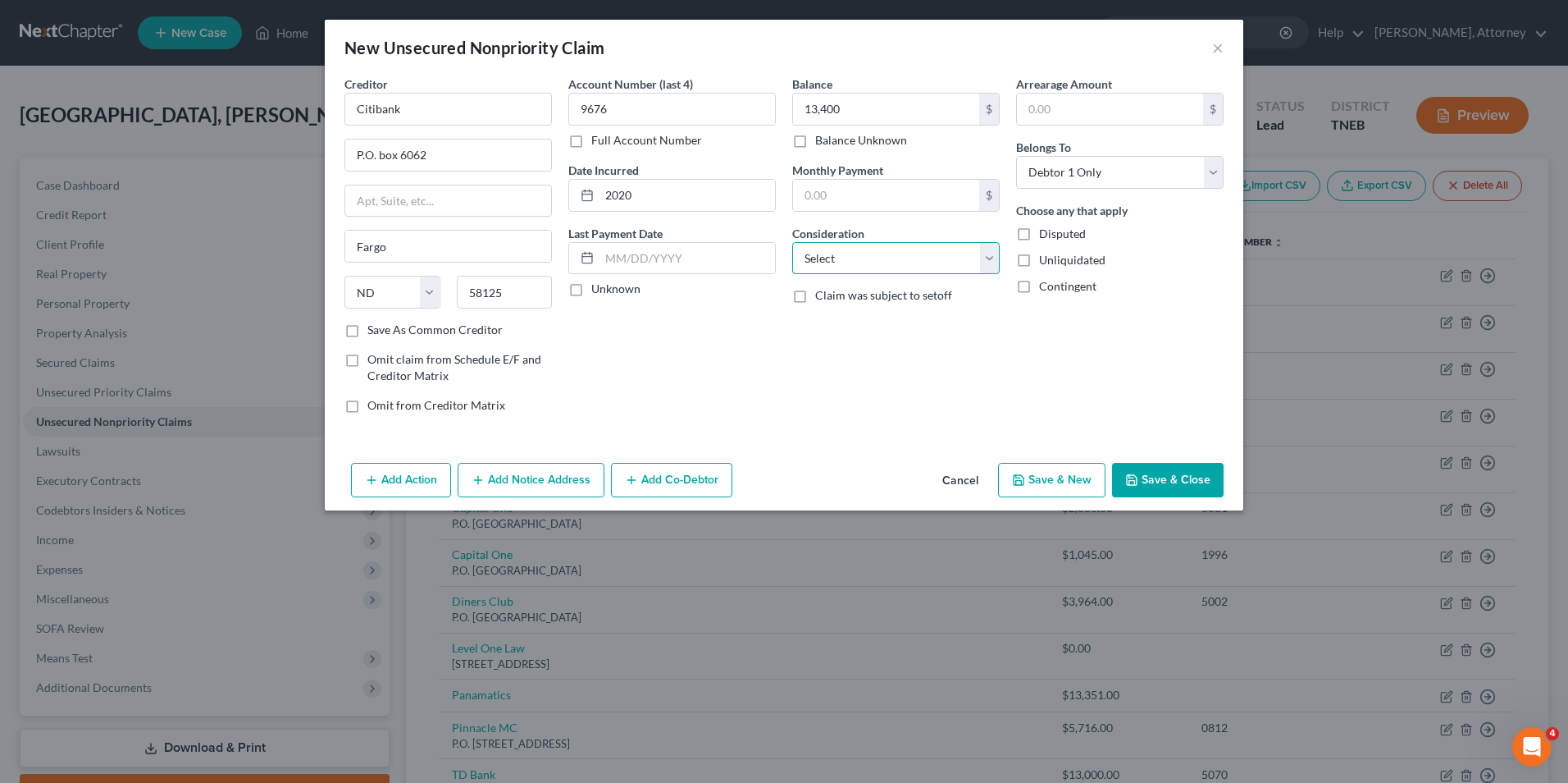
select select "2"
click at [792, 243] on select "Select Cable / Satellite Services Collection Agency Credit Card Debt Debt Couns…" at bounding box center [896, 258] width 208 height 33
click at [1051, 478] on button "Save & New" at bounding box center [1052, 480] width 108 height 35
select select "0"
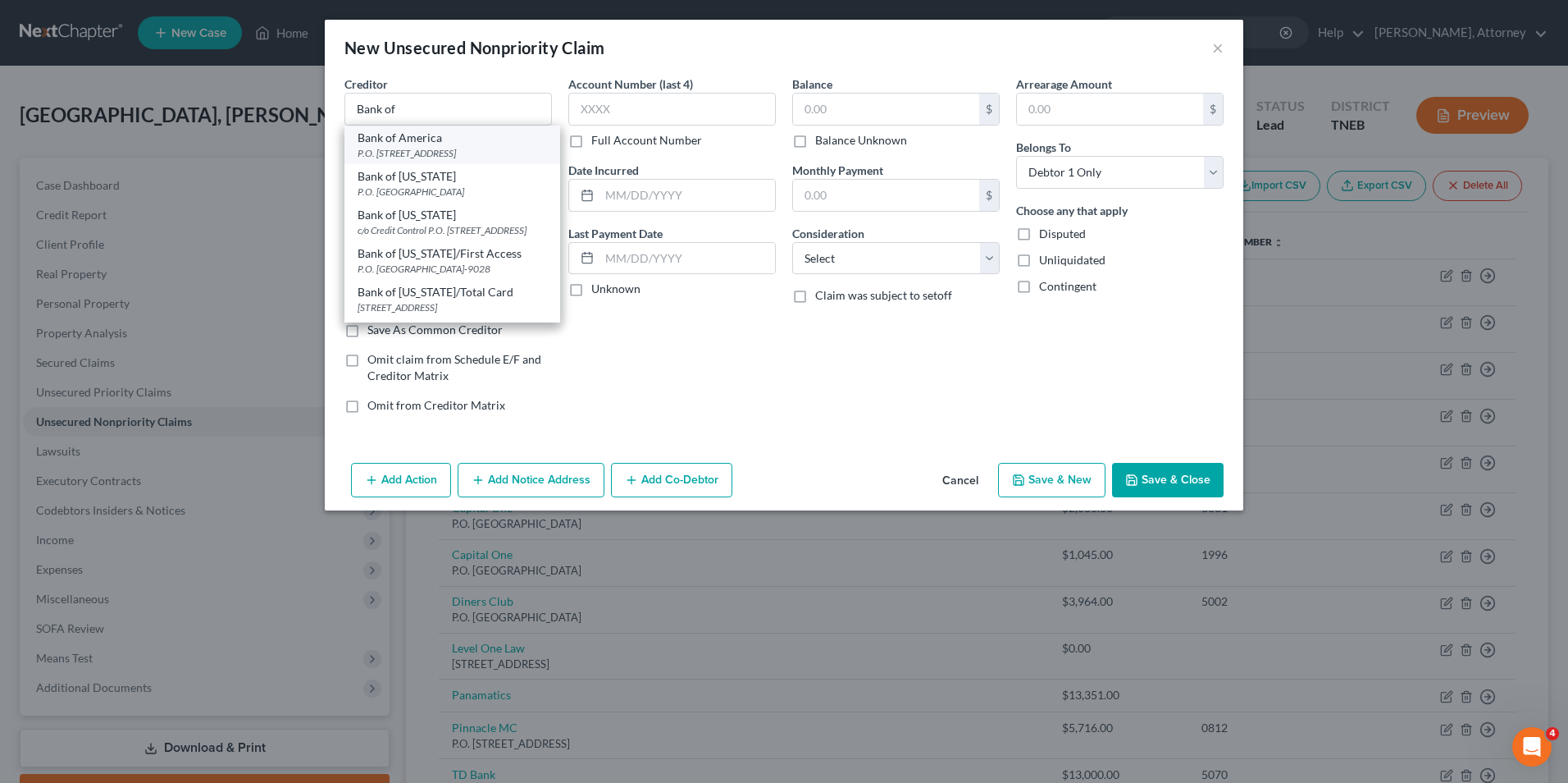
click at [463, 160] on div "P.O. [STREET_ADDRESS]" at bounding box center [452, 153] width 190 height 14
type input "Bank of America"
type input "P.O. Box 15019"
type input "Wilmington"
select select "7"
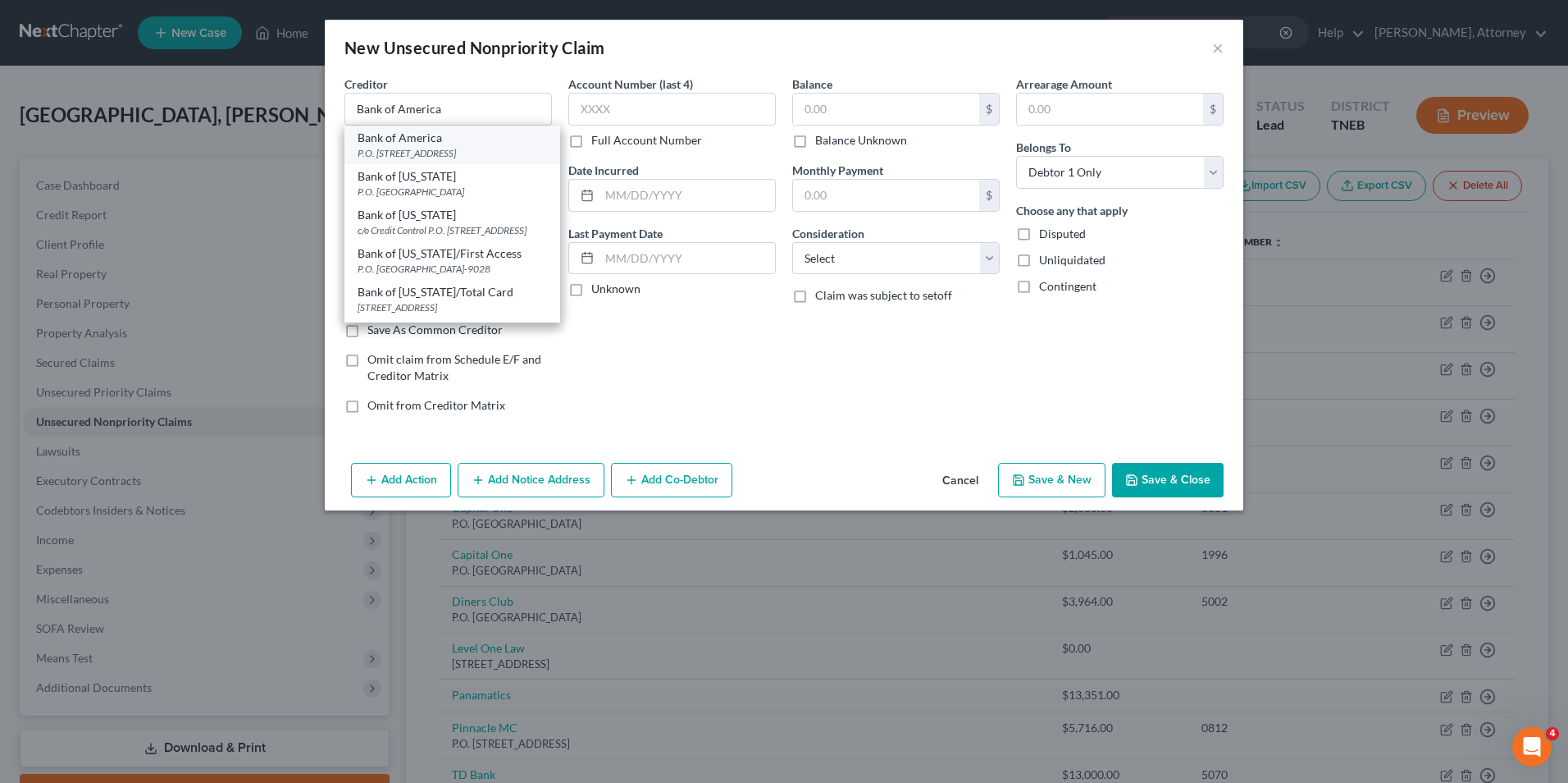
type input "19886-5019"
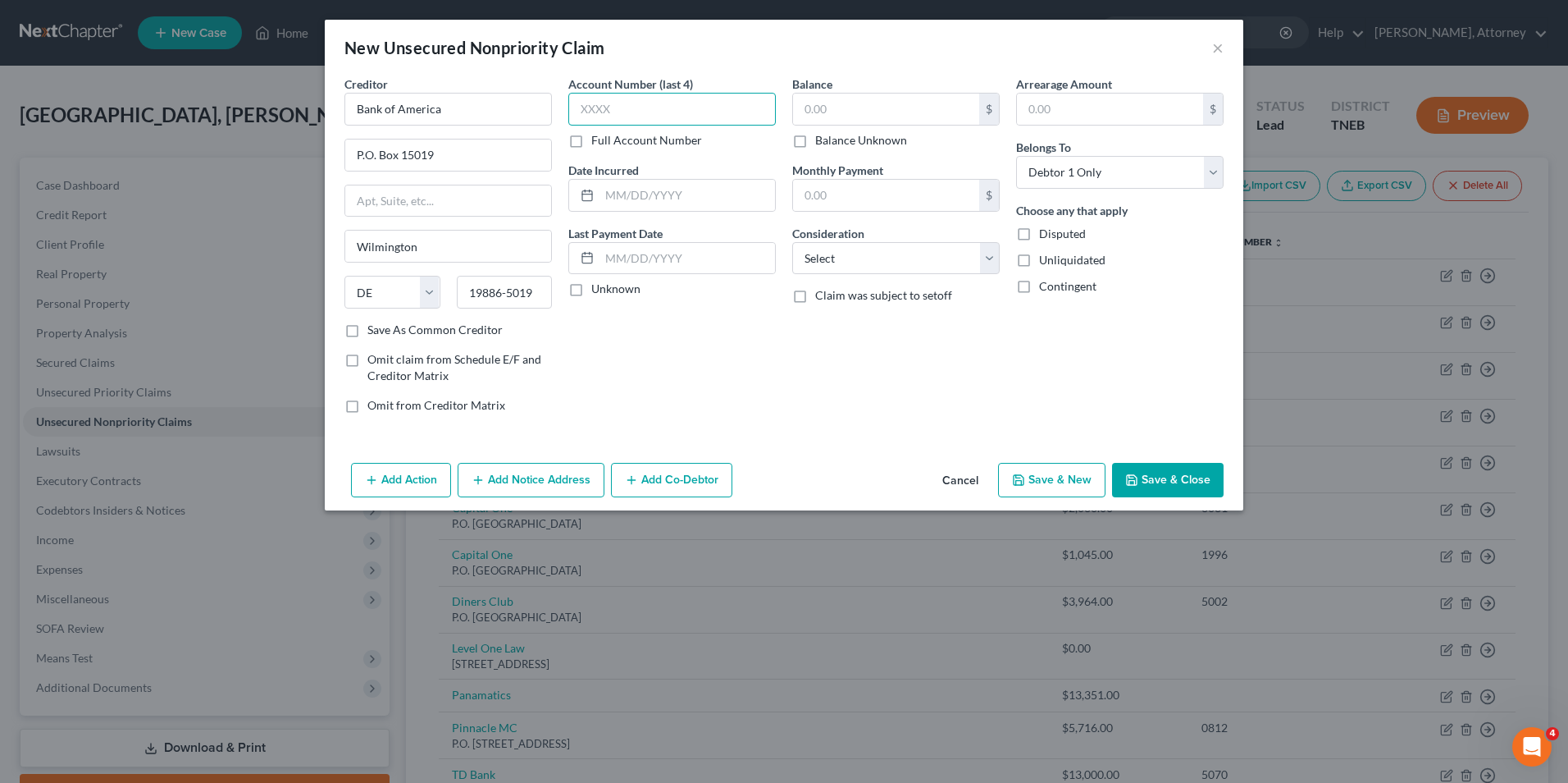
click at [631, 109] on input "text" at bounding box center [673, 109] width 208 height 33
type input "9840"
click at [622, 190] on input "text" at bounding box center [687, 196] width 175 height 32
type input "2020"
click at [530, 482] on button "Add Notice Address" at bounding box center [531, 480] width 146 height 35
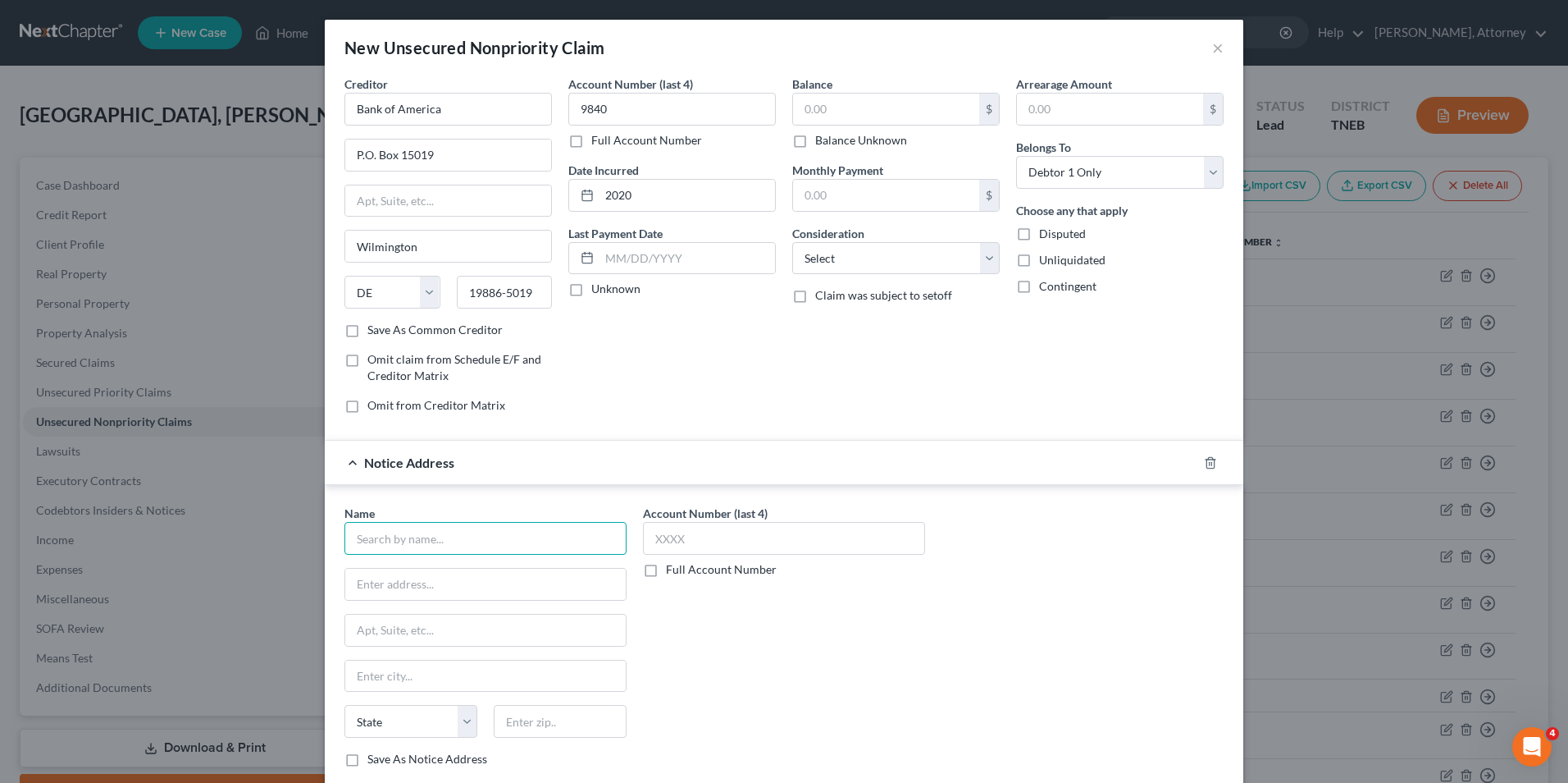
click at [480, 544] on input "text" at bounding box center [485, 538] width 282 height 33
type input "Credit Control"
type input "3300 Rider Trail S"
type input "Suite 500"
type input "Earth City"
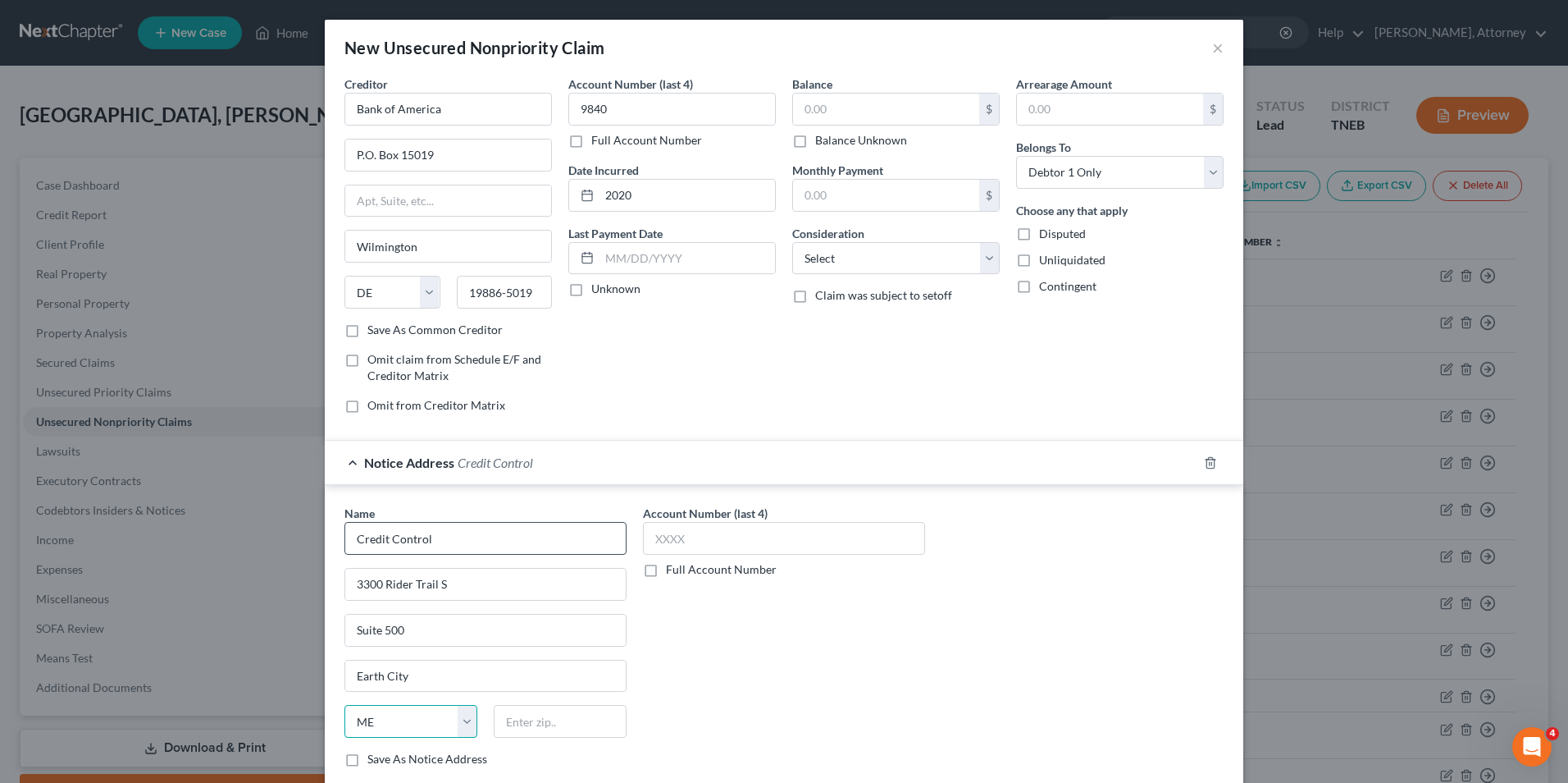
select select "26"
type input "63045"
click at [823, 111] on input "text" at bounding box center [886, 110] width 186 height 32
type input "2,364"
click at [834, 271] on select "Select Cable / Satellite Services Collection Agency Credit Card Debt Debt Couns…" at bounding box center [896, 258] width 208 height 33
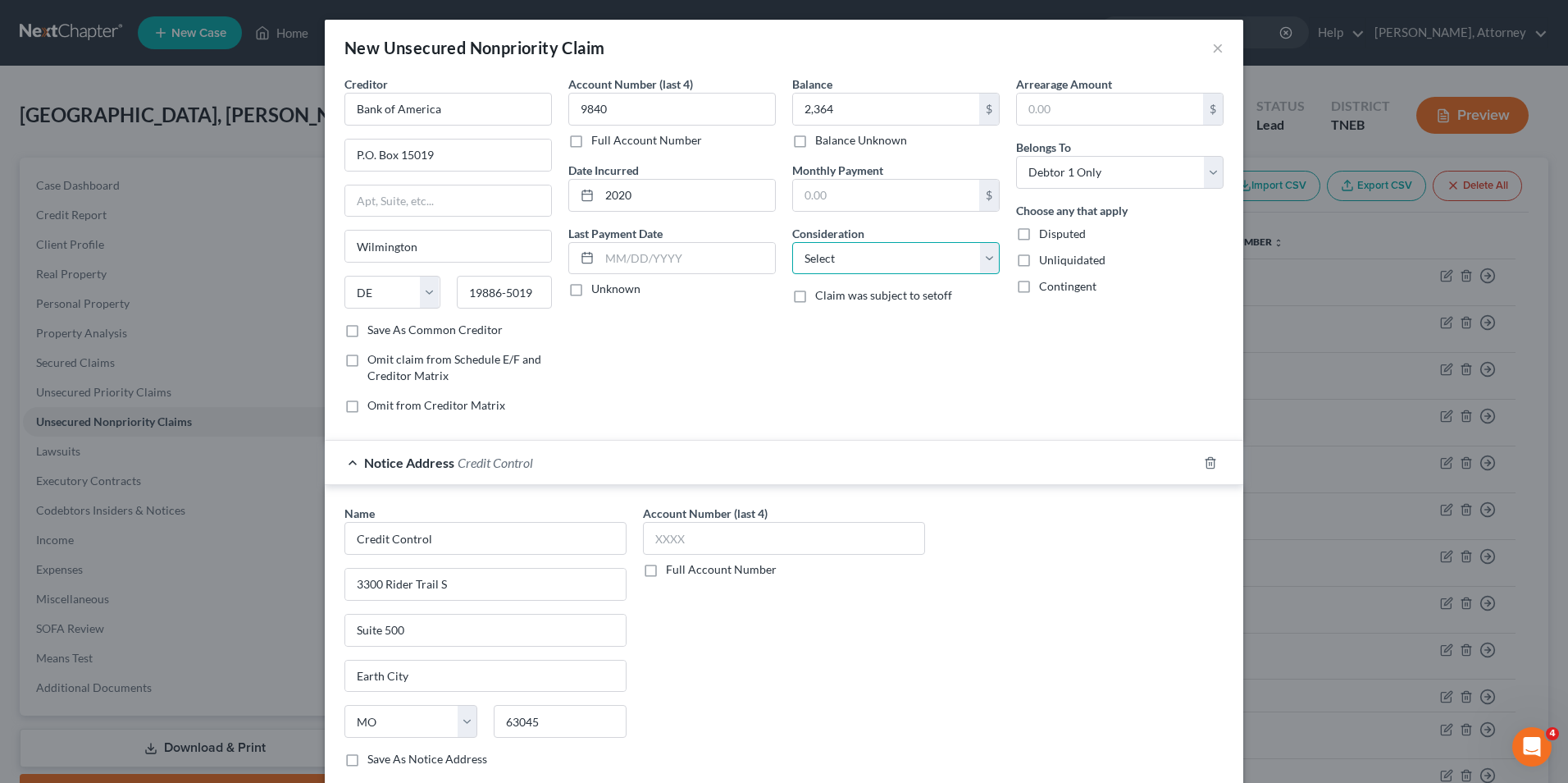
select select "2"
click at [792, 243] on select "Select Cable / Satellite Services Collection Agency Credit Card Debt Debt Couns…" at bounding box center [896, 258] width 208 height 33
click at [838, 387] on div "Balance 2,364.00 $ Balance Unknown Balance Undetermined 2,364 $ Balance Unknown…" at bounding box center [896, 250] width 224 height 351
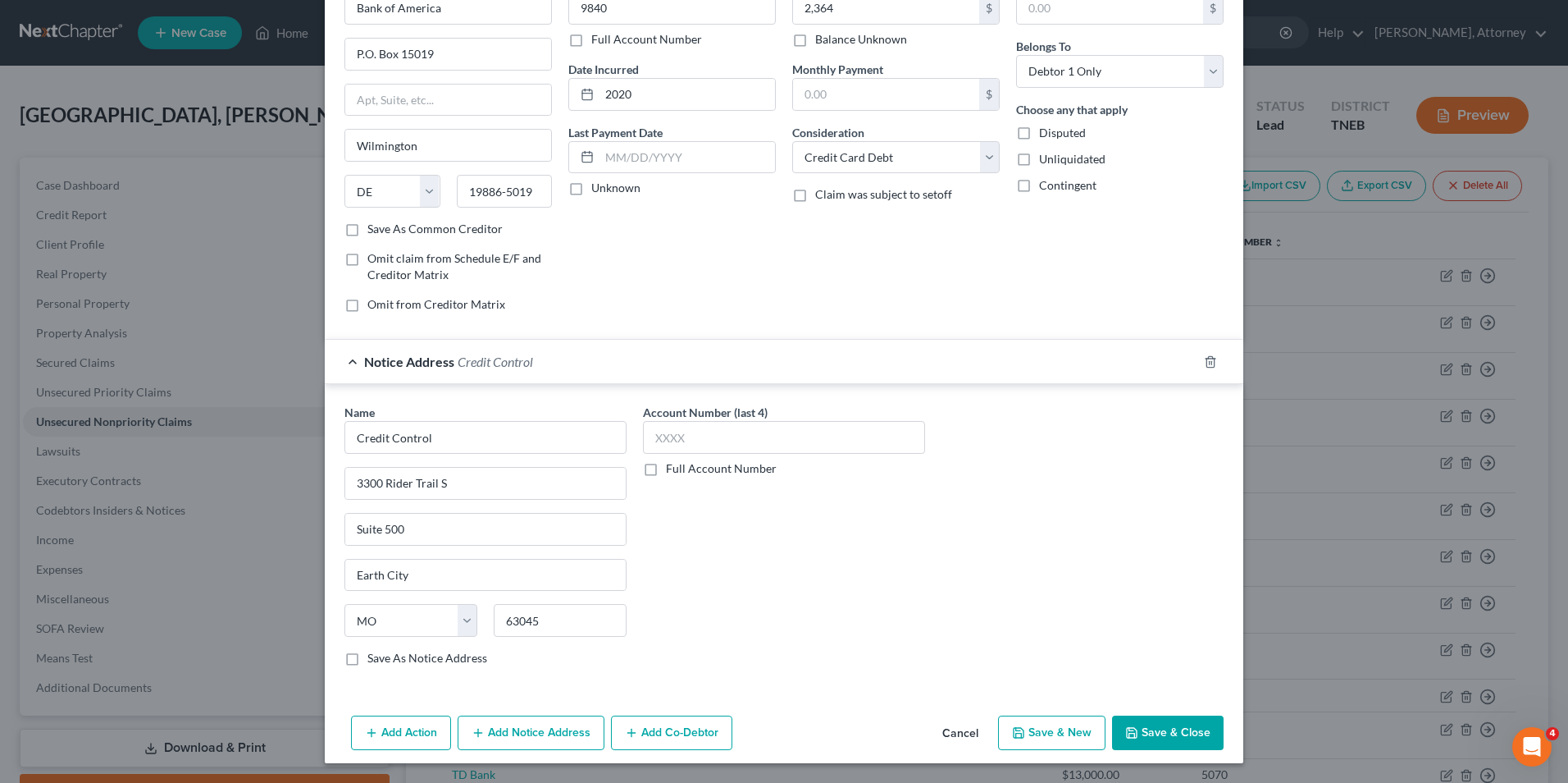
click at [1044, 734] on button "Save & New" at bounding box center [1052, 733] width 108 height 35
select select "0"
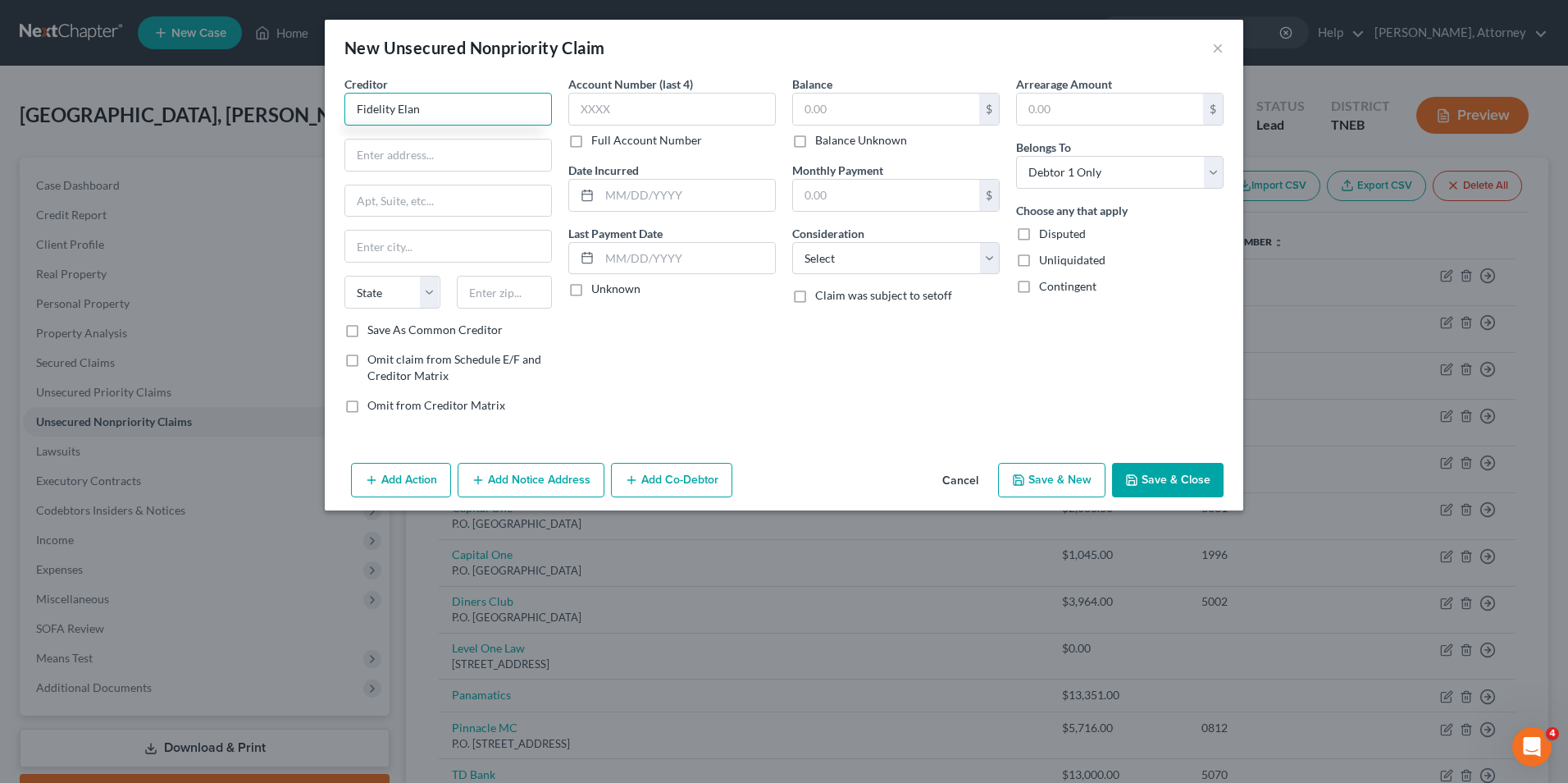
type input "Fidelity Elan"
type input "P.O. Box 6376"
type input "Fargo"
click at [433, 302] on select "State [US_STATE] AK AR AZ CA CO CT DE DC [GEOGRAPHIC_DATA] [GEOGRAPHIC_DATA] GU…" at bounding box center [392, 292] width 96 height 33
select select "29"
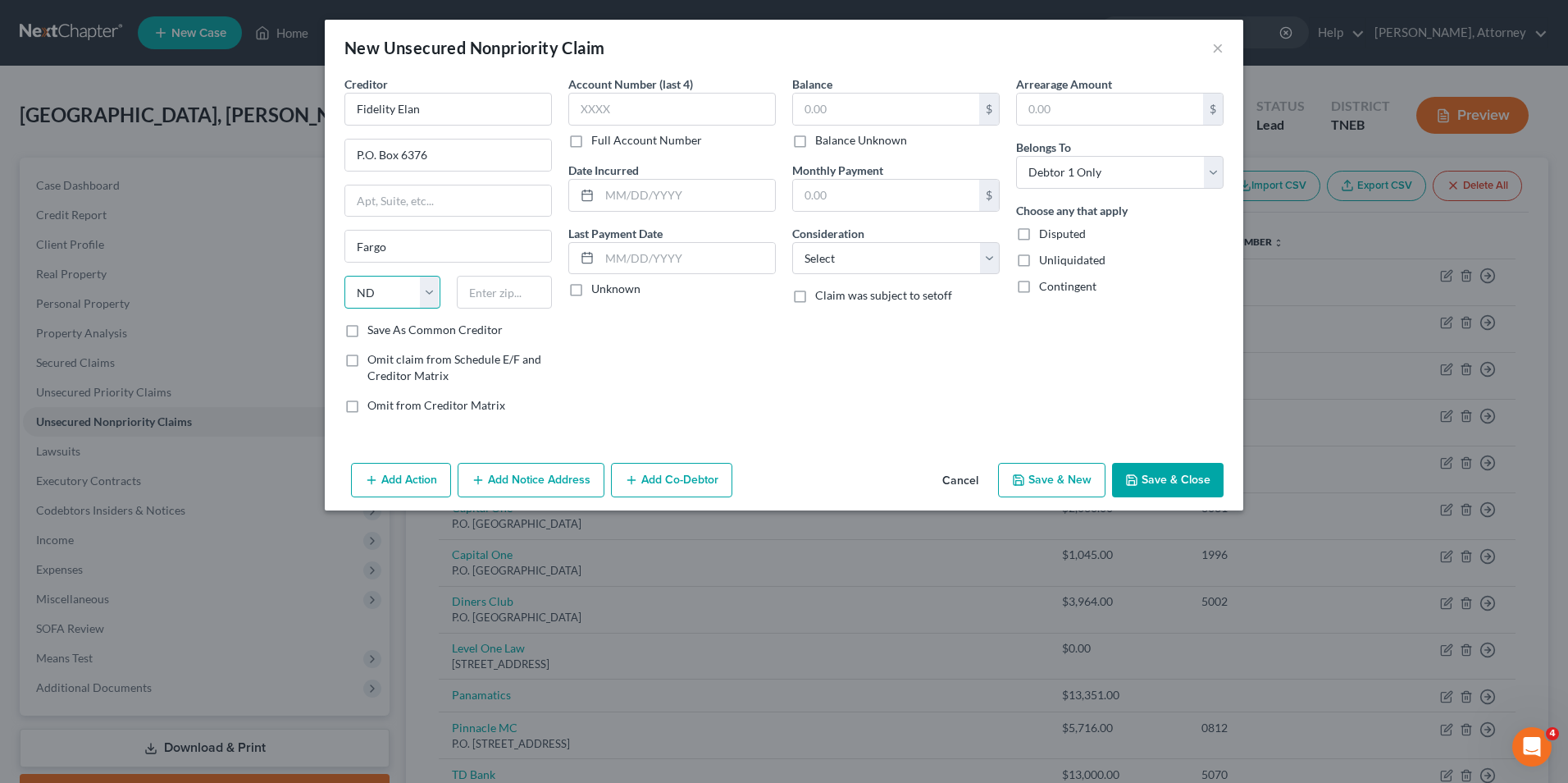
click at [344, 276] on select "State [US_STATE] AK AR AZ CA CO CT DE DC [GEOGRAPHIC_DATA] [GEOGRAPHIC_DATA] GU…" at bounding box center [392, 292] width 96 height 33
click at [493, 286] on input "text" at bounding box center [505, 292] width 96 height 33
type input "58125"
click at [613, 107] on input "text" at bounding box center [673, 109] width 208 height 33
type input "9691"
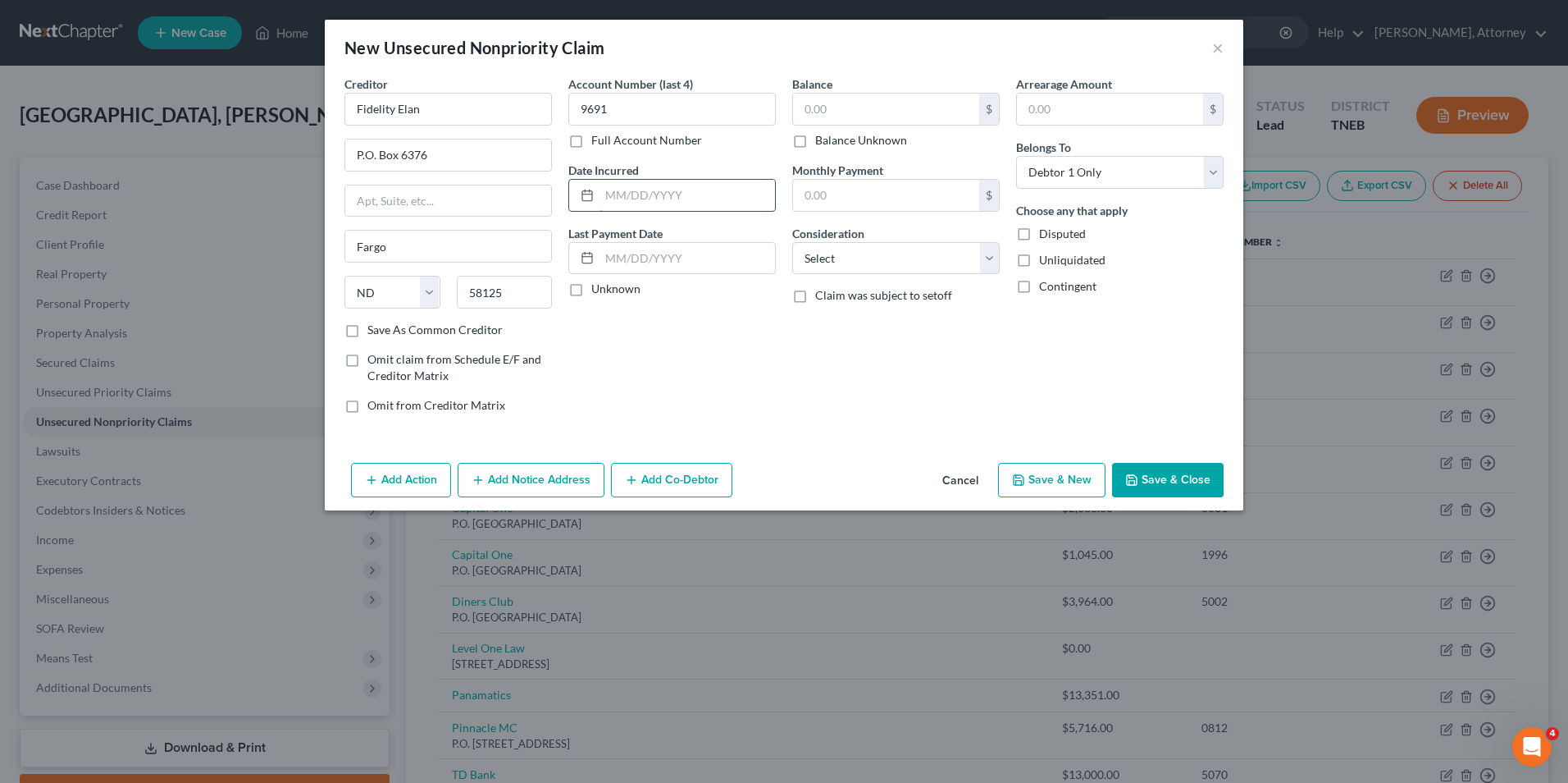
click at [631, 185] on input "text" at bounding box center [687, 196] width 175 height 32
type input "2023"
click at [822, 101] on input "text" at bounding box center [886, 110] width 186 height 32
type input "14,500"
click at [846, 246] on select "Select Cable / Satellite Services Collection Agency Credit Card Debt Debt Couns…" at bounding box center [896, 258] width 208 height 33
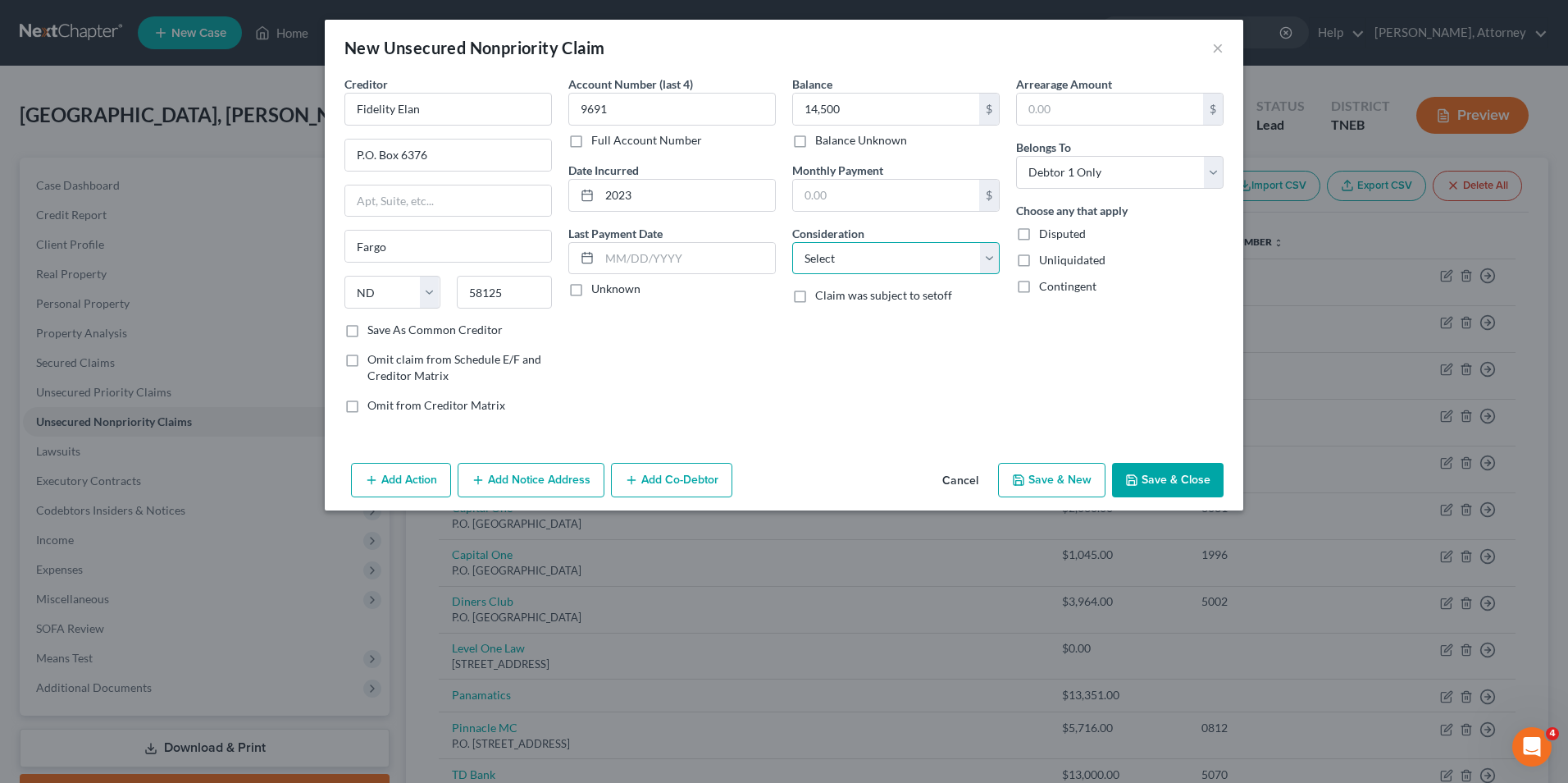
select select "2"
click at [792, 243] on select "Select Cable / Satellite Services Collection Agency Credit Card Debt Debt Couns…" at bounding box center [896, 258] width 208 height 33
click at [530, 482] on button "Add Notice Address" at bounding box center [531, 480] width 146 height 35
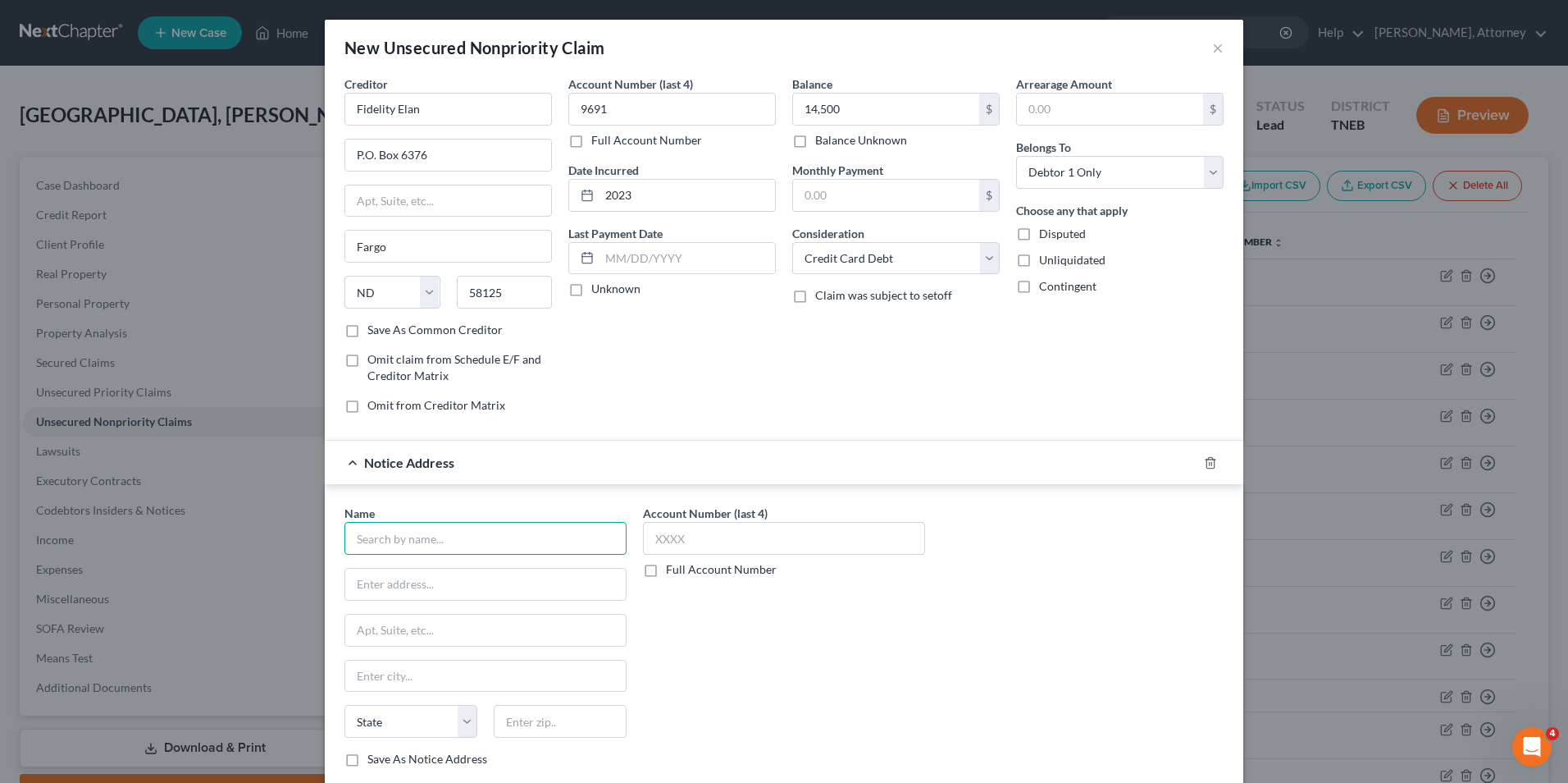
click at [478, 531] on input "text" at bounding box center [485, 538] width 282 height 33
type input "Sunrise Credit"
type input "P.O. Box 9004"
type input "[PERSON_NAME]"
select select "35"
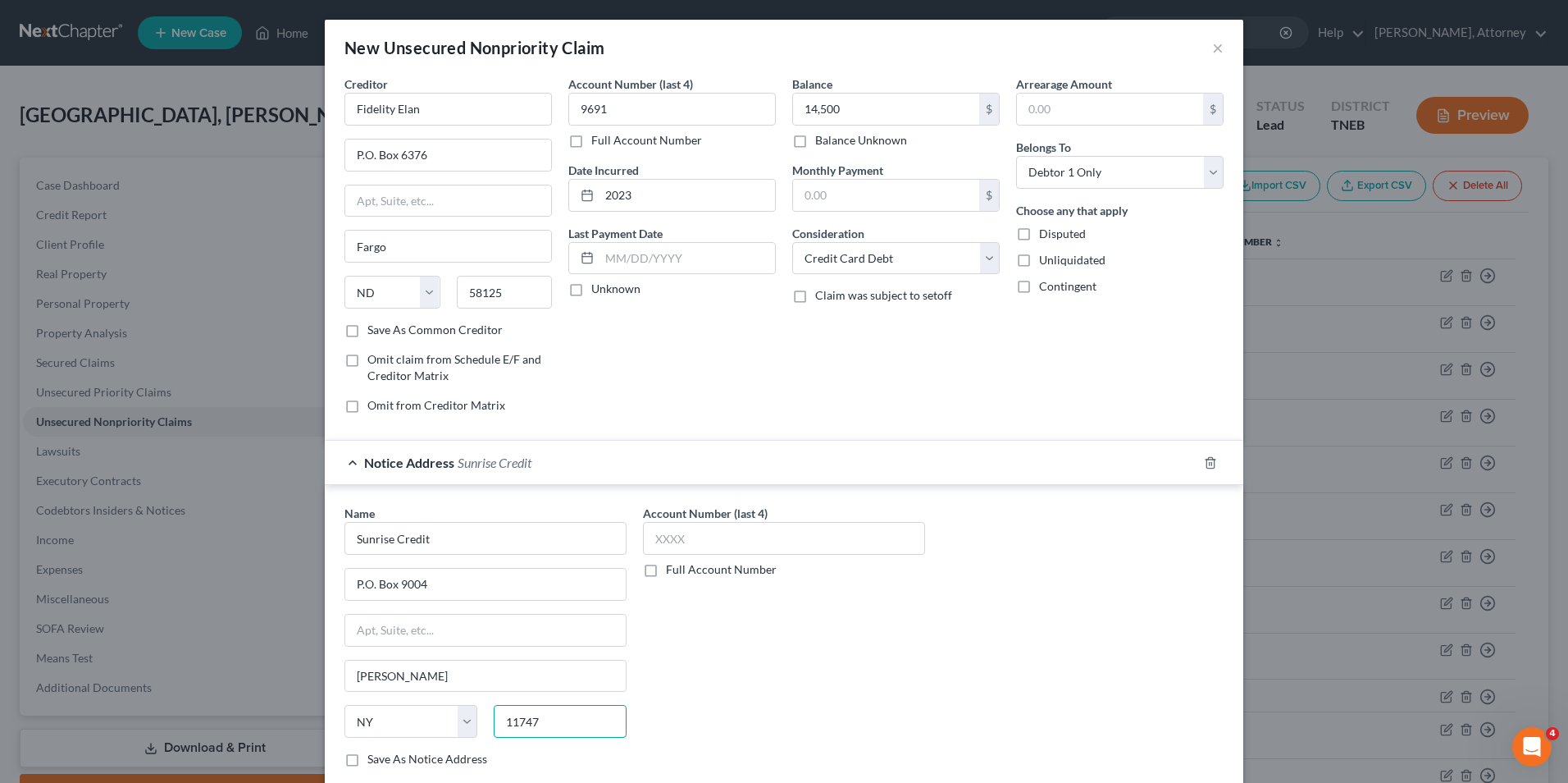
type input "11747"
click at [986, 531] on div "Name * Sunrise Credit P.O. [GEOGRAPHIC_DATA][US_STATE] AZ CA CO CT DE DC [GEOGR…" at bounding box center [784, 642] width 895 height 276
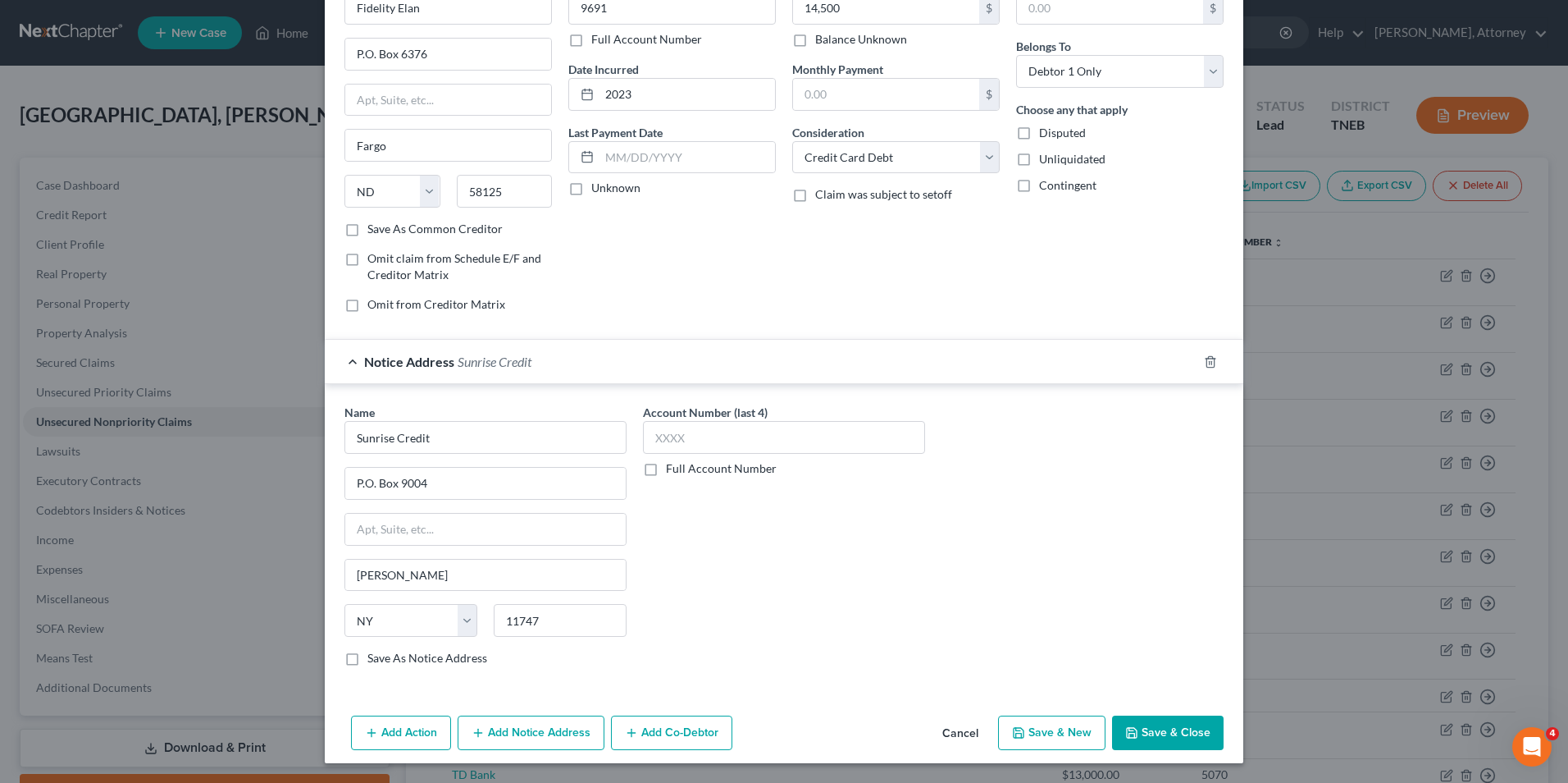
click at [1059, 735] on button "Save & New" at bounding box center [1052, 733] width 108 height 35
select select "0"
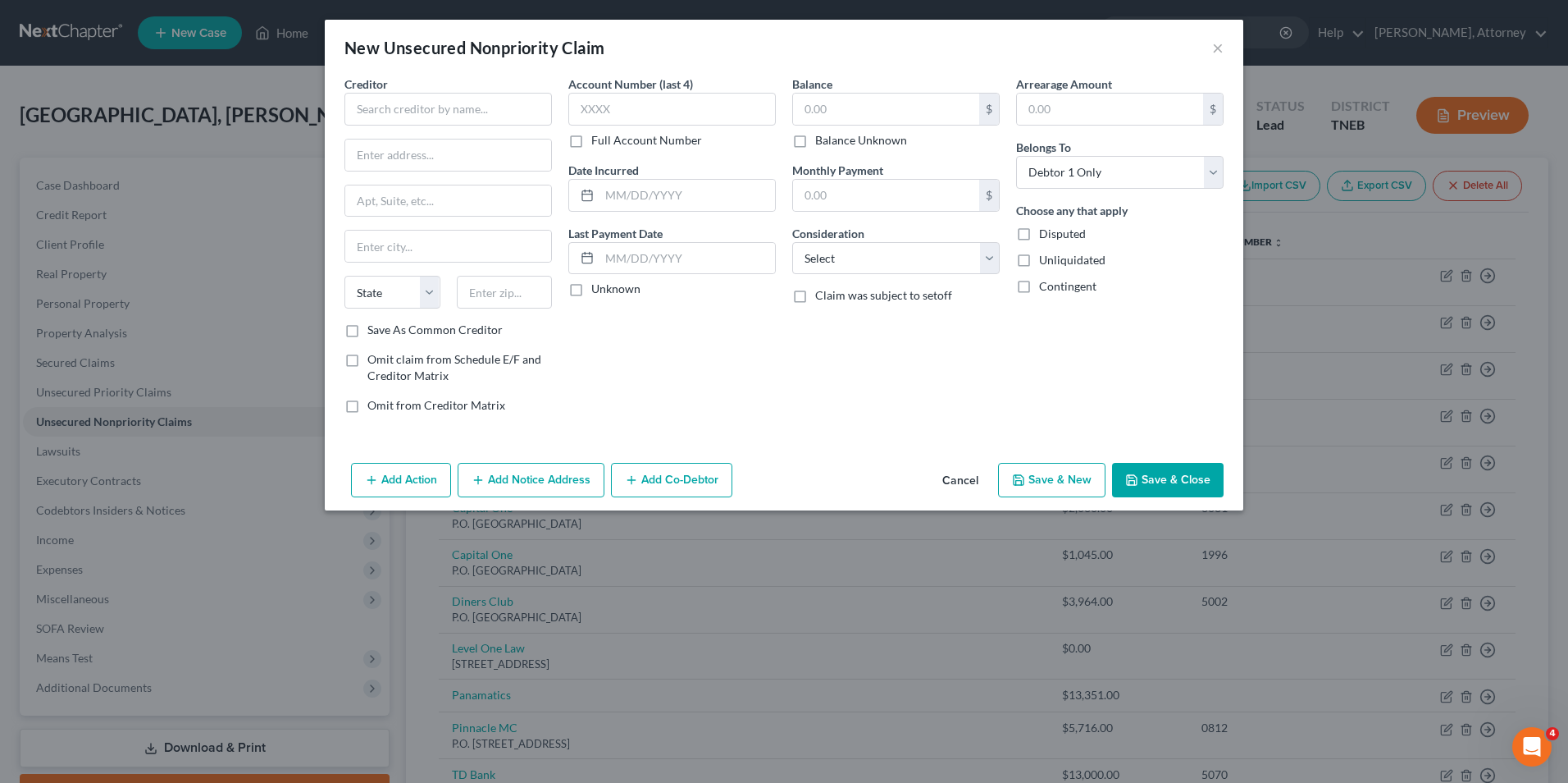
scroll to position [0, 0]
click at [402, 107] on input "text" at bounding box center [448, 109] width 208 height 33
type input "Truist Bank"
type input "P.O. Box 95041"
type input "[GEOGRAPHIC_DATA]"
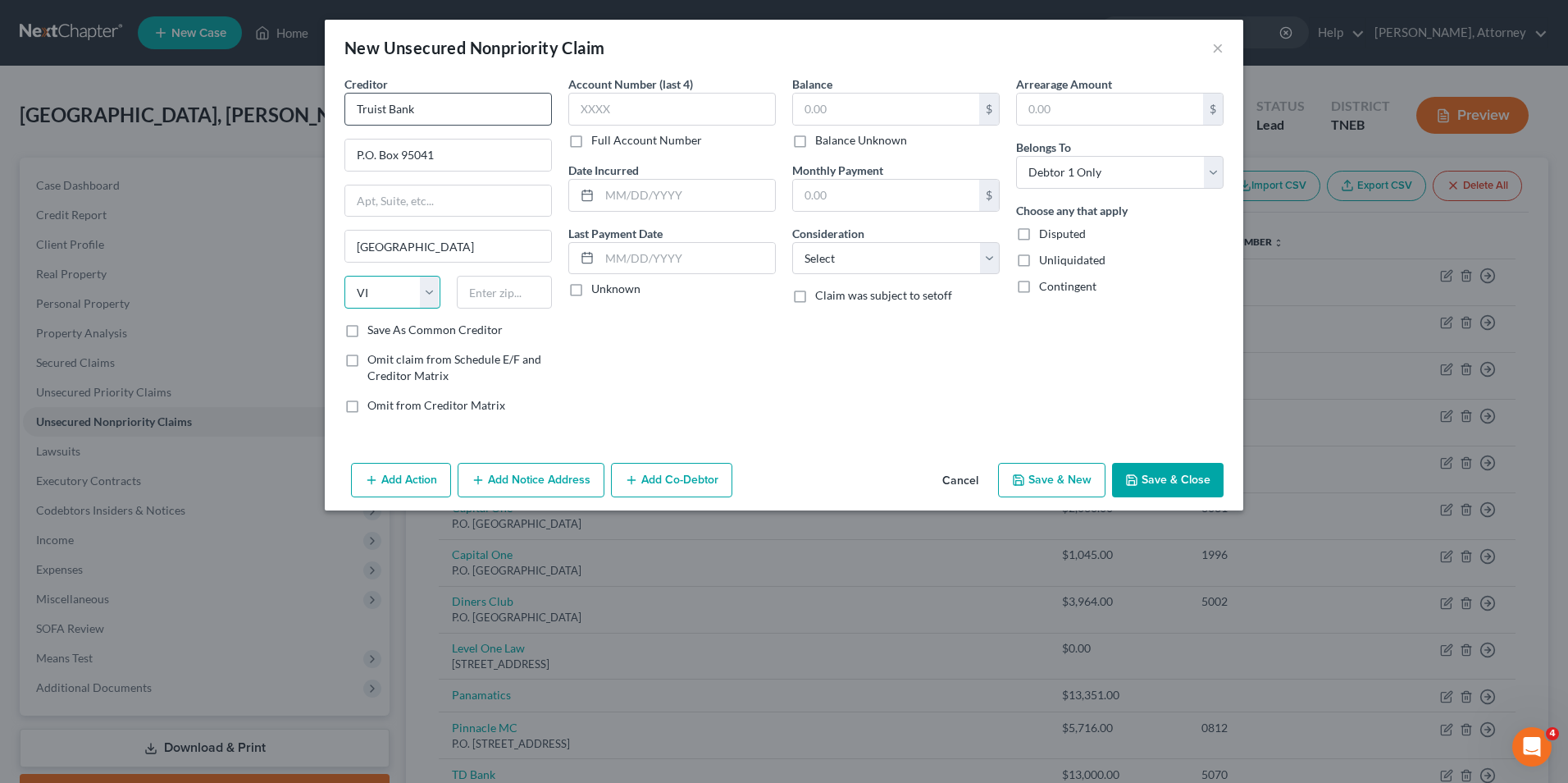
select select "48"
type input "23285"
click at [621, 103] on input "text" at bounding box center [673, 109] width 208 height 33
type input "9662"
click at [630, 197] on input "text" at bounding box center [687, 196] width 175 height 32
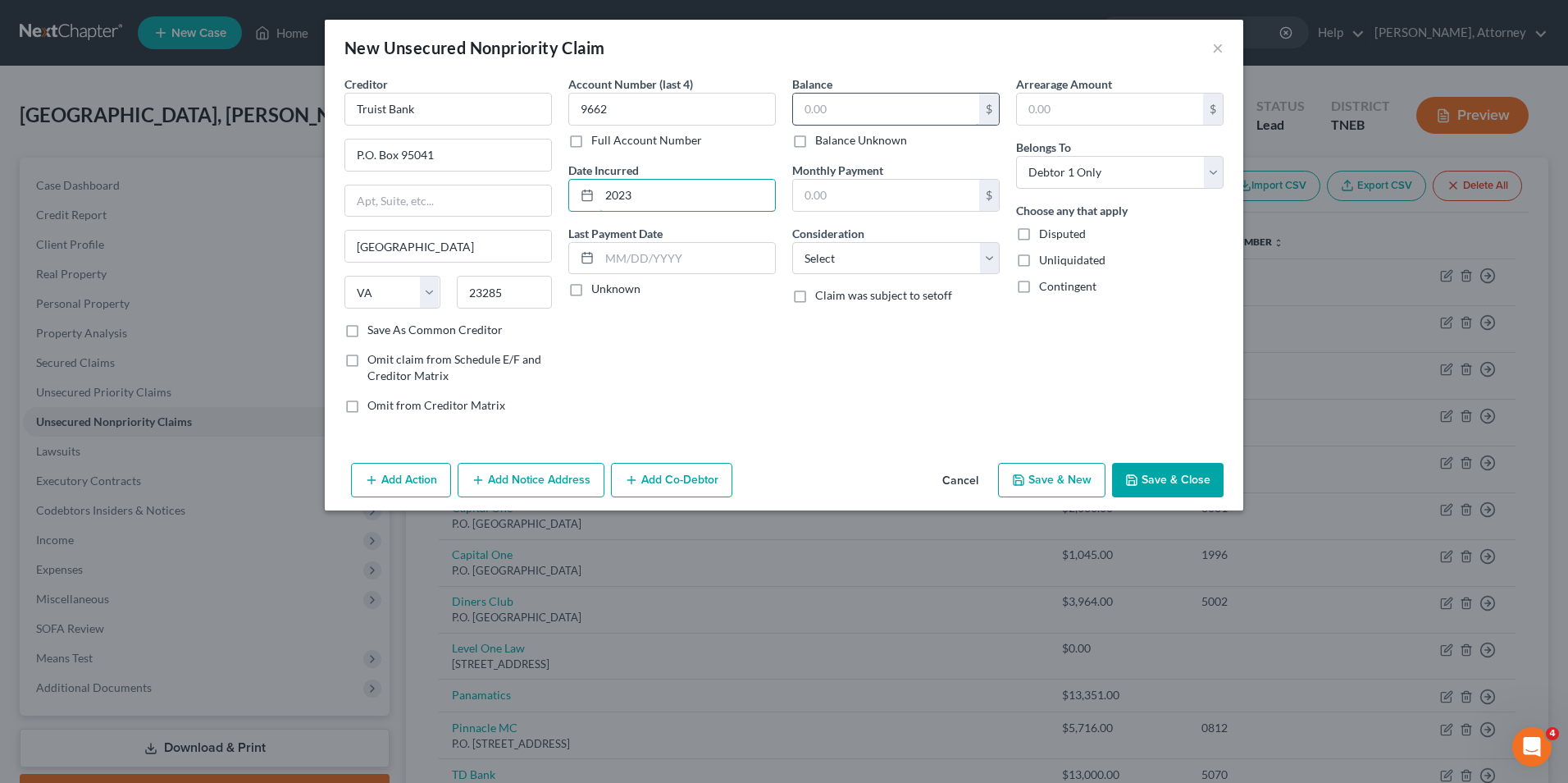
type input "2023"
click at [833, 109] on input "text" at bounding box center [886, 110] width 186 height 32
type input "404"
click at [853, 249] on select "Select Cable / Satellite Services Collection Agency Credit Card Debt Debt Couns…" at bounding box center [896, 258] width 208 height 33
select select "2"
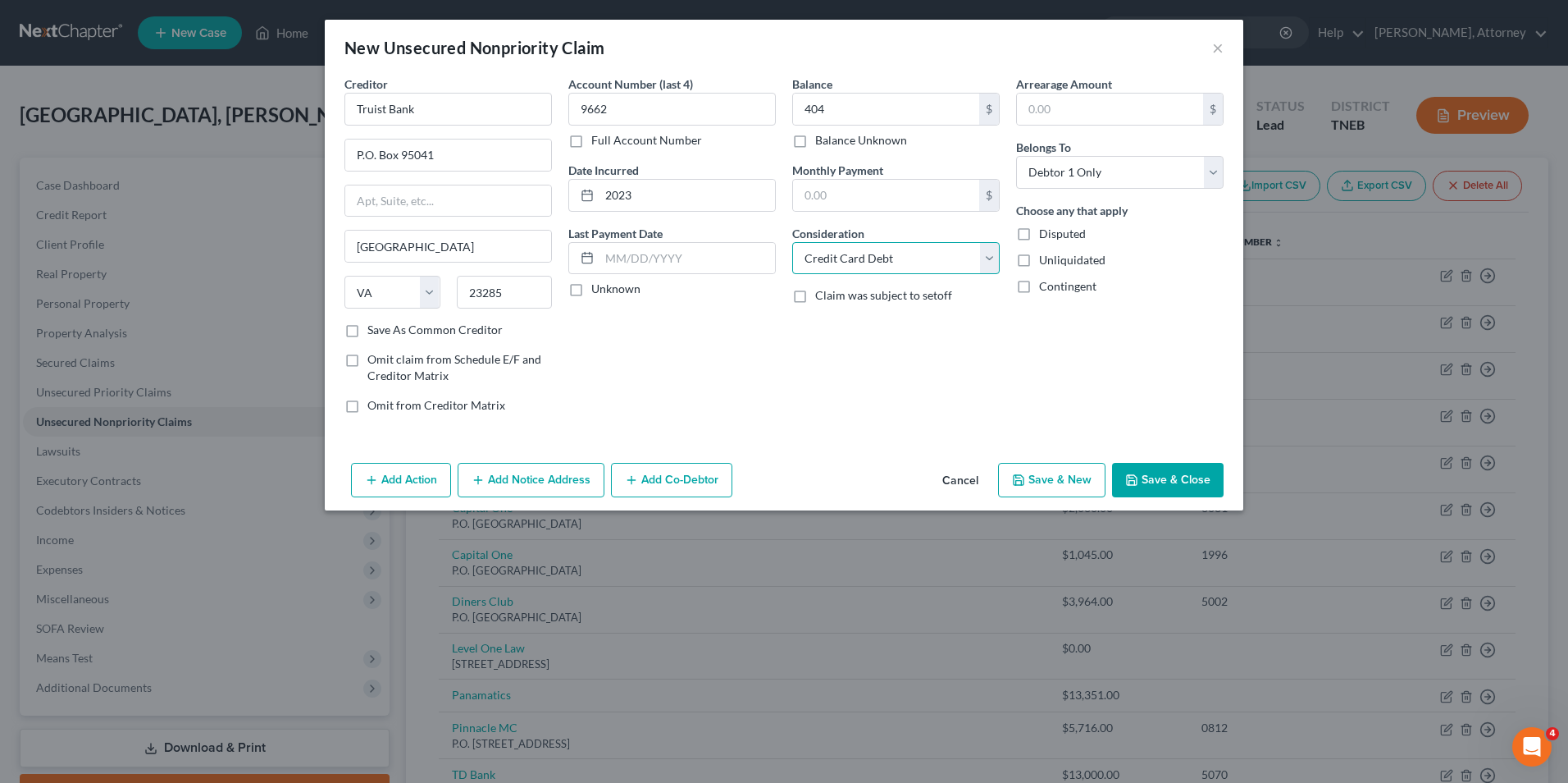
click at [792, 243] on select "Select Cable / Satellite Services Collection Agency Credit Card Debt Debt Couns…" at bounding box center [896, 258] width 208 height 33
click at [1044, 483] on button "Save & New" at bounding box center [1052, 480] width 108 height 35
select select "0"
type input "Knoxville Red Light Enforcement"
type input "[STREET_ADDRESS]"
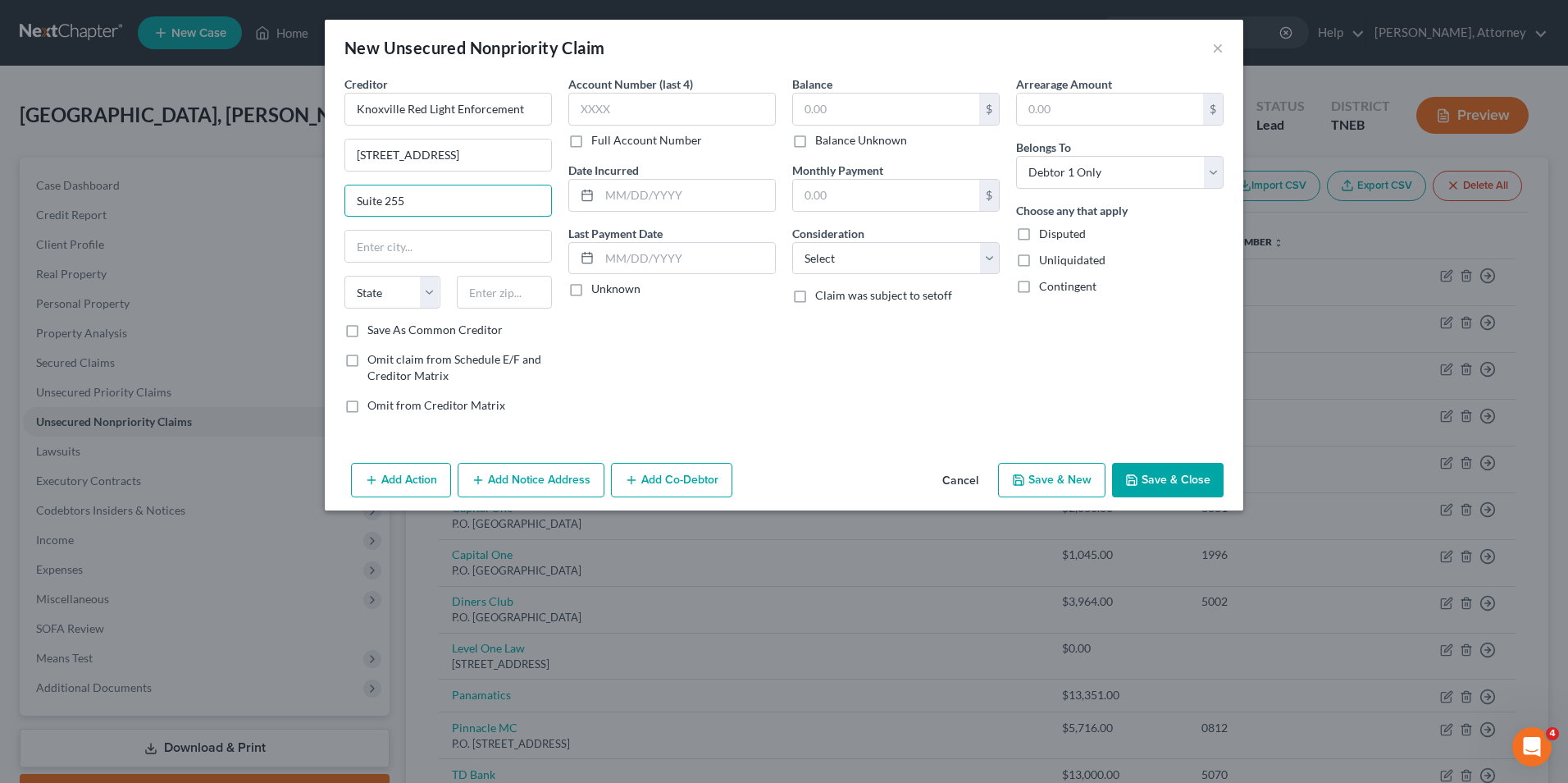
type input "Suite 255"
type input "[GEOGRAPHIC_DATA]"
select select "44"
type input "37915"
click at [650, 109] on input "text" at bounding box center [673, 109] width 208 height 33
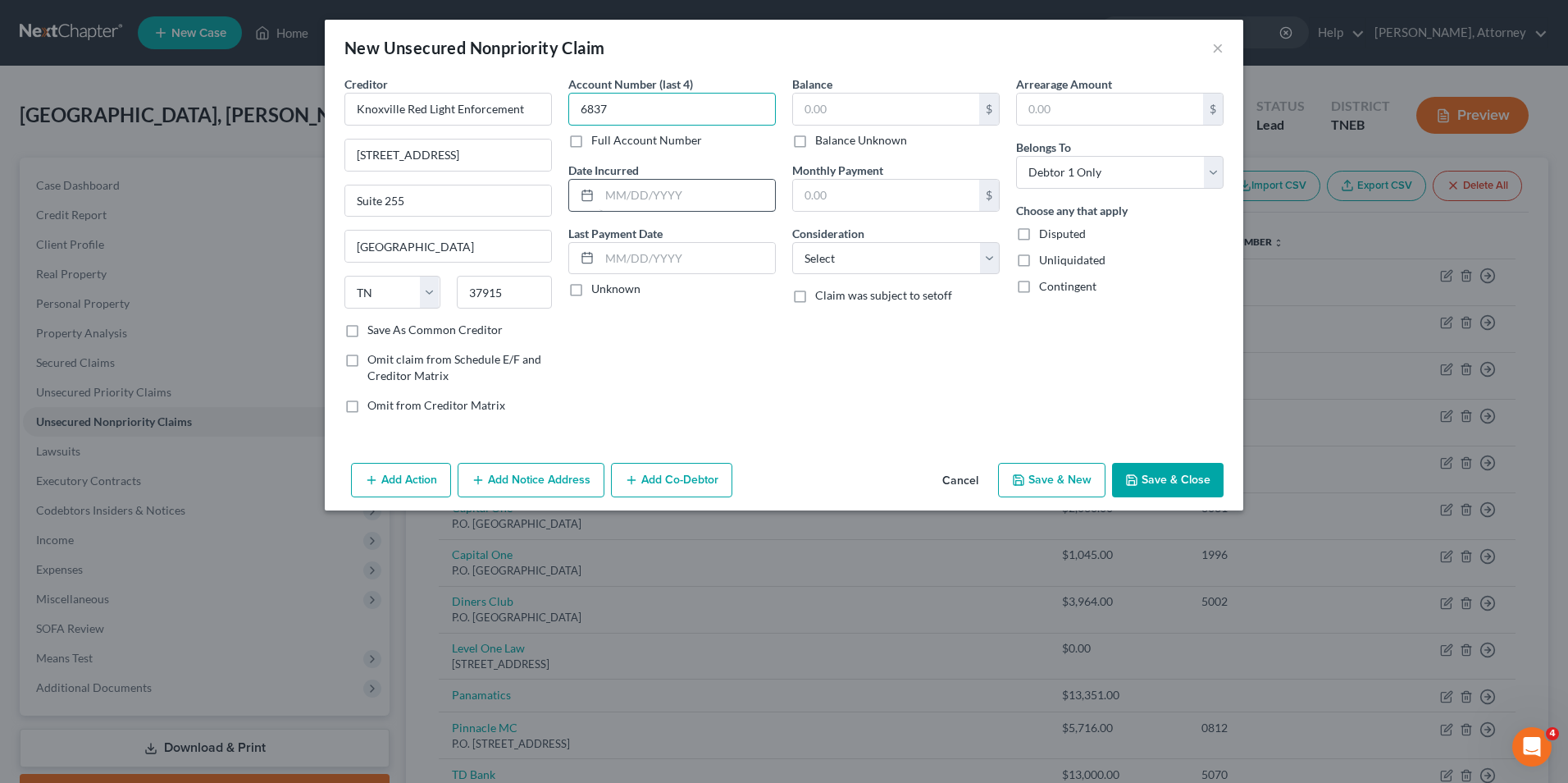
type input "6837"
click at [652, 194] on input "text" at bounding box center [687, 196] width 175 height 32
type input "2025"
click at [849, 112] on input "text" at bounding box center [886, 110] width 186 height 32
type input "118"
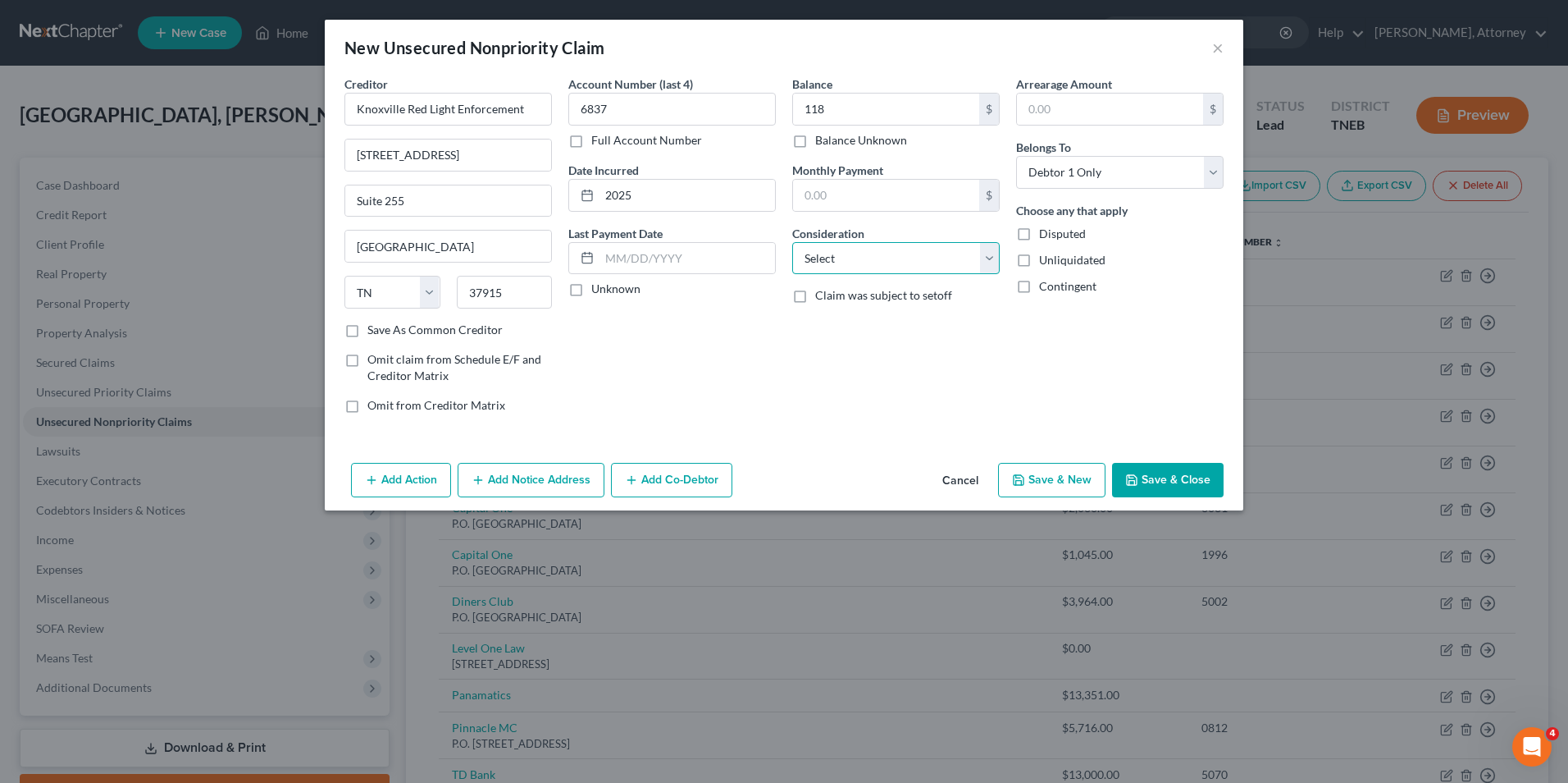
click at [847, 257] on select "Select Cable / Satellite Services Collection Agency Credit Card Debt Debt Couns…" at bounding box center [896, 258] width 208 height 33
select select "14"
click at [792, 243] on select "Select Cable / Satellite Services Collection Agency Credit Card Debt Debt Couns…" at bounding box center [896, 258] width 208 height 33
type input "red light camera"
click at [522, 480] on button "Add Notice Address" at bounding box center [531, 480] width 146 height 35
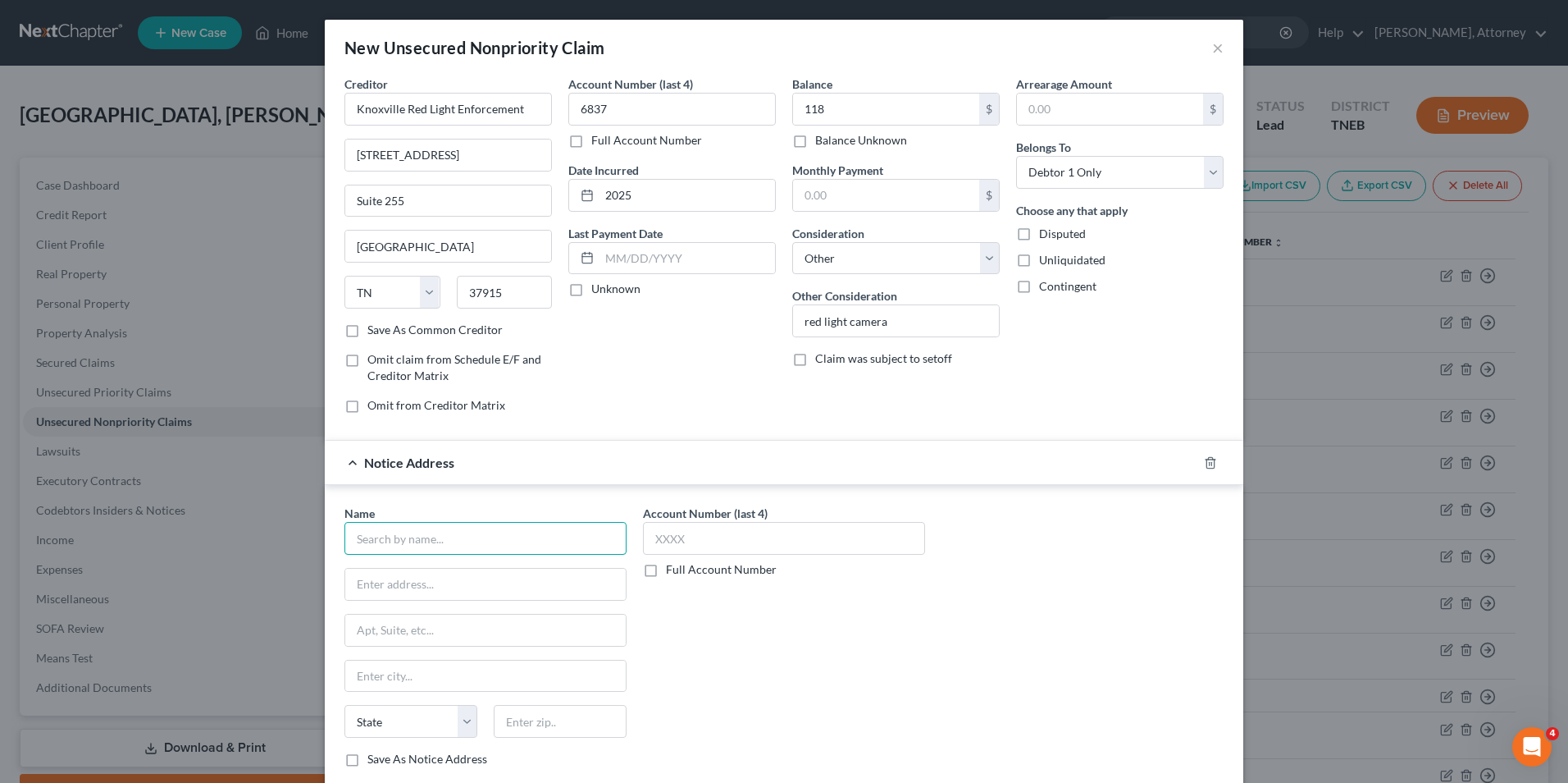
click at [459, 543] on input "text" at bounding box center [485, 538] width 282 height 33
type input "[PERSON_NAME] [PERSON_NAME] & [PERSON_NAME]"
type input "P.O. Box 71131"
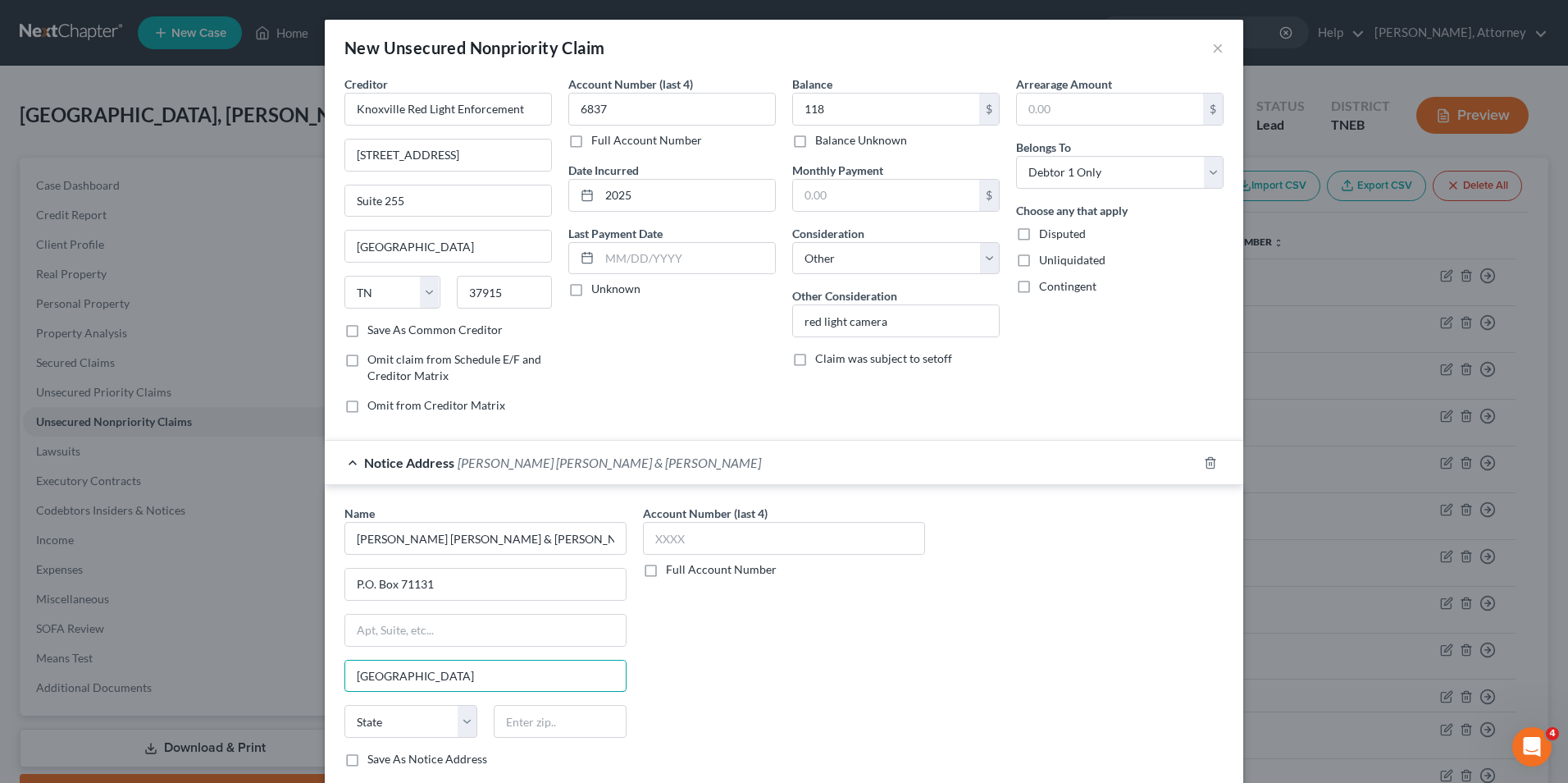
type input "[GEOGRAPHIC_DATA]"
select select "44"
type input "37938"
click at [1021, 662] on div "Name * [PERSON_NAME] [PERSON_NAME] & [PERSON_NAME] P.O. [GEOGRAPHIC_DATA] [US_S…" at bounding box center [784, 642] width 895 height 276
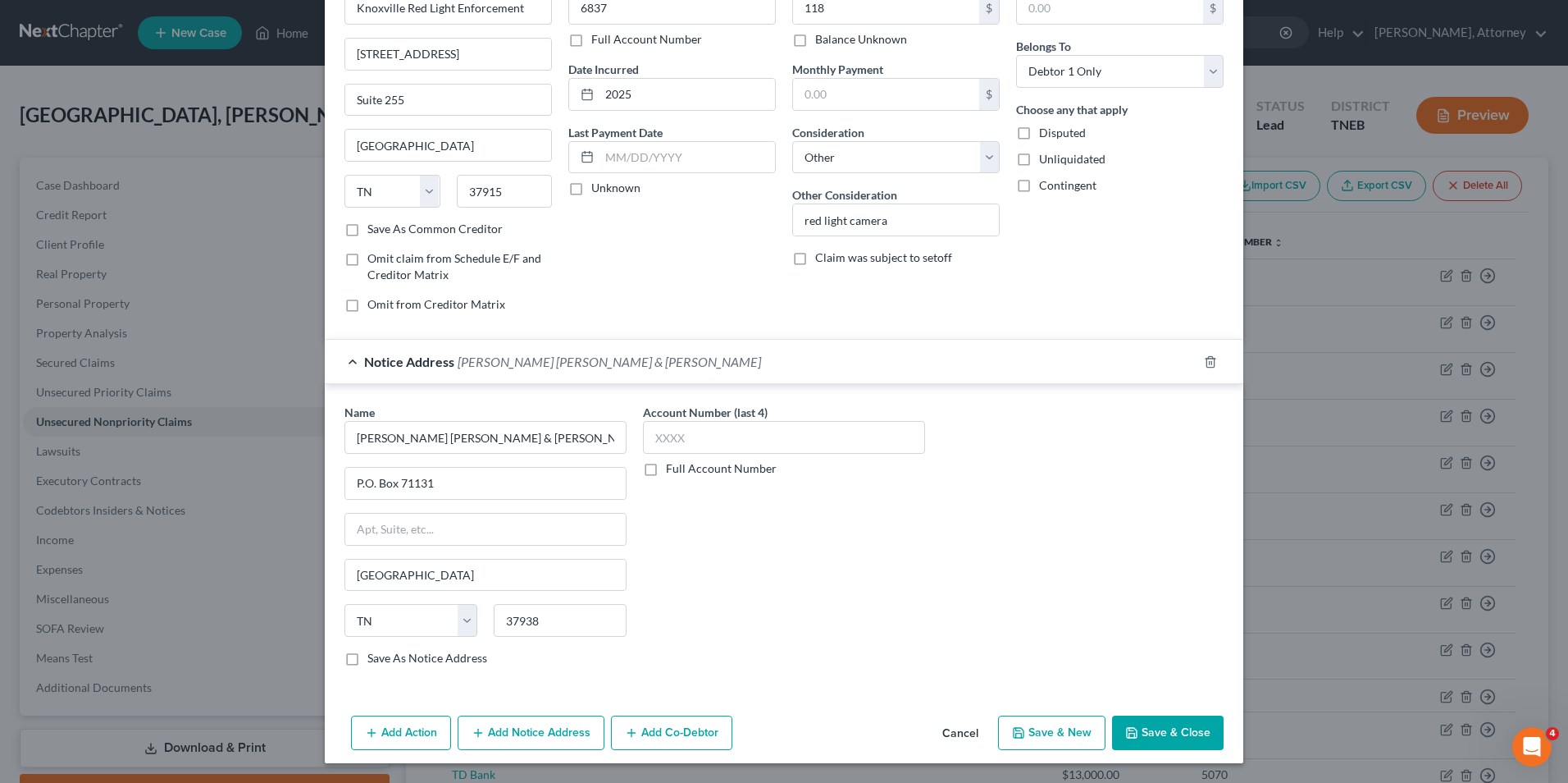
click at [1054, 737] on button "Save & New" at bounding box center [1052, 733] width 108 height 35
select select "0"
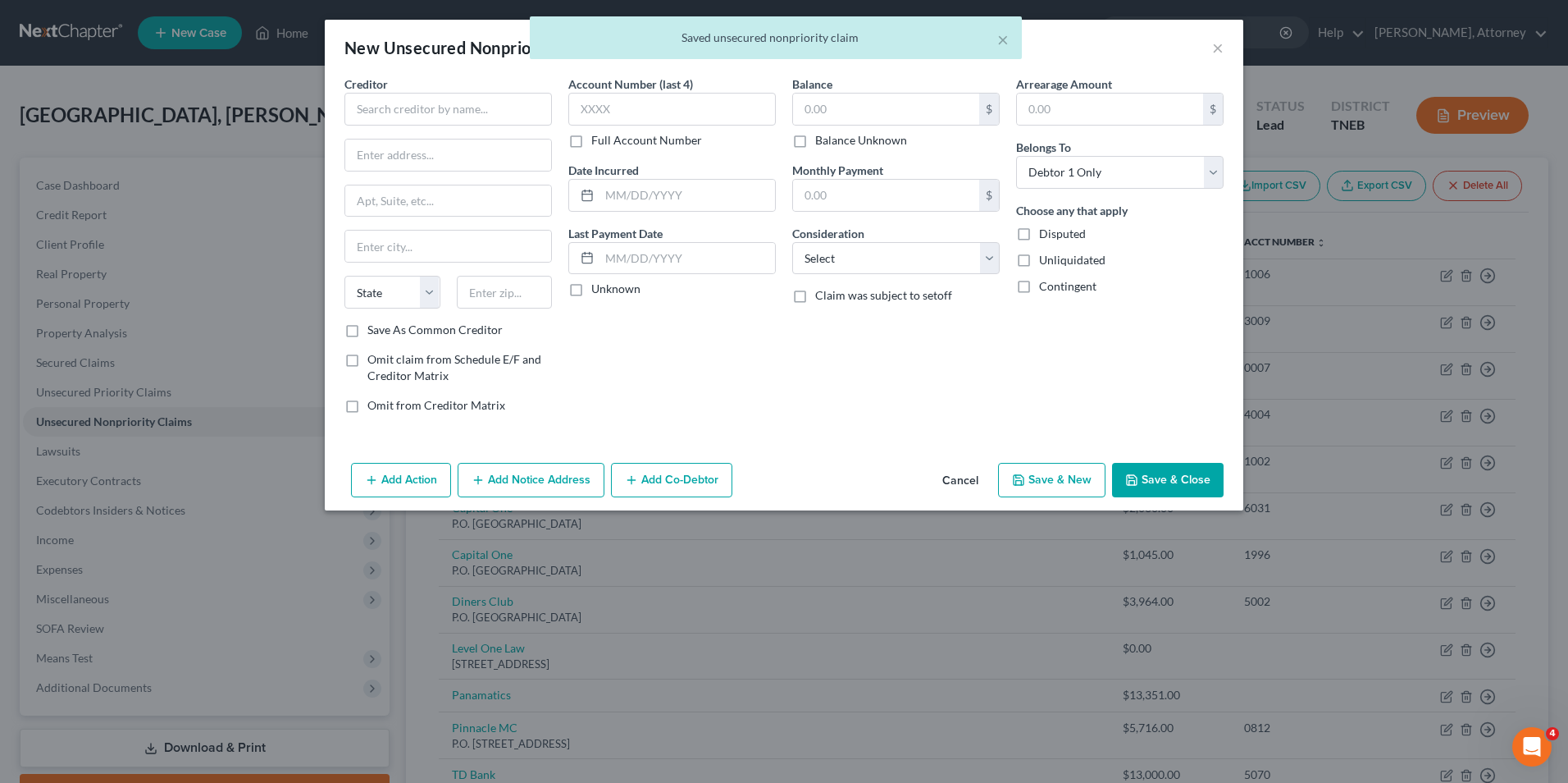
scroll to position [0, 0]
type input "AT & T"
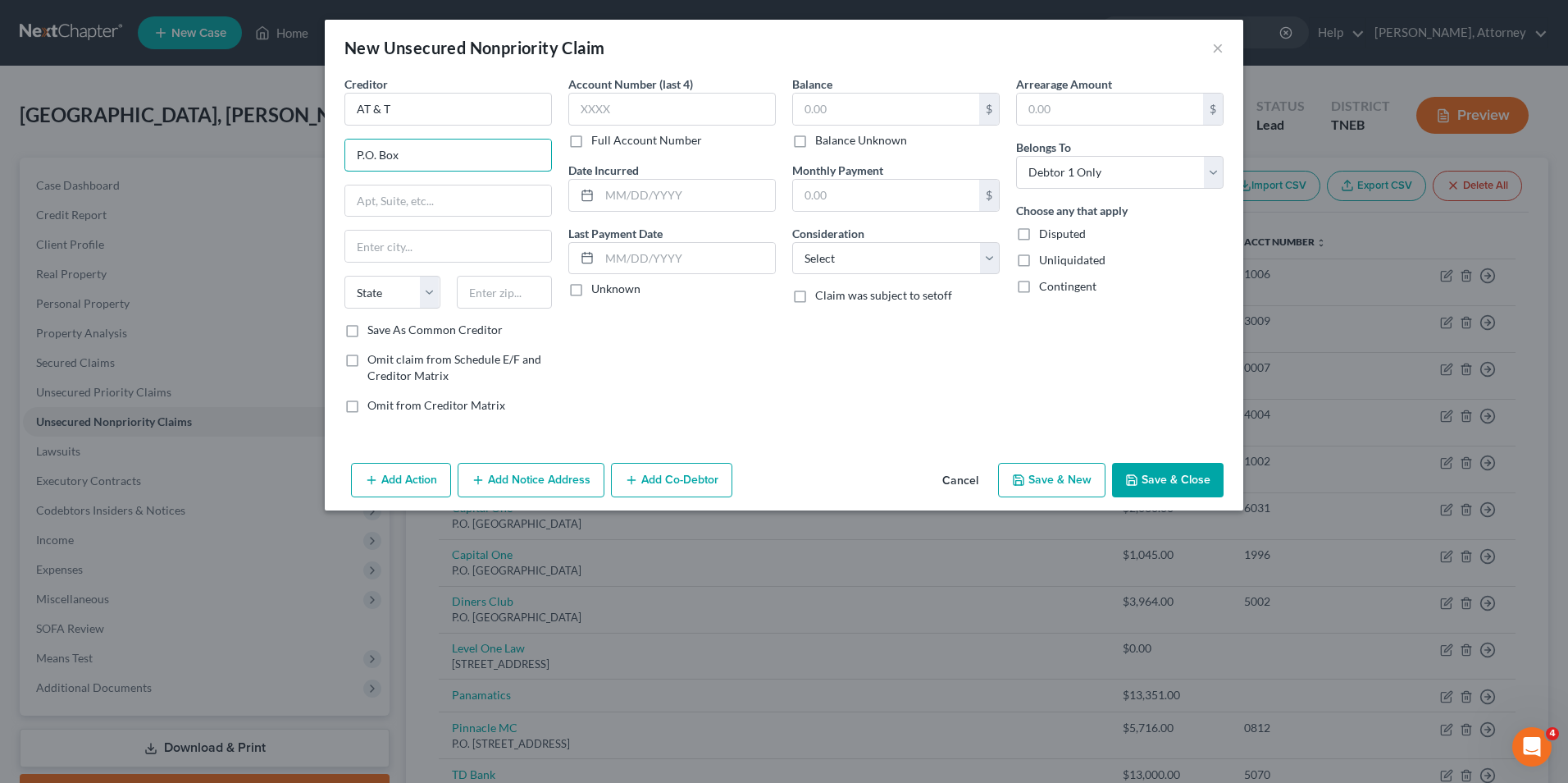
type input "P.O. Box"
click at [1054, 737] on div "New Unsecured Nonpriority Claim × Creditor * AT & T P.O. [GEOGRAPHIC_DATA] [US_…" at bounding box center [784, 391] width 1568 height 783
click at [421, 248] on input "text" at bounding box center [448, 246] width 206 height 32
type input "[PERSON_NAME] Stream"
select select "36"
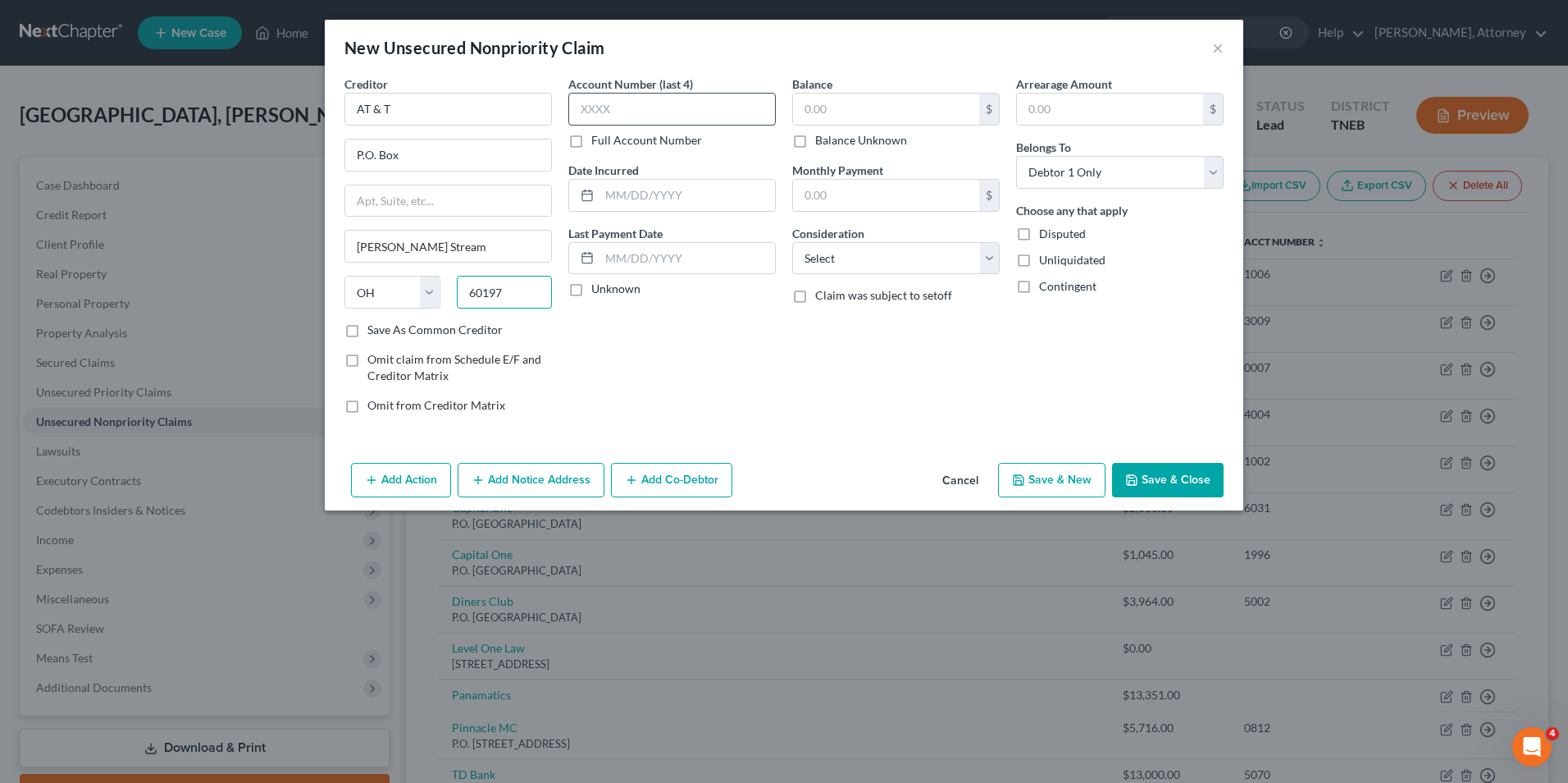
type input "60197"
click at [605, 109] on input "text" at bounding box center [673, 109] width 208 height 33
select select "14"
type input "1863"
click at [633, 202] on input "text" at bounding box center [687, 196] width 175 height 32
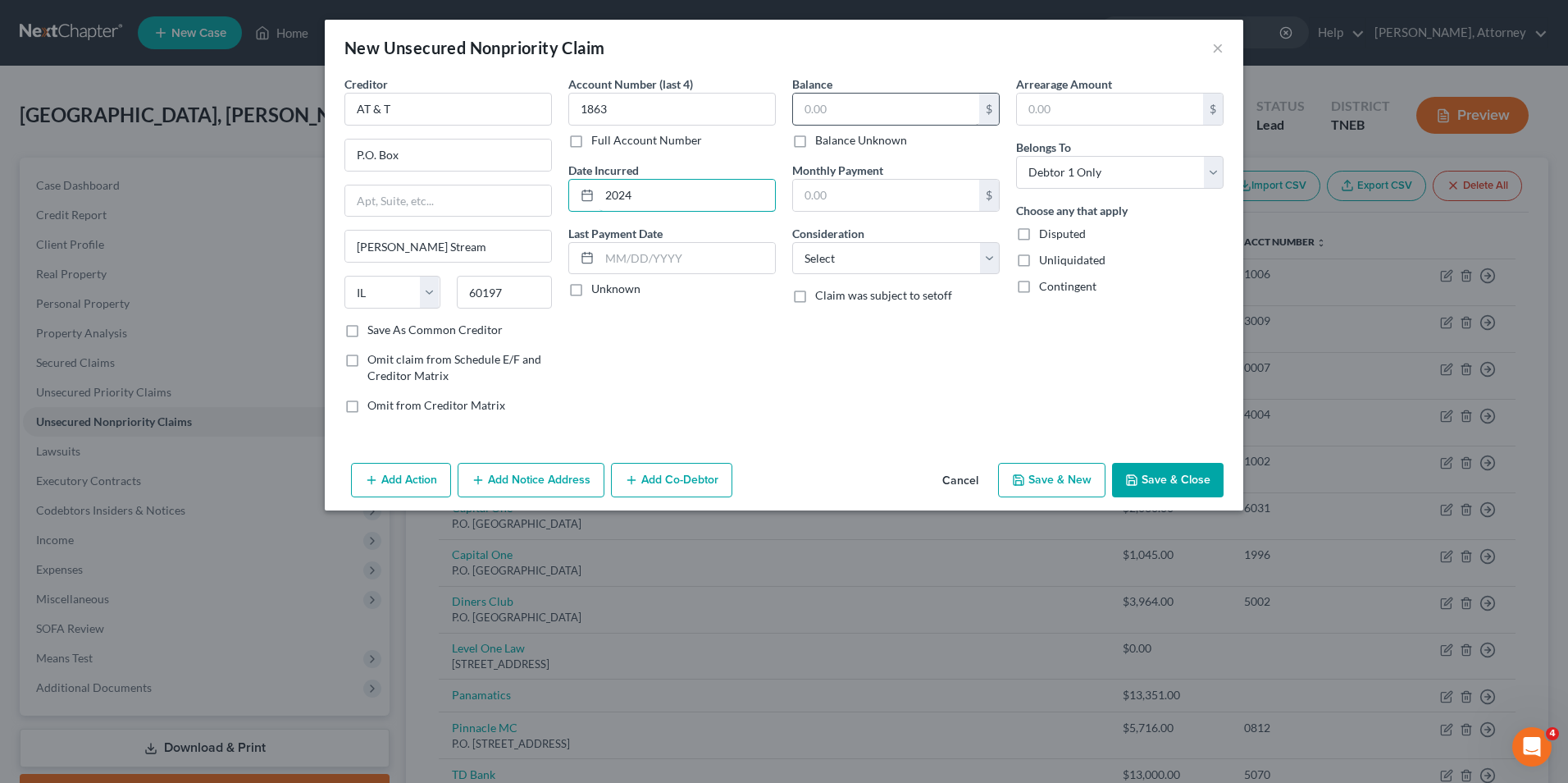
type input "2024"
click at [838, 99] on input "text" at bounding box center [886, 110] width 186 height 32
type input "85"
click at [844, 271] on select "Select Cable / Satellite Services Collection Agency Credit Card Debt Debt Couns…" at bounding box center [896, 258] width 208 height 33
select select "19"
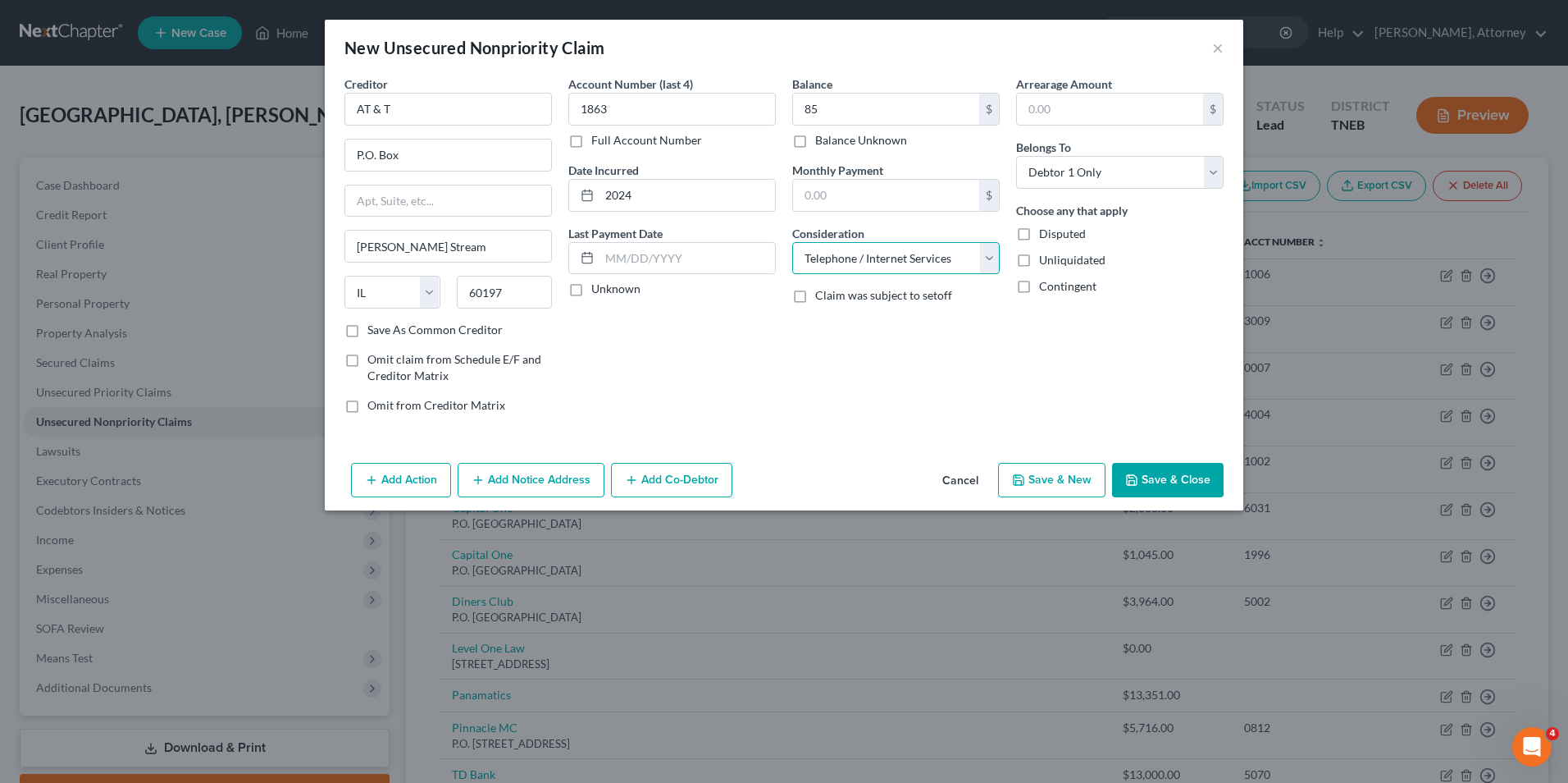
click at [792, 243] on select "Select Cable / Satellite Services Collection Agency Credit Card Debt Debt Couns…" at bounding box center [896, 258] width 208 height 33
click at [540, 477] on button "Add Notice Address" at bounding box center [531, 480] width 146 height 35
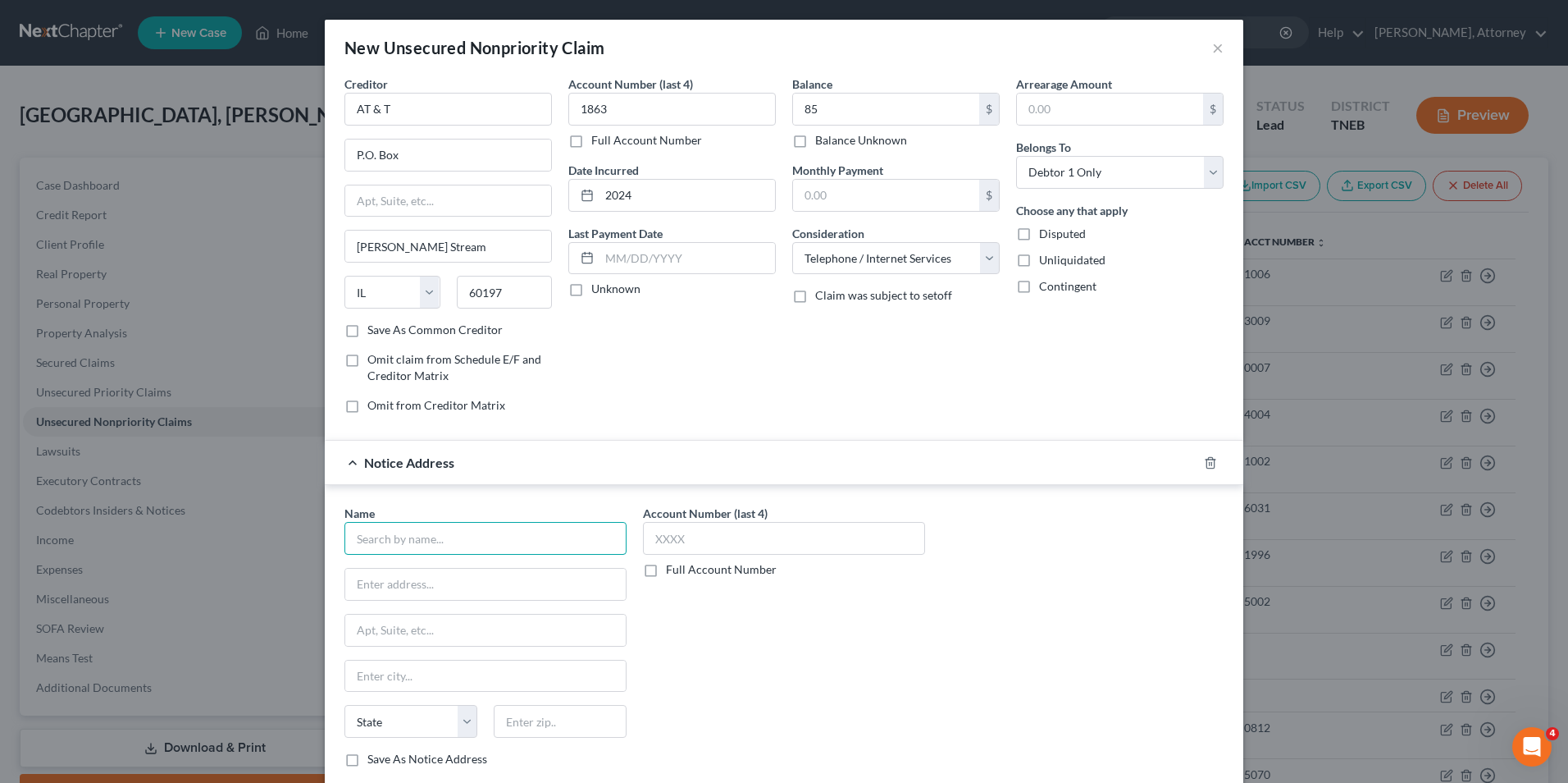
click at [456, 540] on input "text" at bounding box center [485, 538] width 282 height 33
type input "Sequium Asset Solutions"
type input "[STREET_ADDRESS]"
type input "Suite 200"
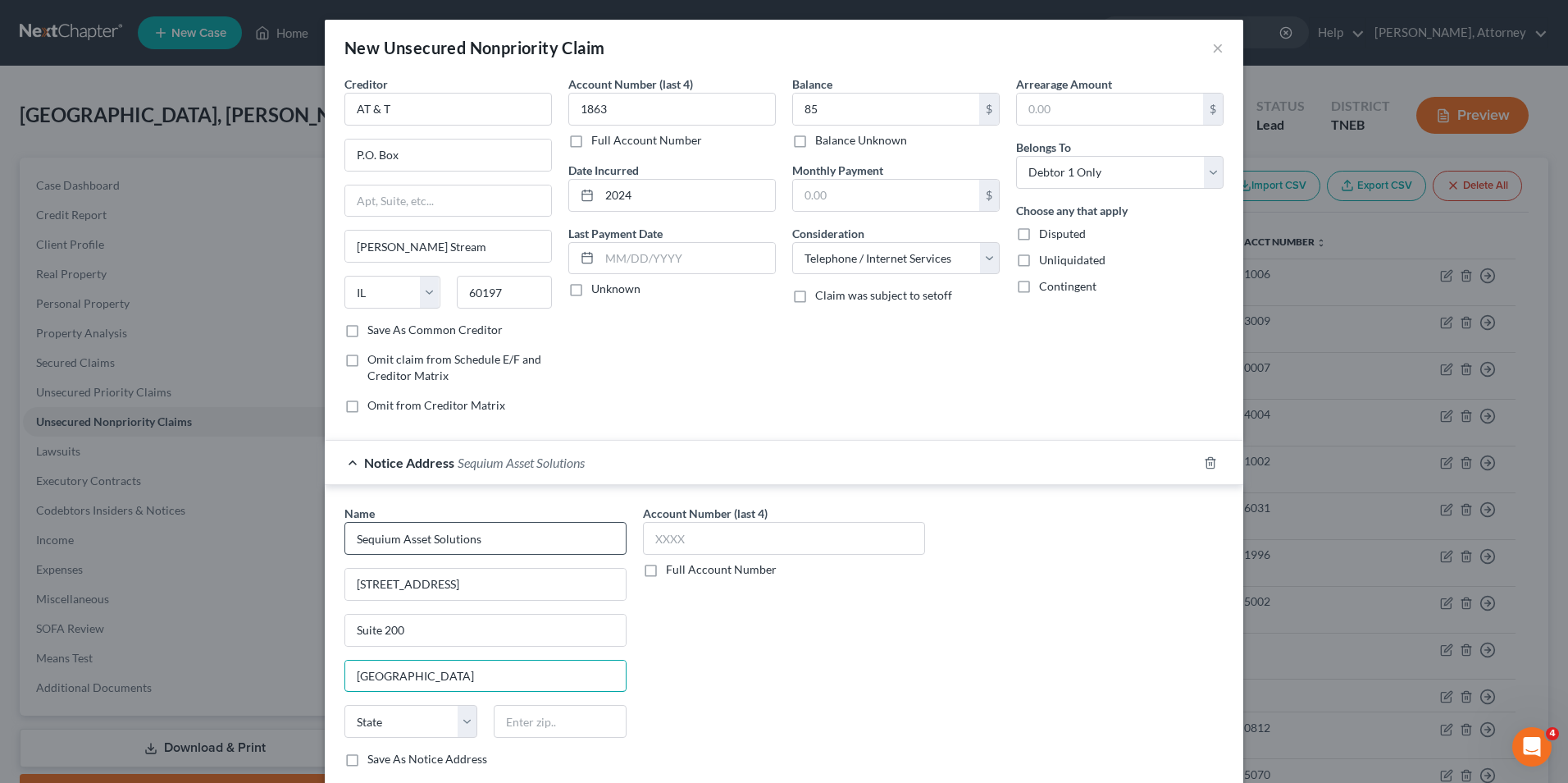
type input "[GEOGRAPHIC_DATA]"
select select "10"
type input "30339"
click at [785, 606] on div "Account Number (last 4) Full Account Number" at bounding box center [784, 642] width 299 height 276
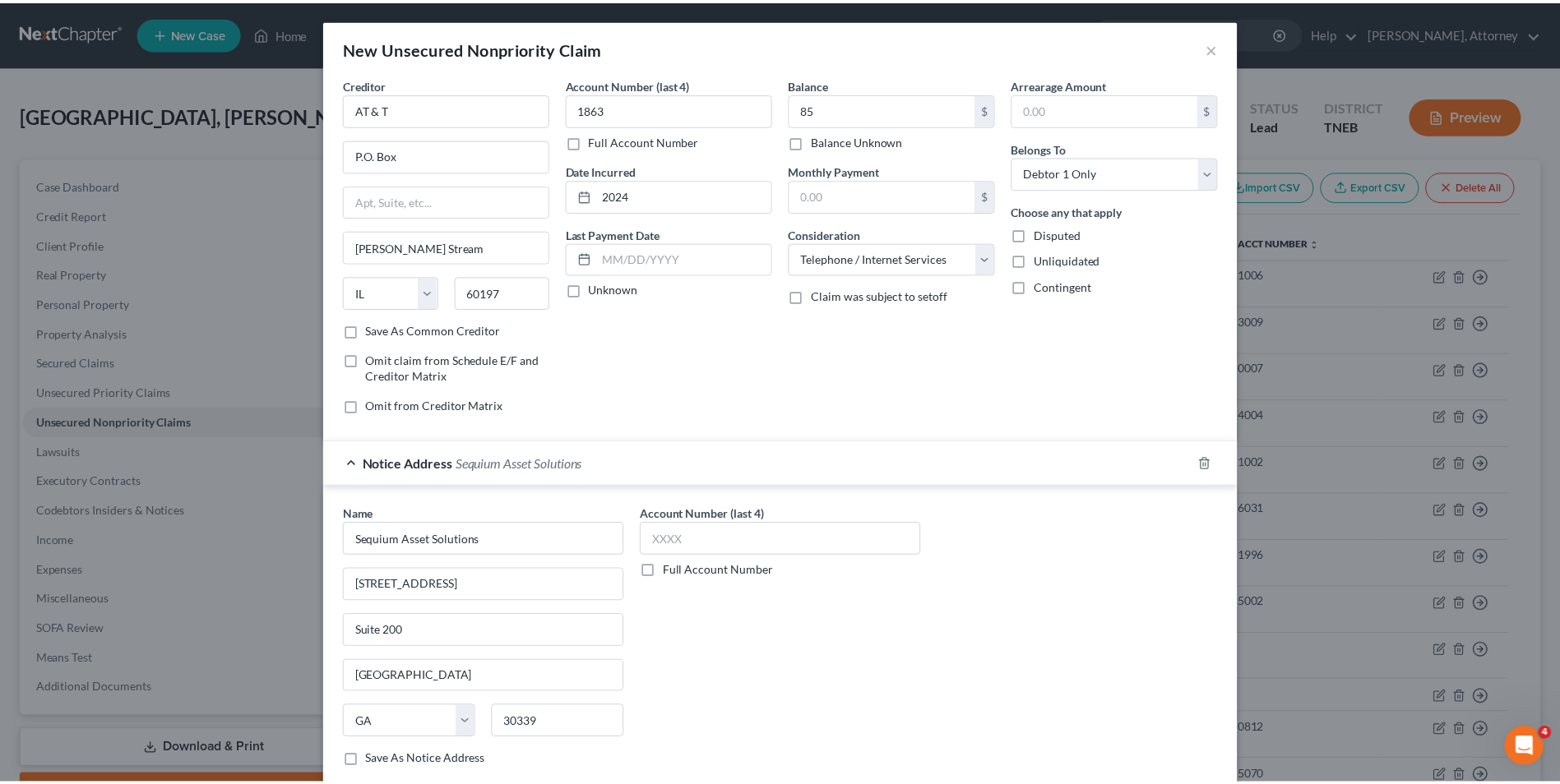
scroll to position [101, 0]
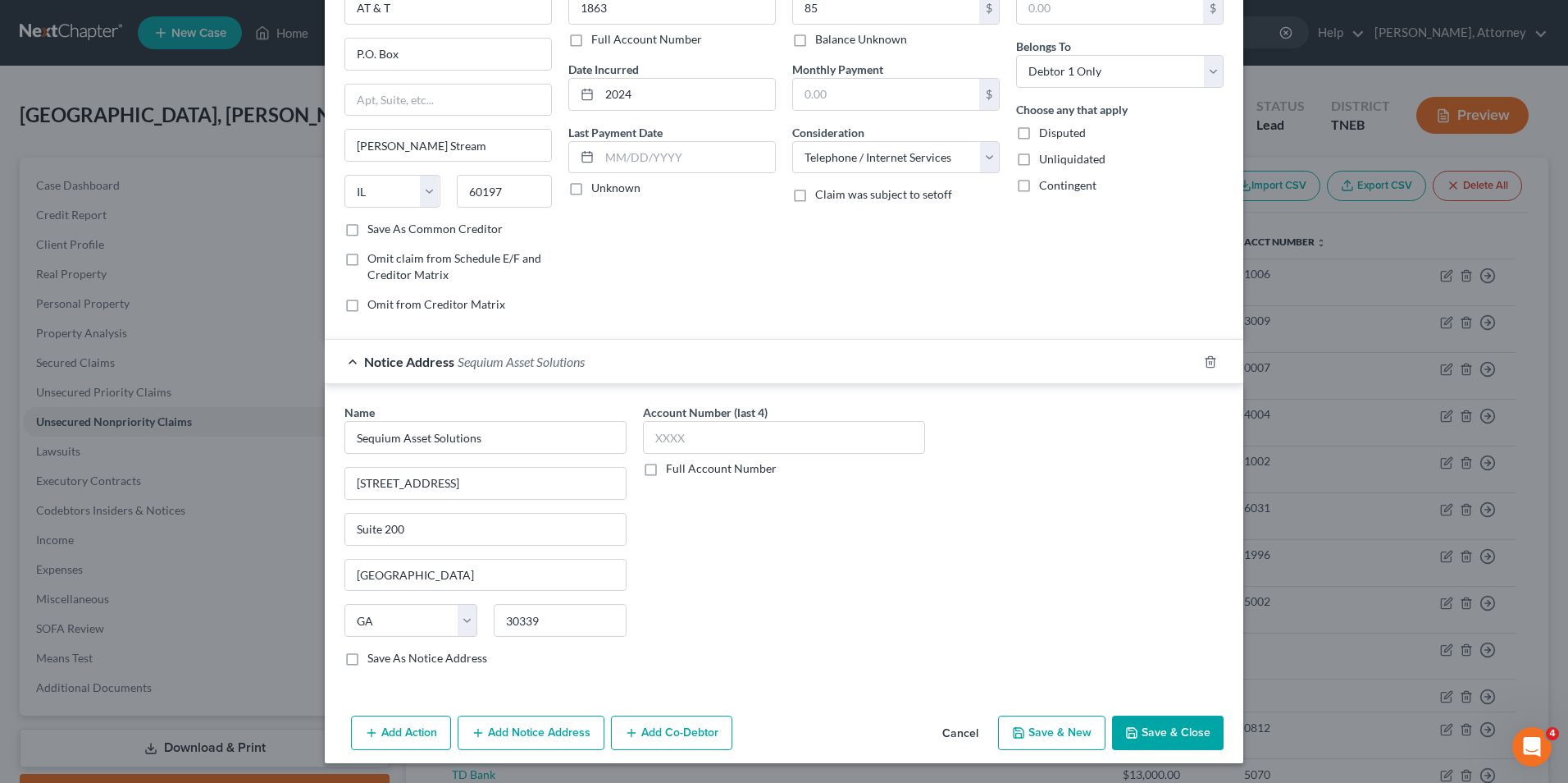
click at [1045, 735] on button "Save & New" at bounding box center [1052, 733] width 108 height 35
select select "0"
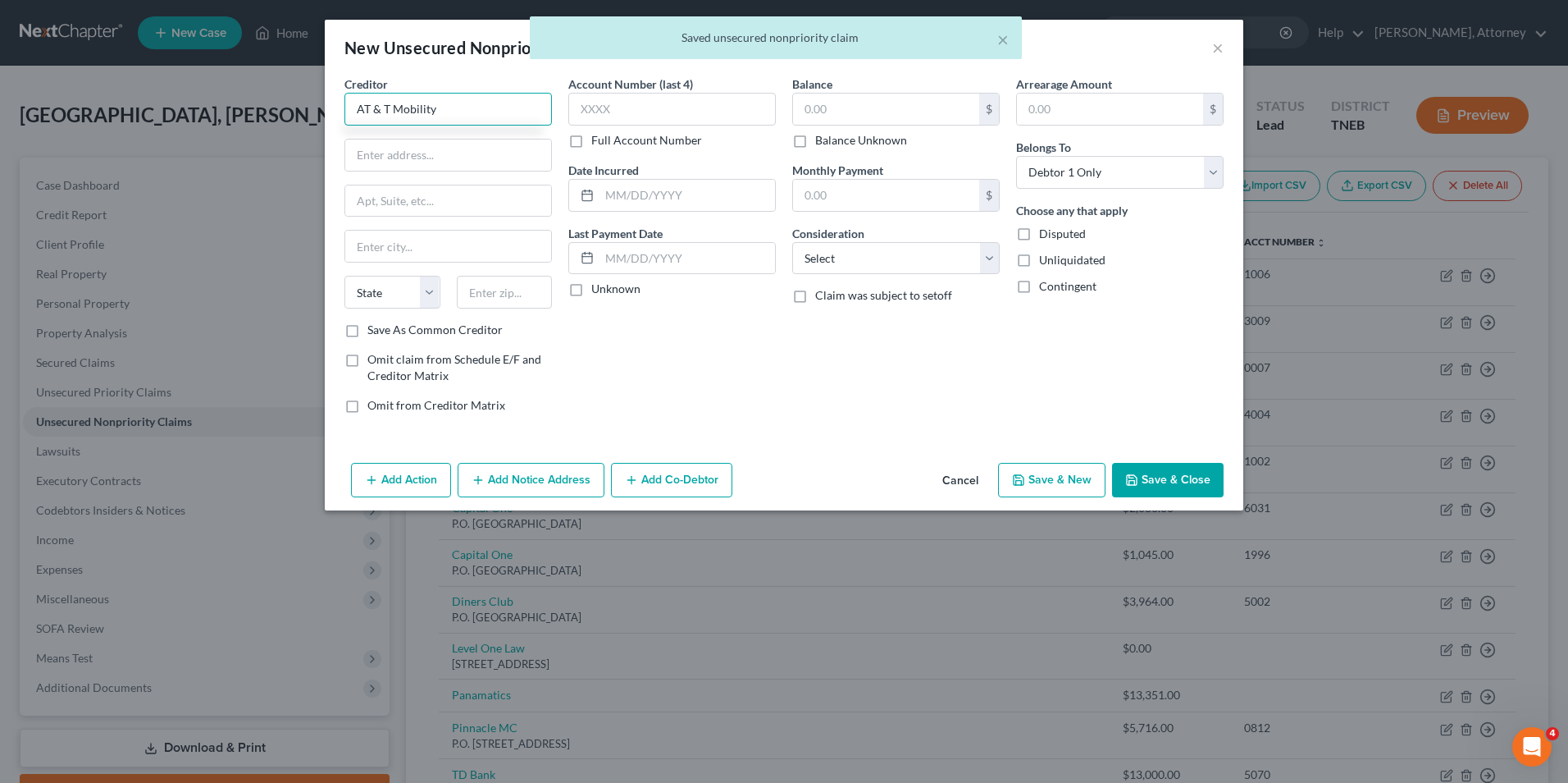
type input "AT & T Mobility"
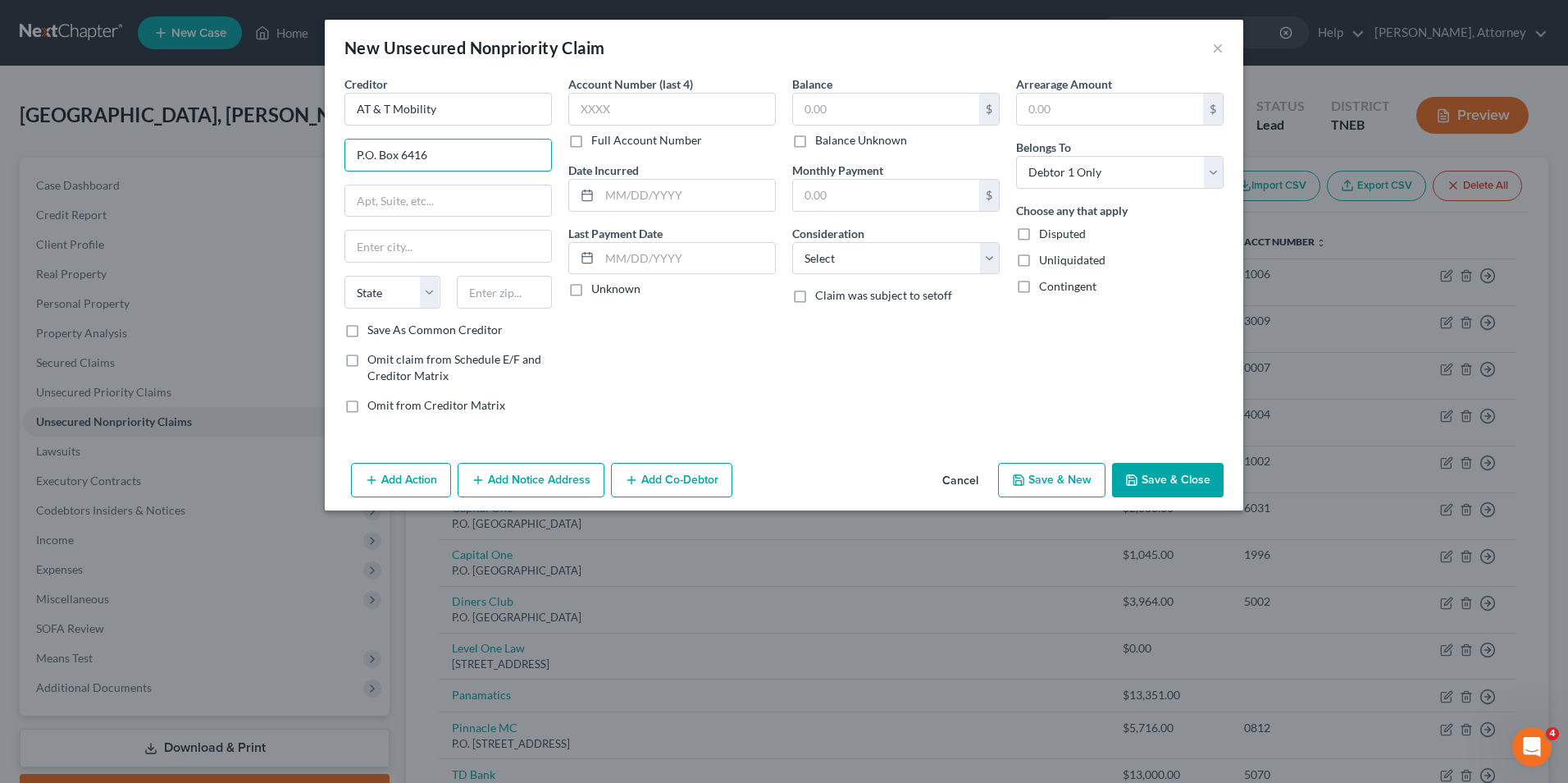
type input "P.O. Box 6416"
type input "[PERSON_NAME] Stream"
select select "14"
type input "60197"
click at [610, 106] on input "text" at bounding box center [673, 109] width 208 height 33
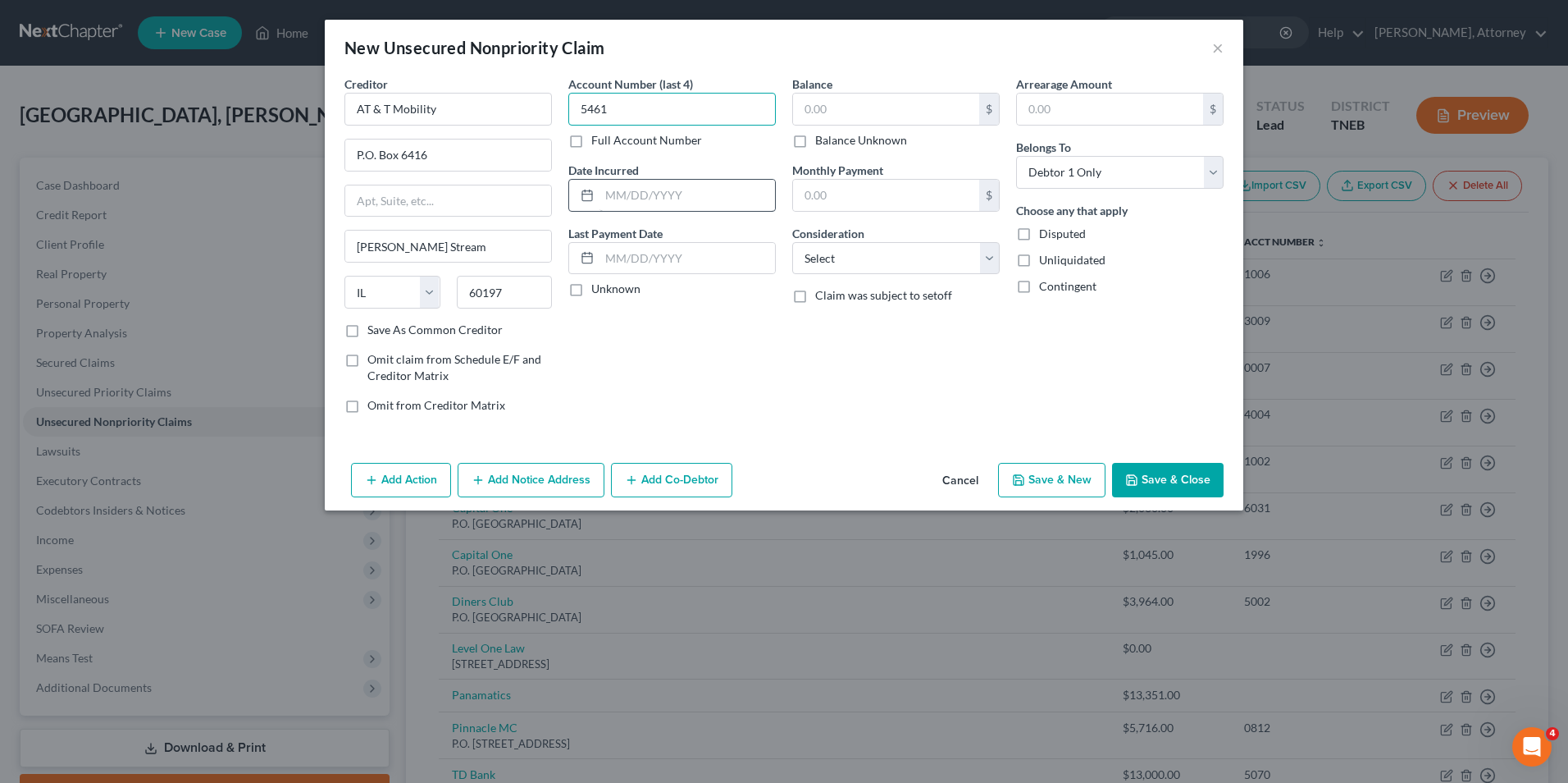
type input "5461"
click at [643, 198] on input "text" at bounding box center [687, 196] width 175 height 32
click at [834, 121] on input "text" at bounding box center [886, 110] width 186 height 32
click at [852, 260] on select "Select Cable / Satellite Services Collection Agency Credit Card Debt Debt Couns…" at bounding box center [896, 258] width 208 height 33
click at [792, 243] on select "Select Cable / Satellite Services Collection Agency Credit Card Debt Debt Couns…" at bounding box center [896, 258] width 208 height 33
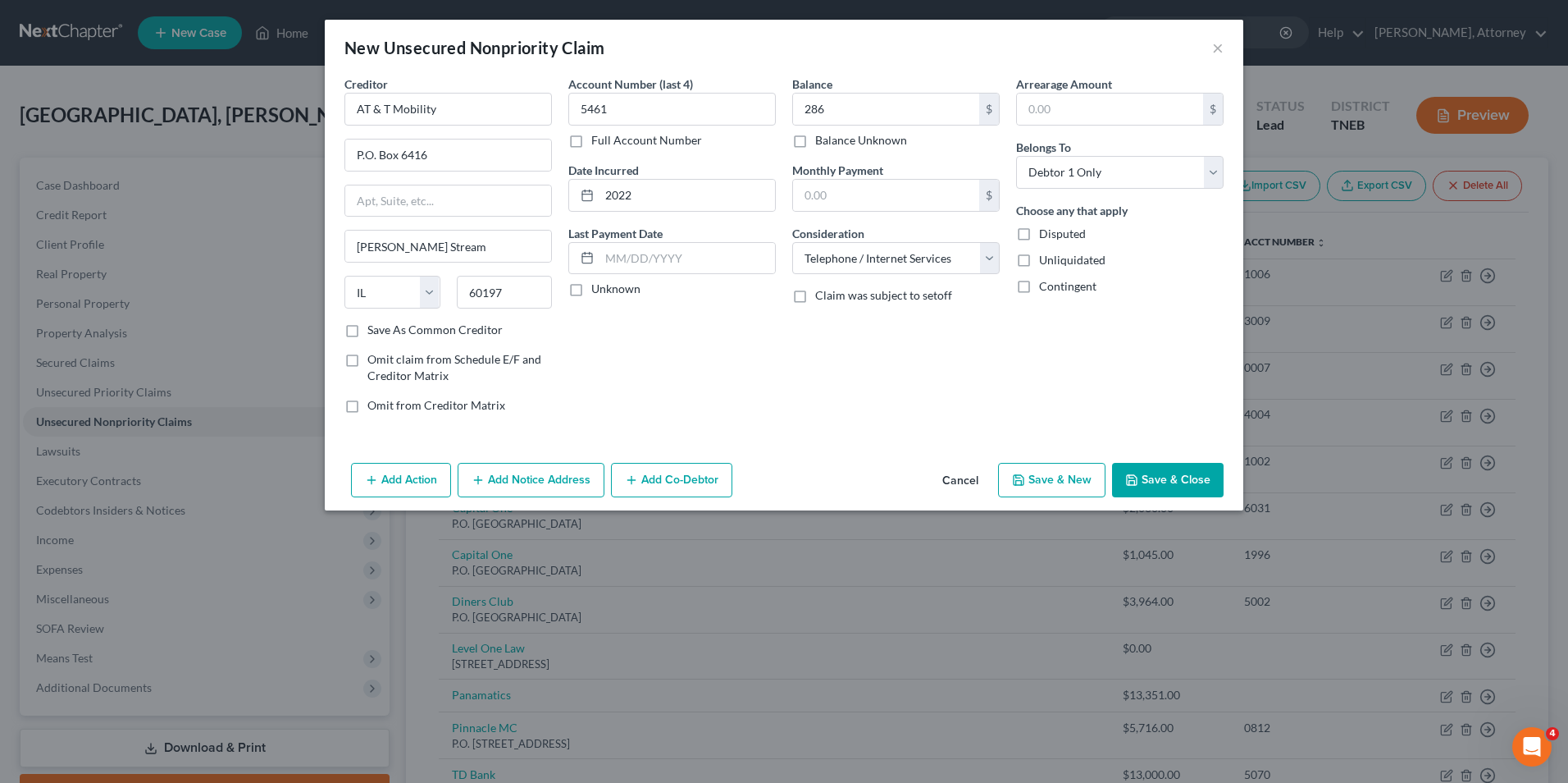
click at [1165, 465] on button "Save & Close" at bounding box center [1167, 480] width 112 height 35
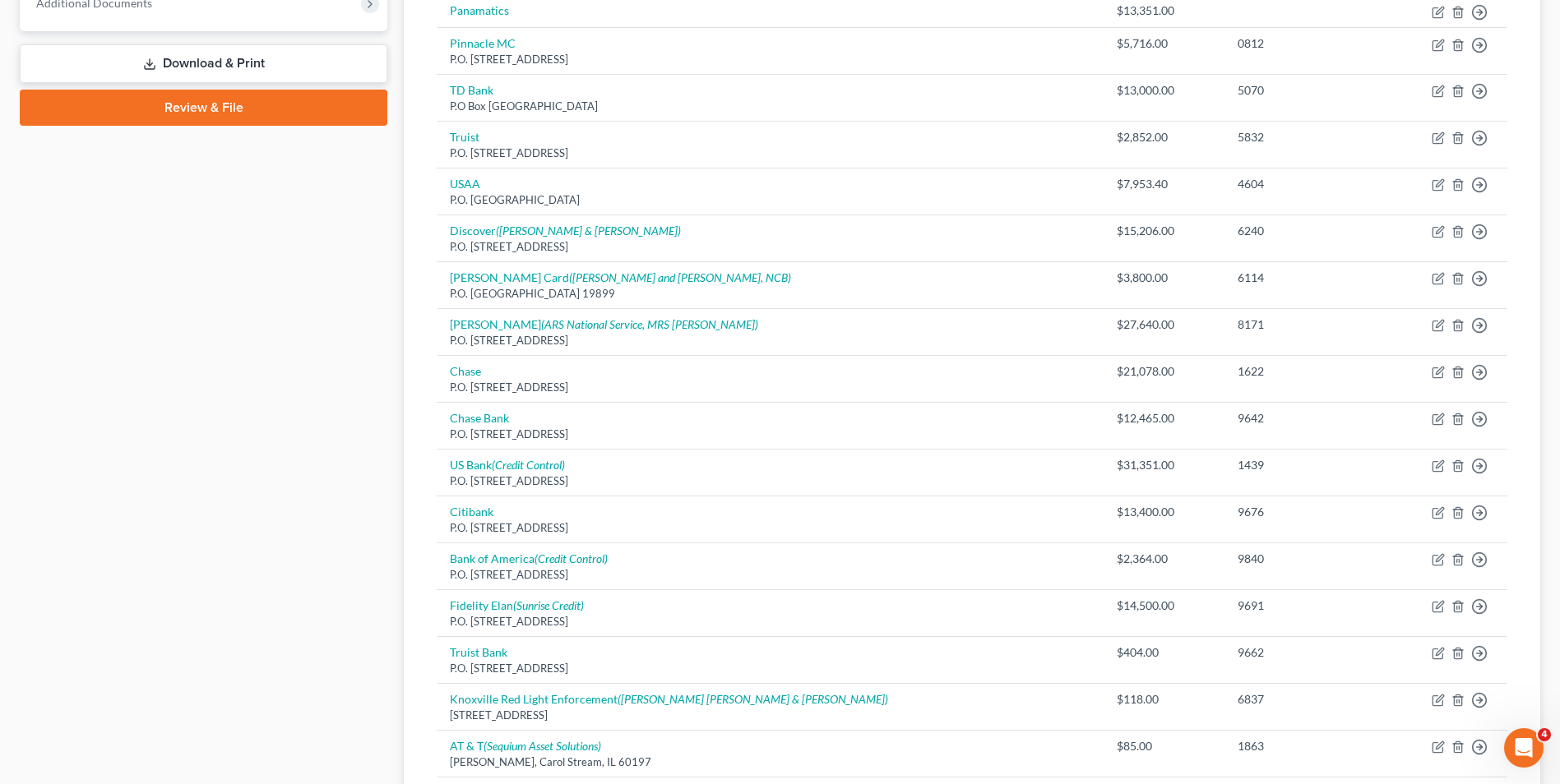
scroll to position [903, 0]
